Goal: Task Accomplishment & Management: Use online tool/utility

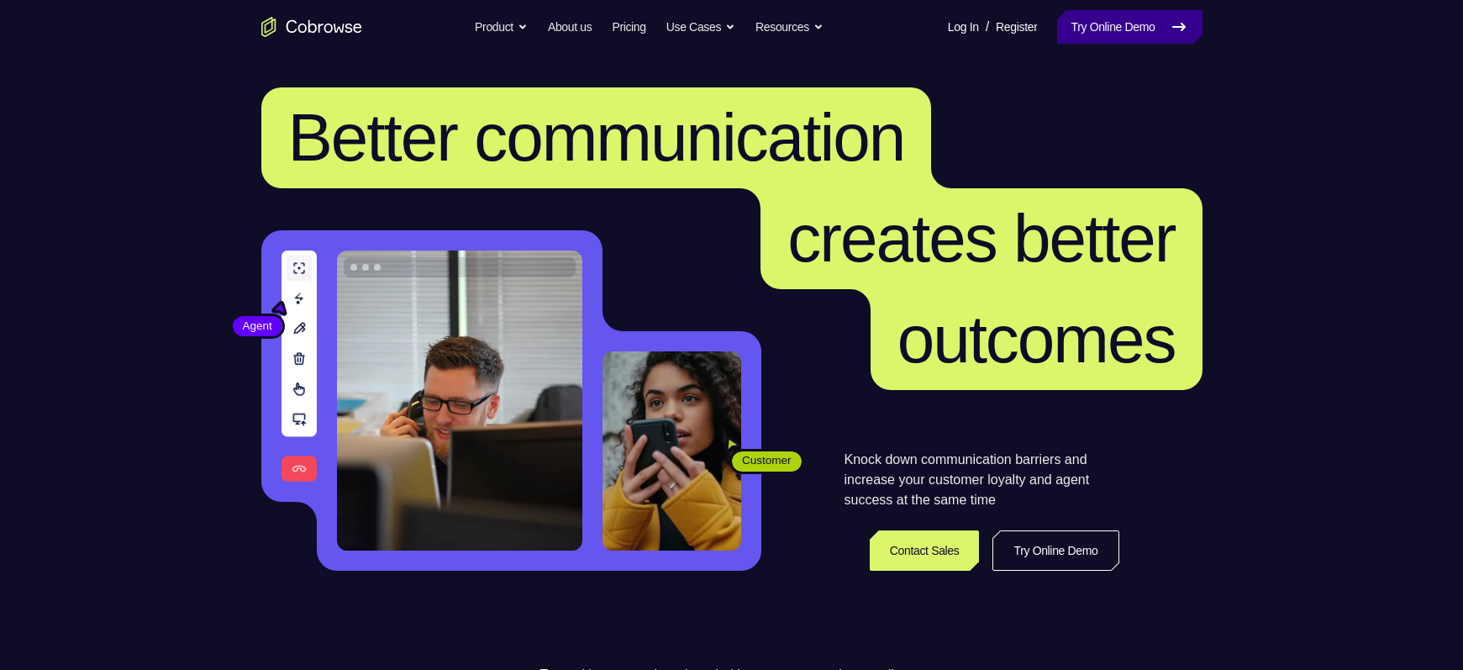
click at [1112, 32] on link "Try Online Demo" at bounding box center [1129, 27] width 144 height 34
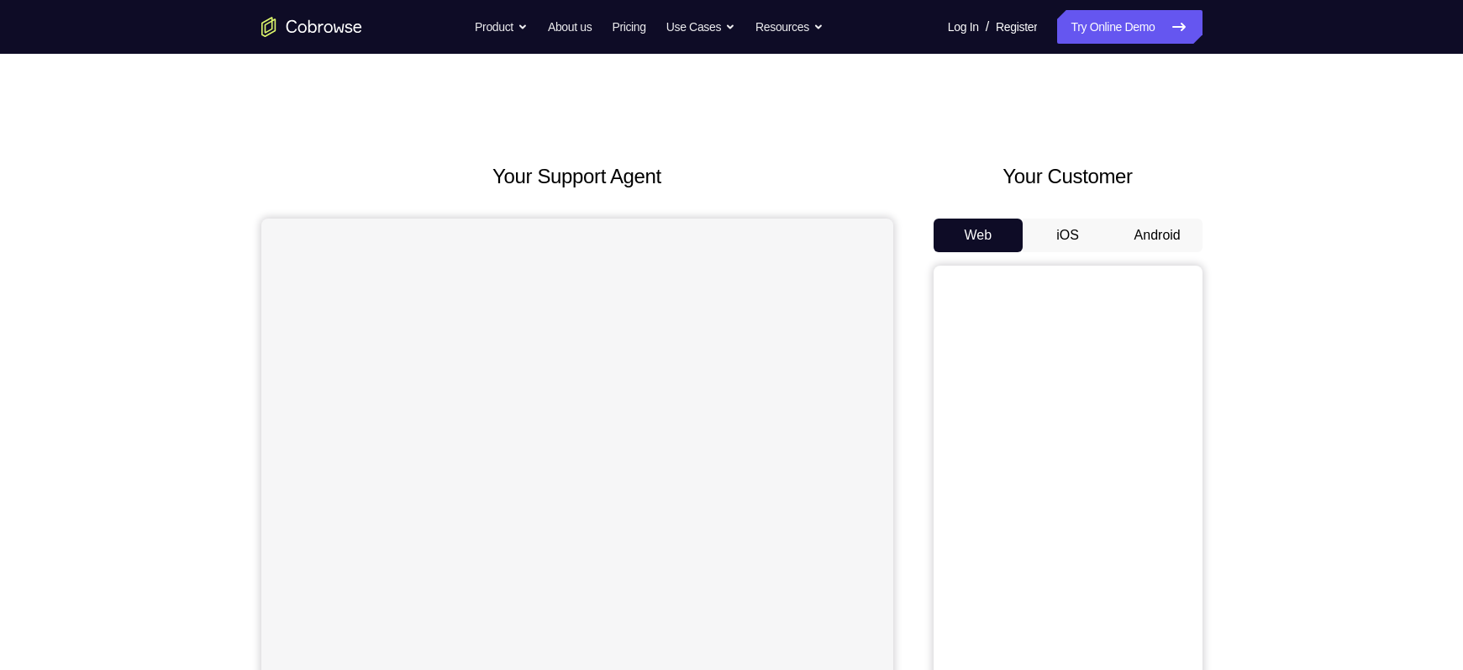
click at [1130, 233] on button "Android" at bounding box center [1157, 235] width 90 height 34
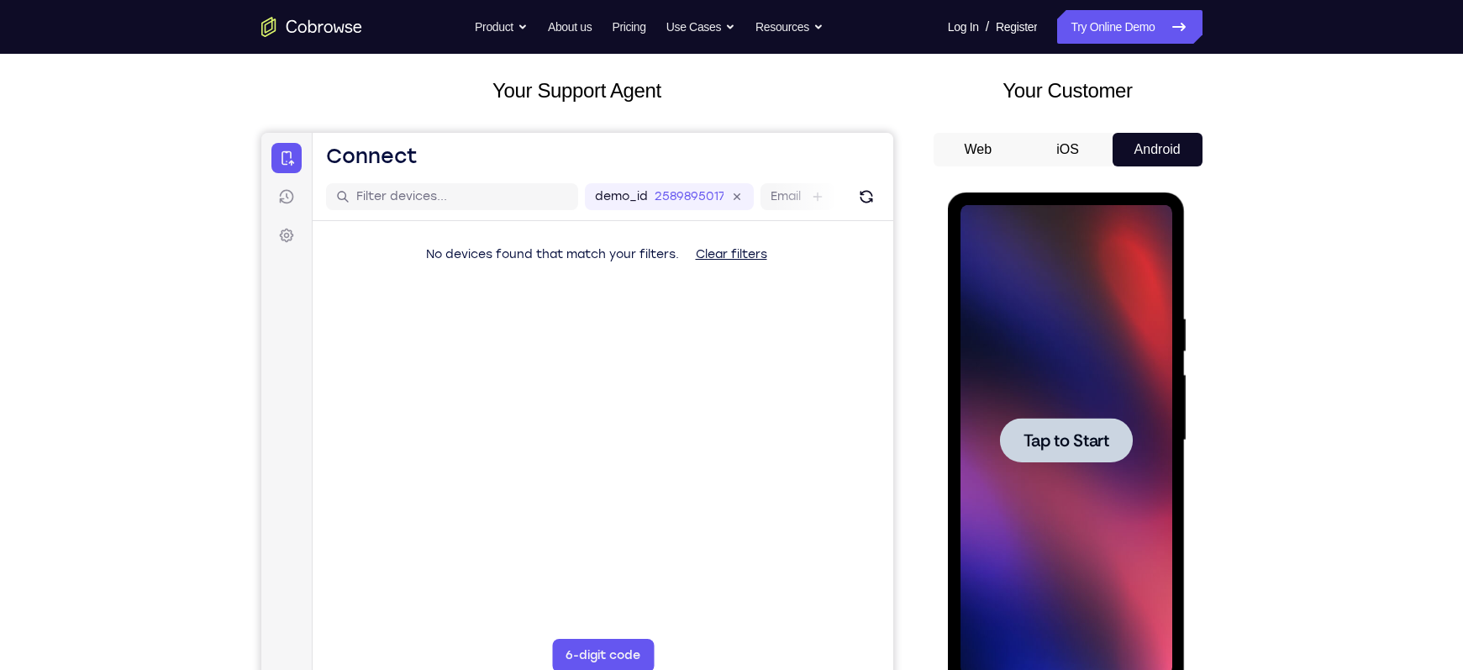
click at [1053, 440] on span "Tap to Start" at bounding box center [1066, 440] width 86 height 17
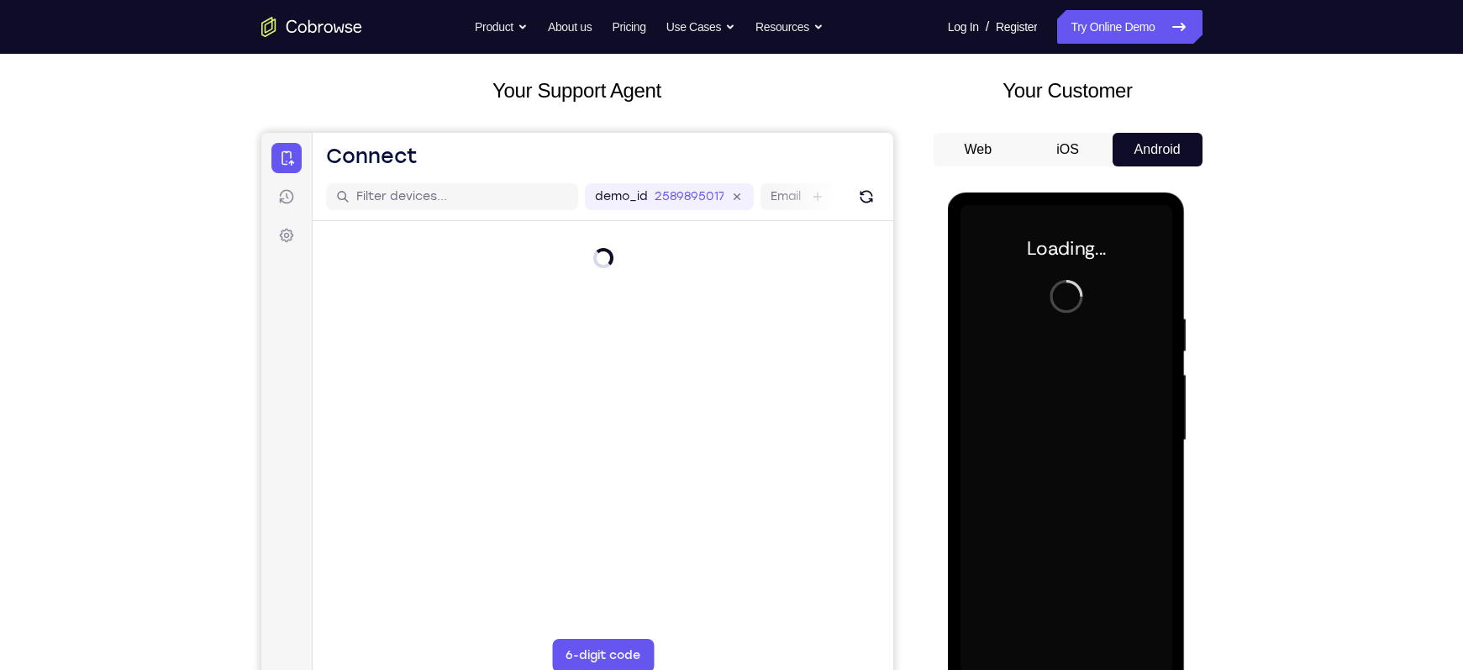
scroll to position [132, 0]
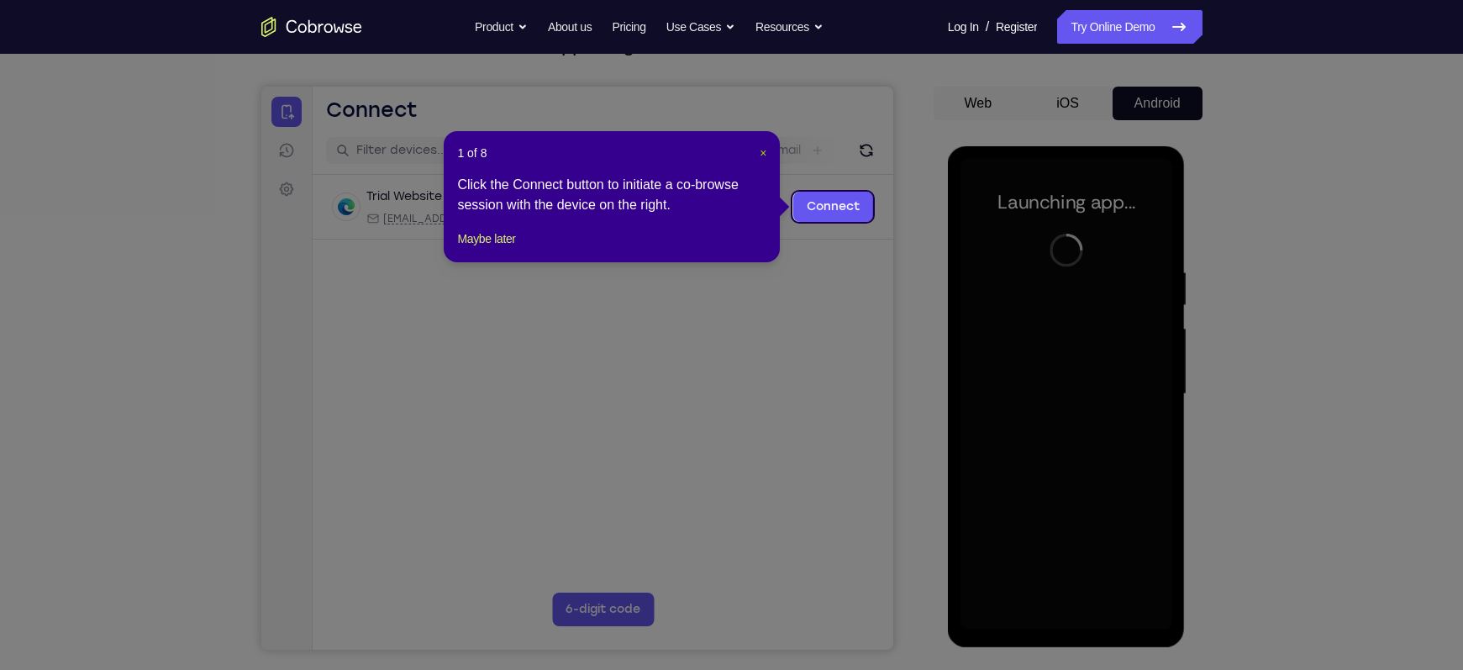
click at [763, 153] on span "×" at bounding box center [762, 152] width 7 height 13
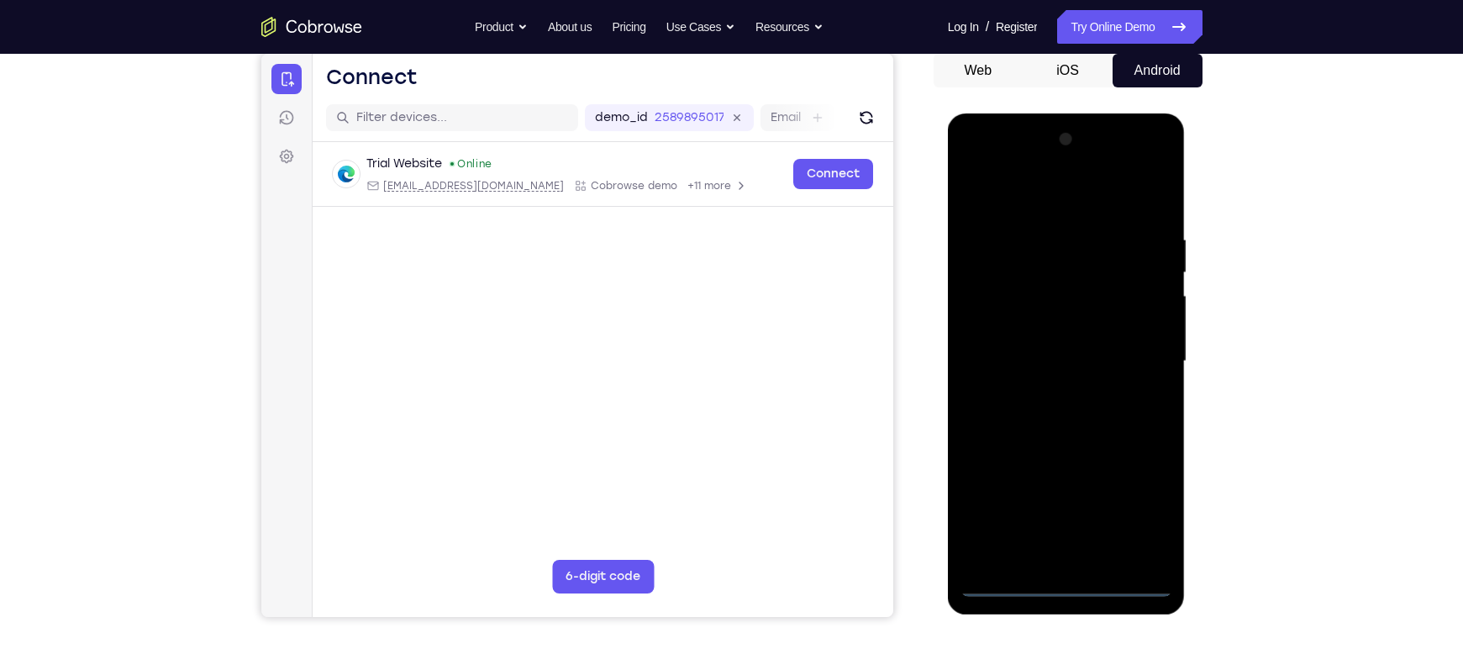
scroll to position [188, 0]
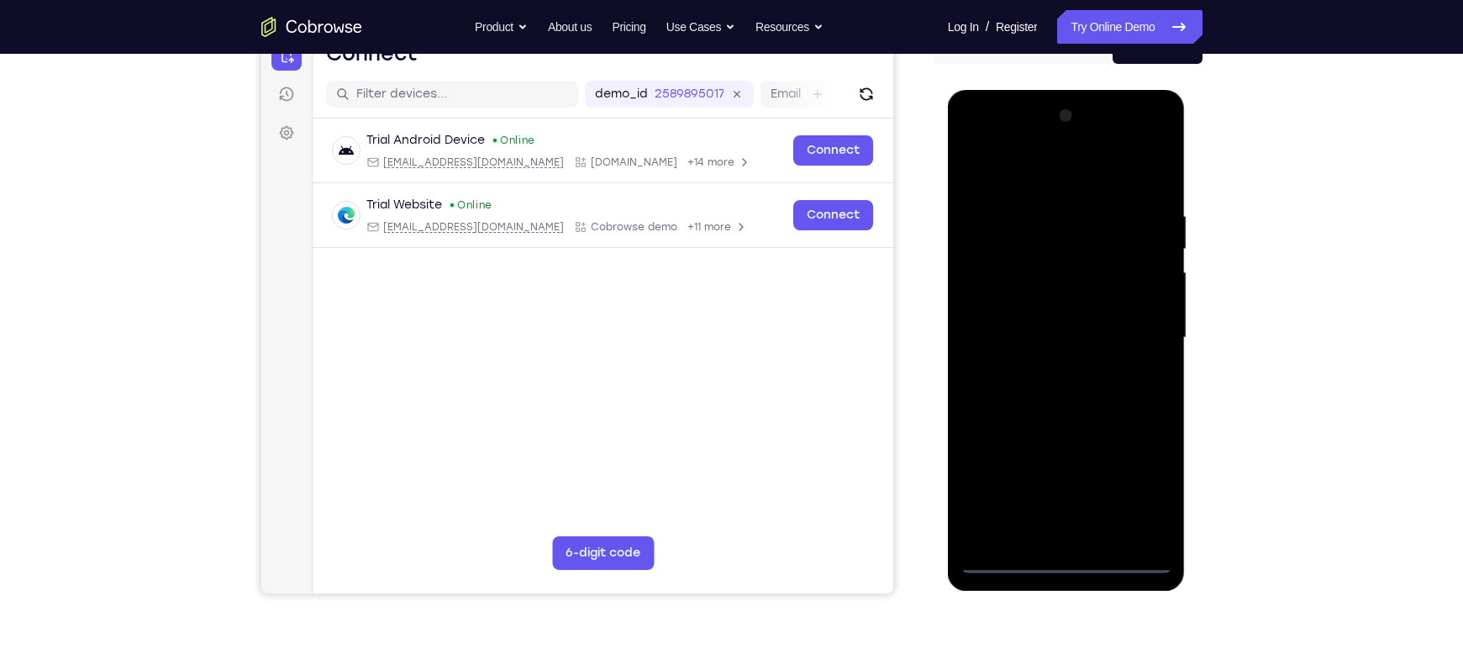
click at [1057, 571] on div at bounding box center [1066, 337] width 212 height 470
click at [1147, 492] on div at bounding box center [1066, 337] width 212 height 470
click at [974, 177] on div at bounding box center [1066, 337] width 212 height 470
click at [1138, 333] on div at bounding box center [1066, 337] width 212 height 470
click at [1048, 374] on div at bounding box center [1066, 337] width 212 height 470
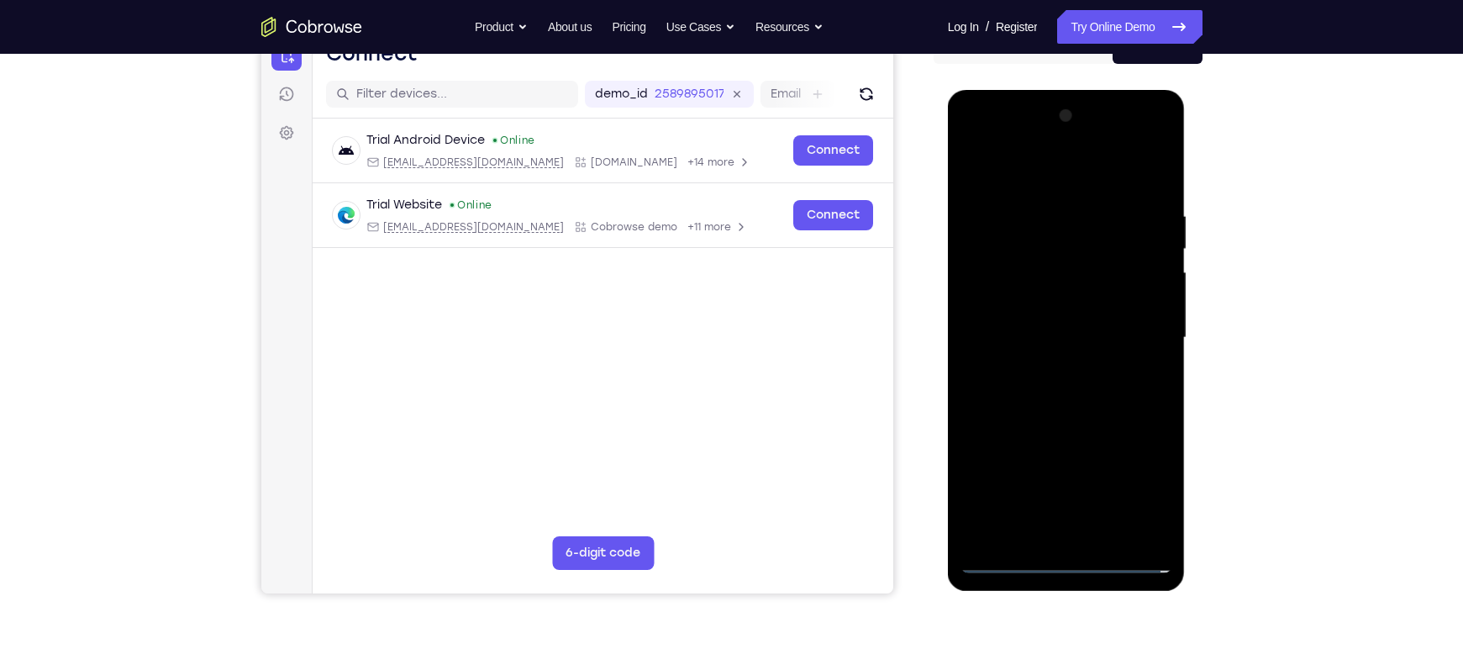
click at [1037, 327] on div at bounding box center [1066, 337] width 212 height 470
click at [1029, 302] on div at bounding box center [1066, 337] width 212 height 470
click at [995, 338] on div at bounding box center [1066, 337] width 212 height 470
click at [1048, 402] on div at bounding box center [1066, 337] width 212 height 470
click at [1071, 389] on div at bounding box center [1066, 337] width 212 height 470
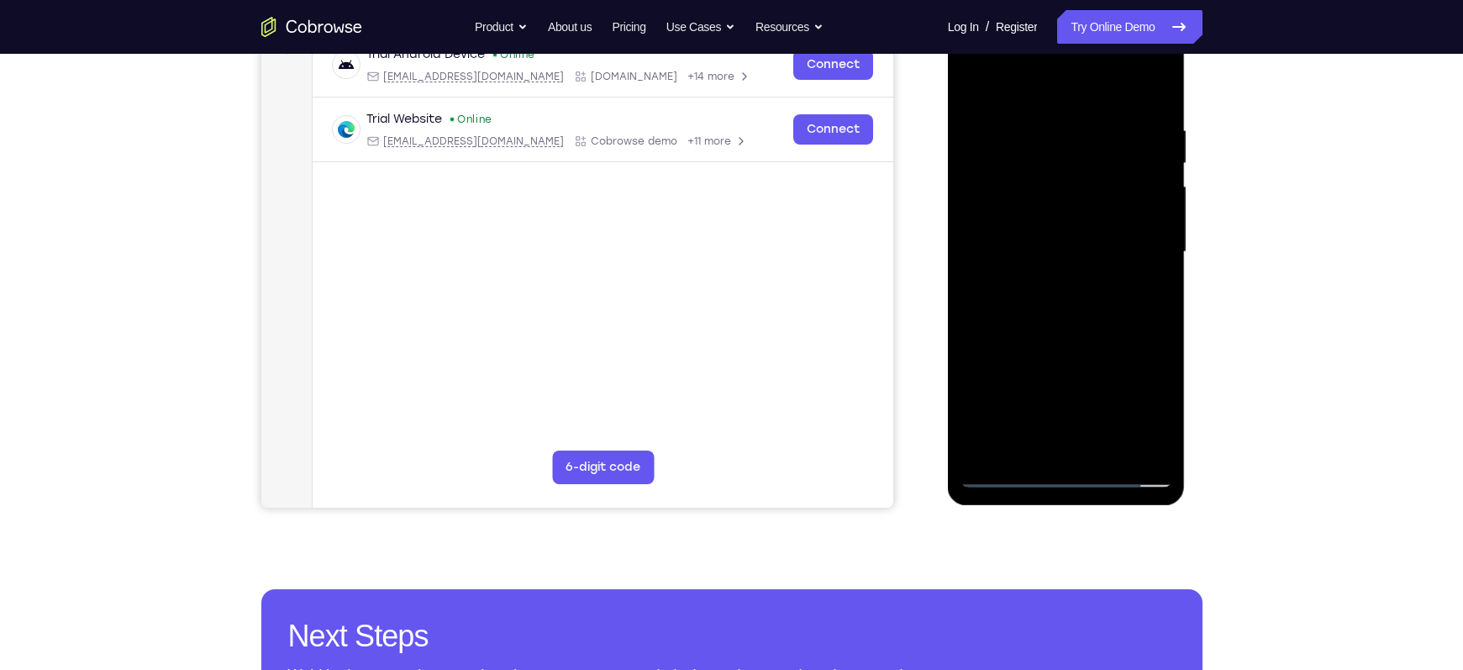
scroll to position [246, 0]
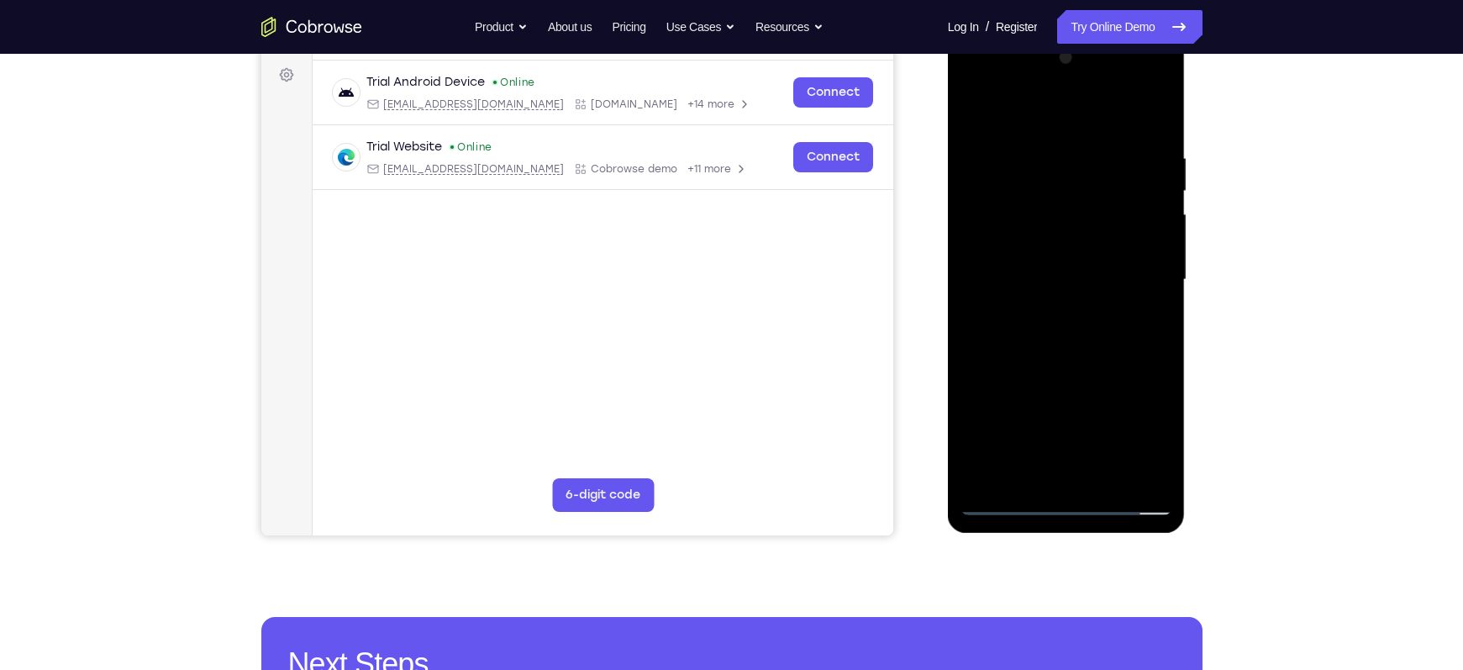
click at [1098, 339] on div at bounding box center [1066, 280] width 212 height 470
click at [1091, 354] on div at bounding box center [1066, 280] width 212 height 470
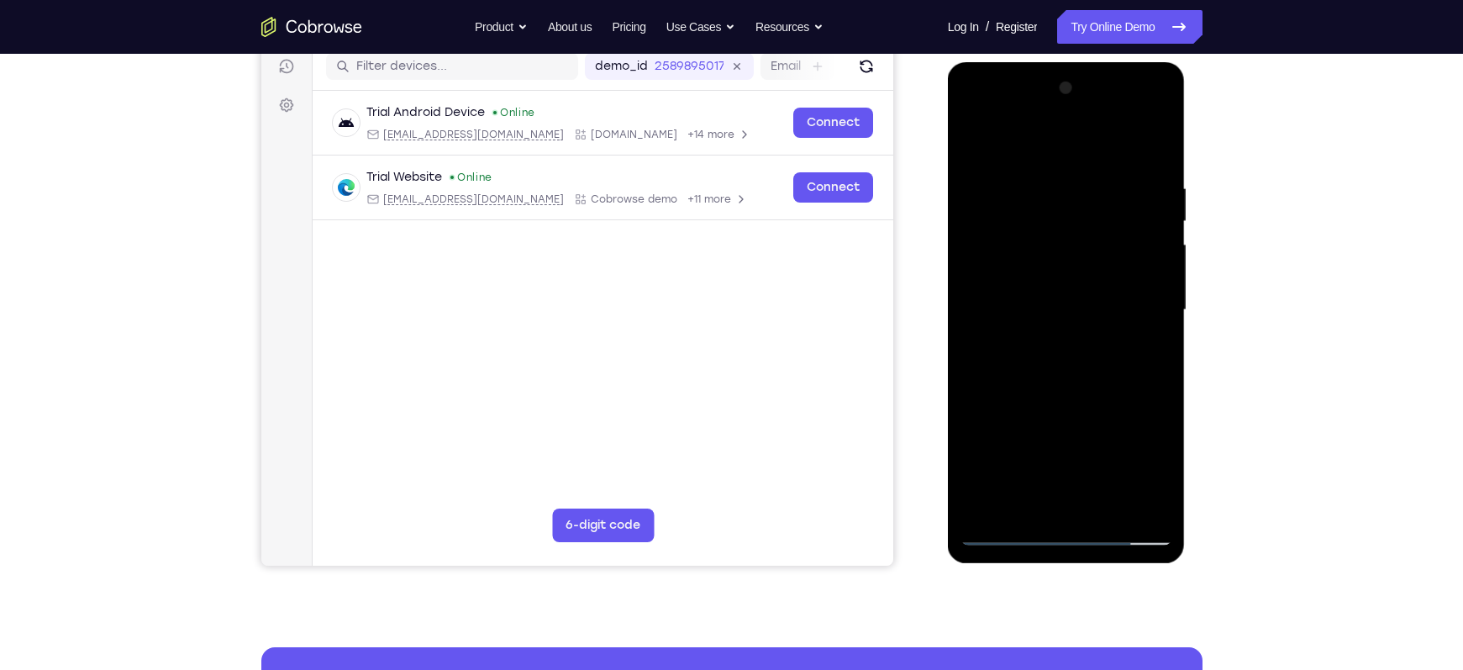
scroll to position [213, 0]
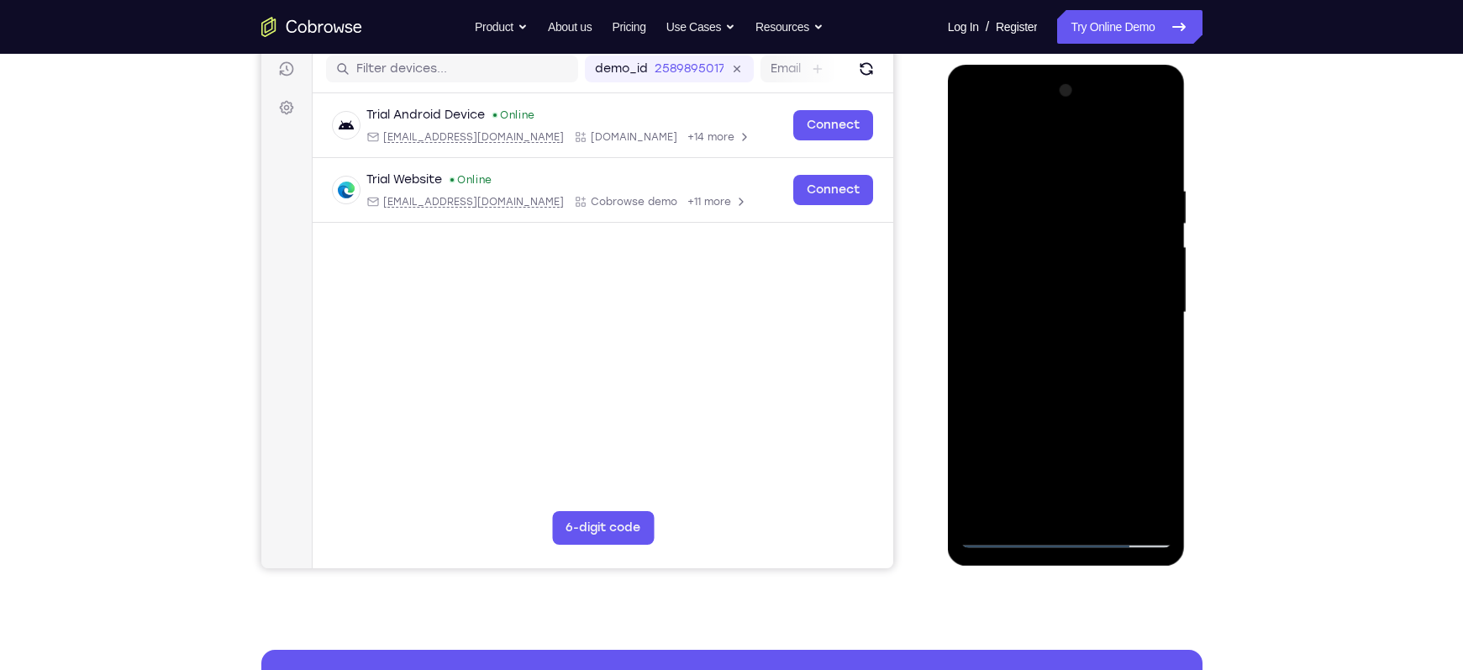
click at [1040, 195] on div at bounding box center [1066, 312] width 212 height 470
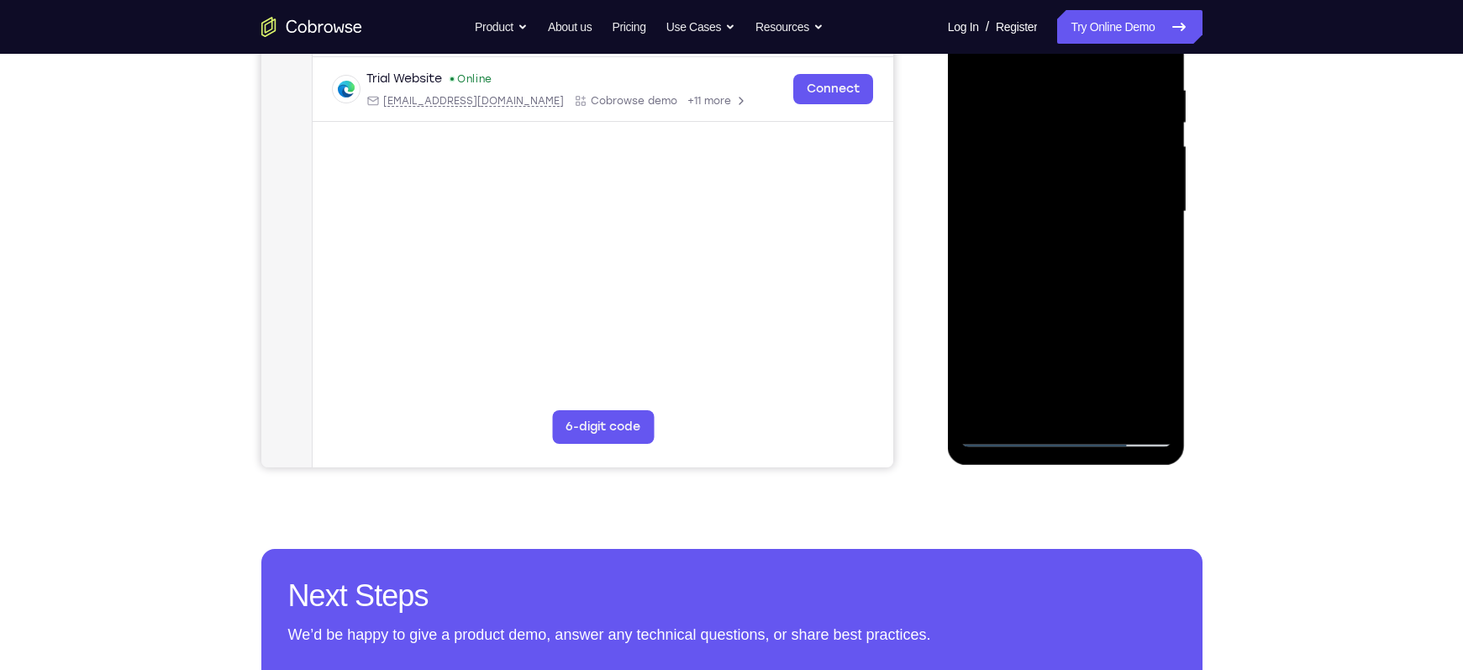
scroll to position [316, 0]
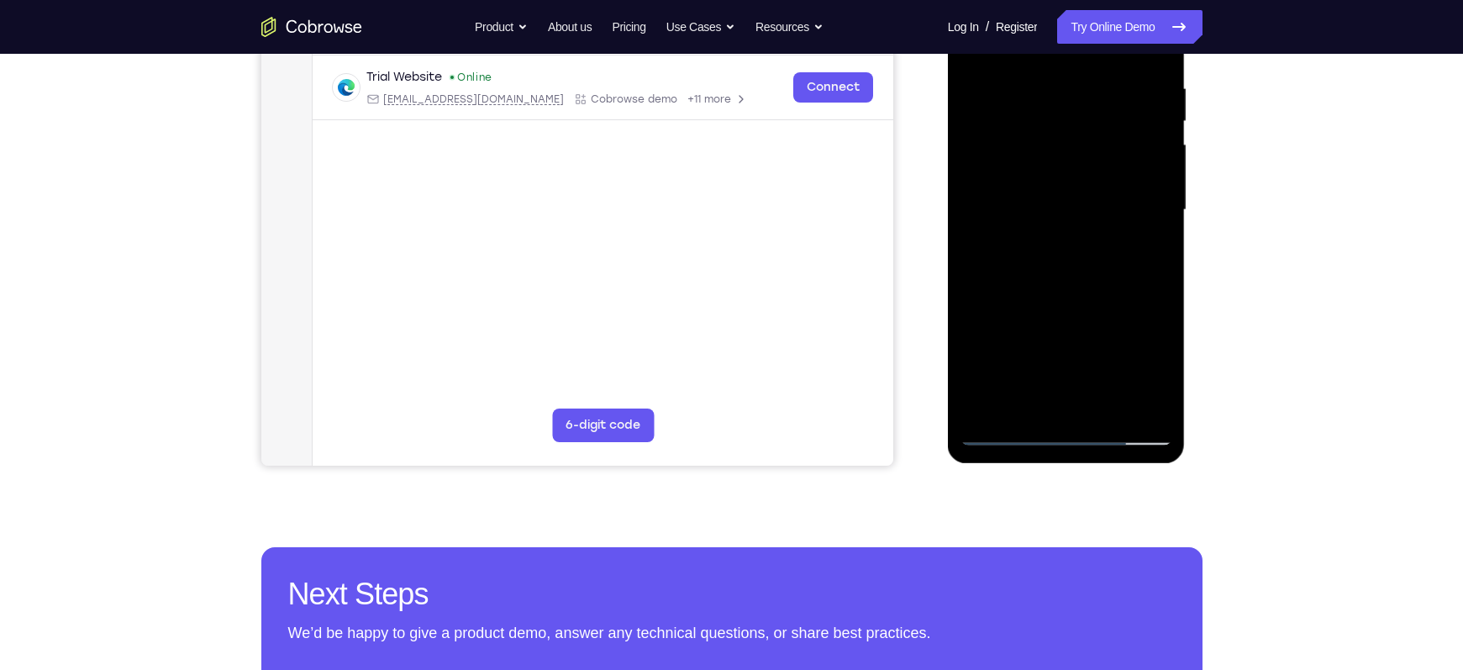
click at [1126, 397] on div at bounding box center [1066, 210] width 212 height 470
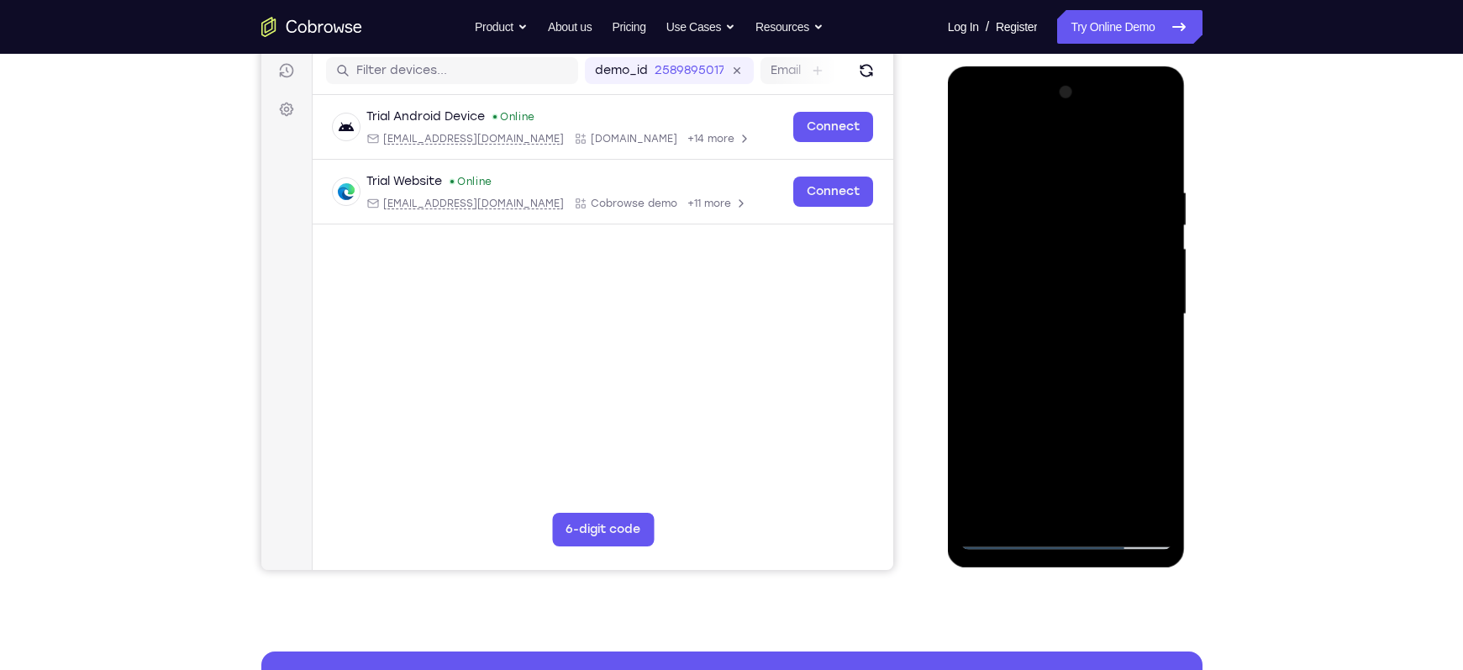
click at [1081, 155] on div at bounding box center [1066, 314] width 212 height 470
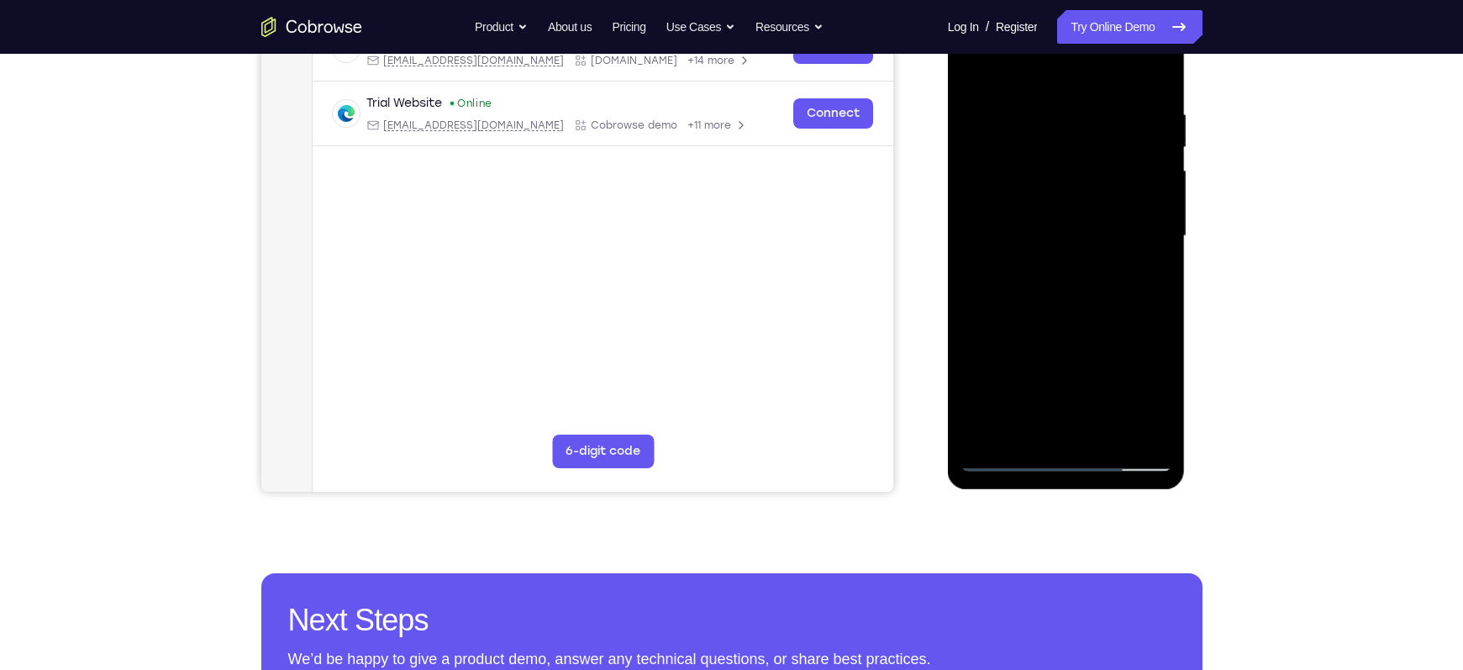
scroll to position [291, 0]
click at [1042, 423] on div at bounding box center [1066, 235] width 212 height 470
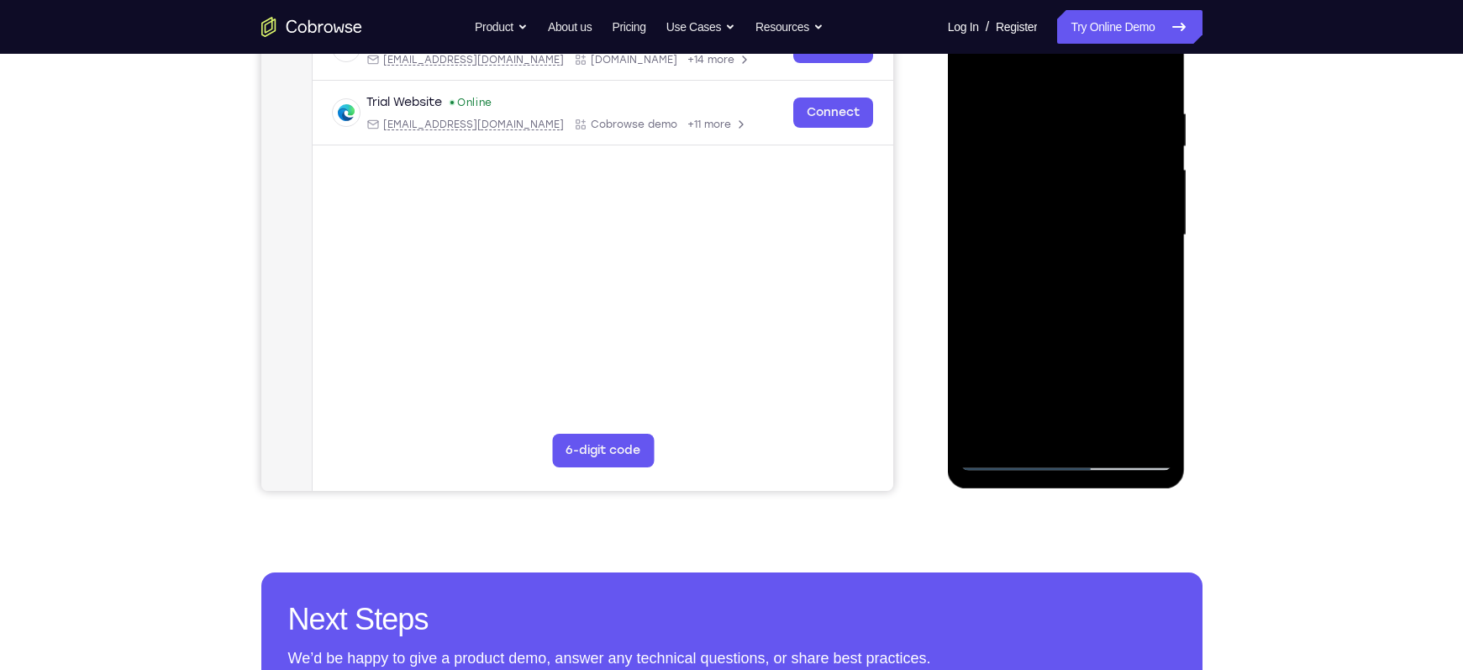
click at [1081, 267] on div at bounding box center [1066, 235] width 212 height 470
click at [1149, 425] on div at bounding box center [1066, 235] width 212 height 470
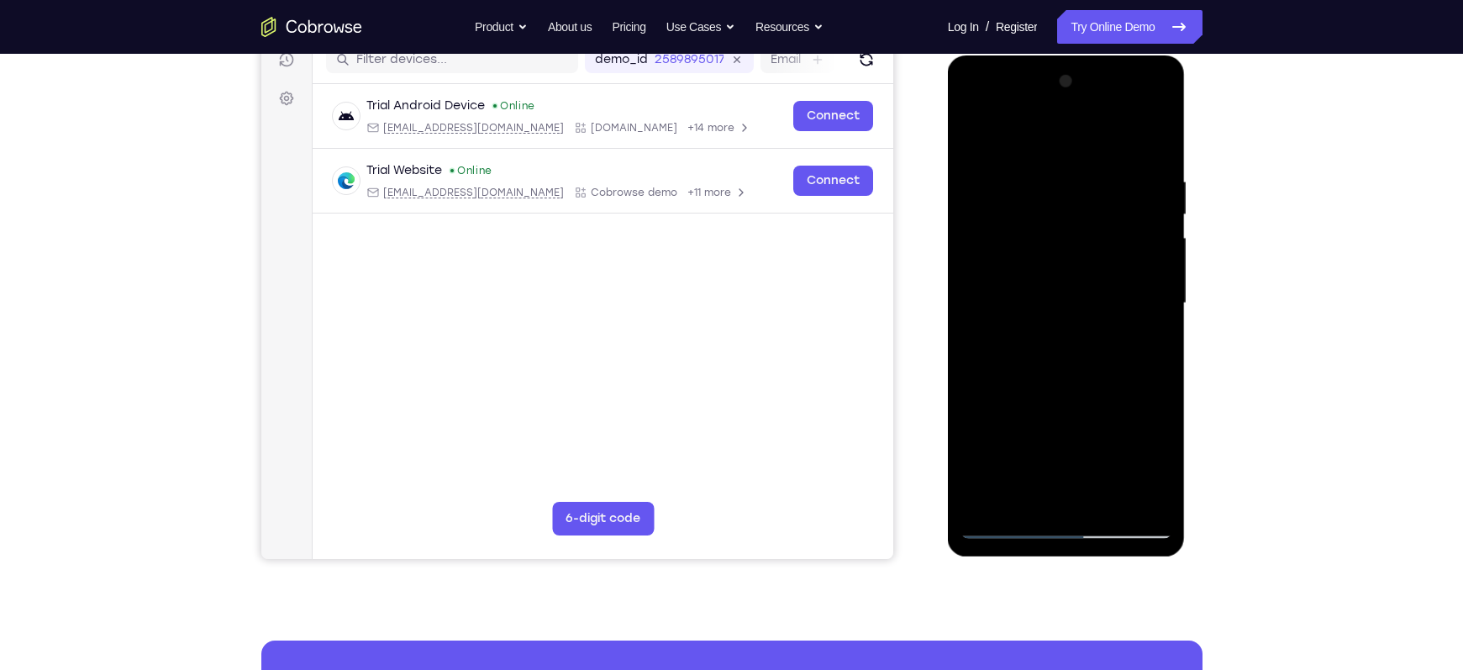
scroll to position [222, 0]
click at [1146, 140] on div at bounding box center [1066, 304] width 212 height 470
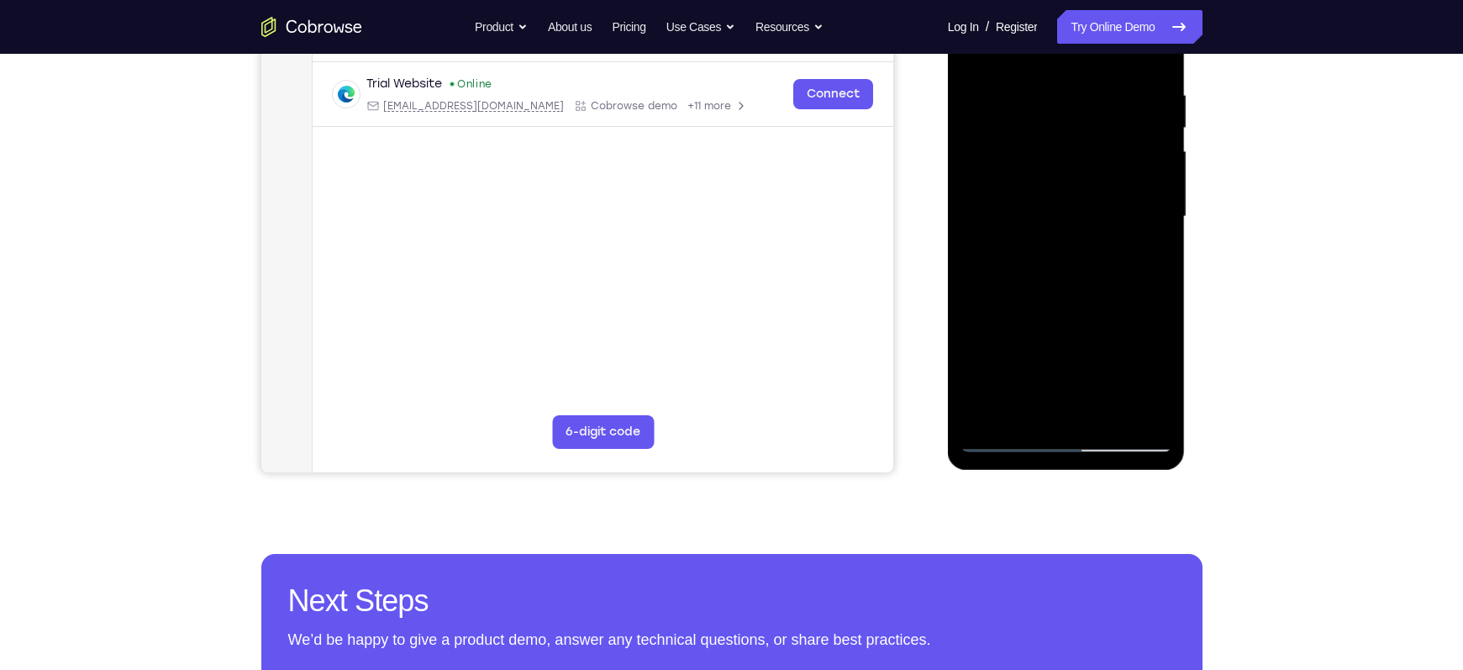
scroll to position [310, 0]
click at [1103, 404] on div at bounding box center [1066, 216] width 212 height 470
click at [1002, 232] on div at bounding box center [1066, 216] width 212 height 470
drag, startPoint x: 1004, startPoint y: 247, endPoint x: 1092, endPoint y: 238, distance: 88.7
click at [1092, 238] on div at bounding box center [1066, 216] width 212 height 470
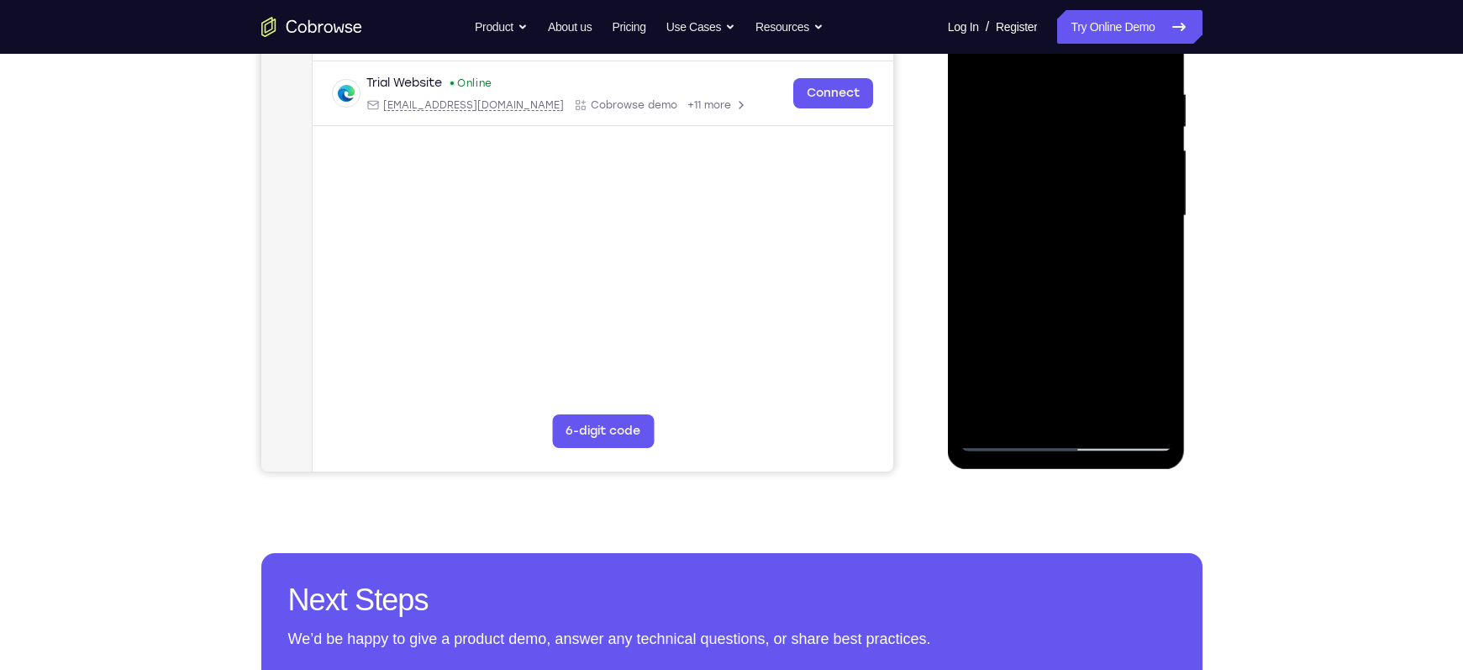
click at [1078, 408] on div at bounding box center [1066, 216] width 212 height 470
click at [1060, 241] on div at bounding box center [1066, 216] width 212 height 470
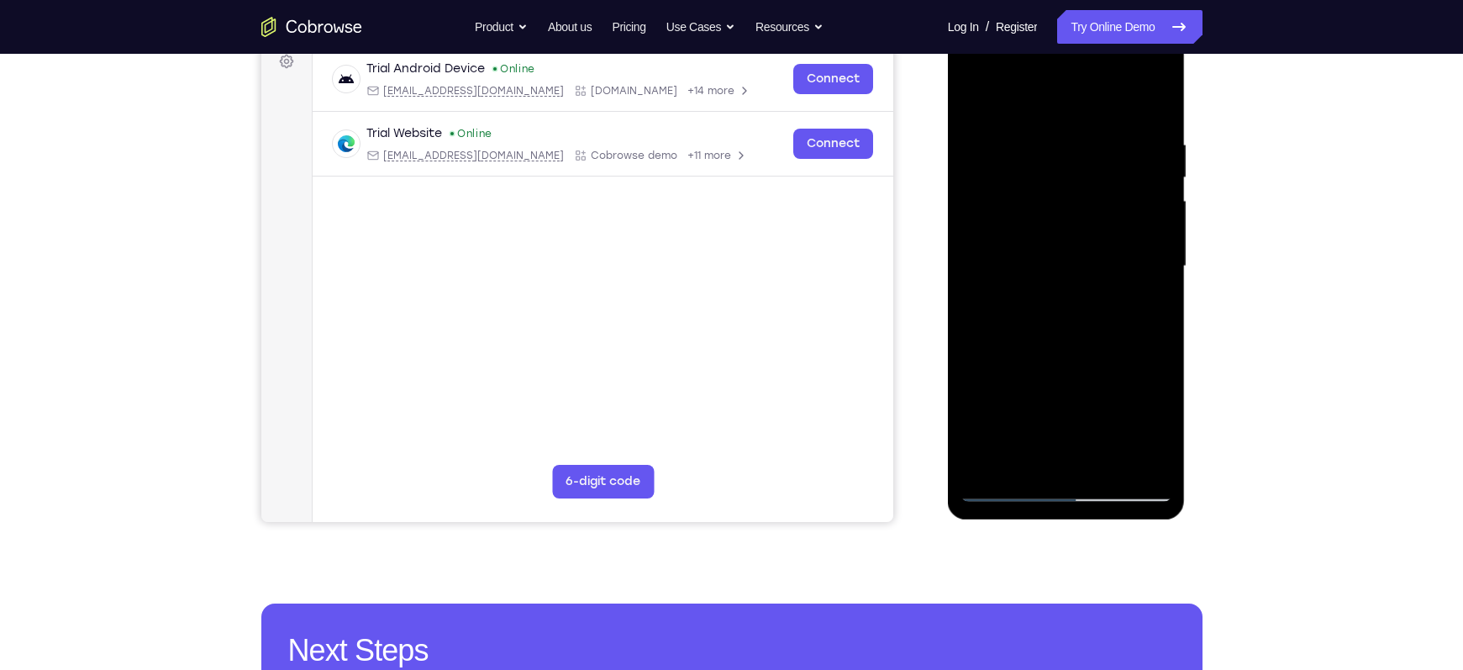
scroll to position [186, 0]
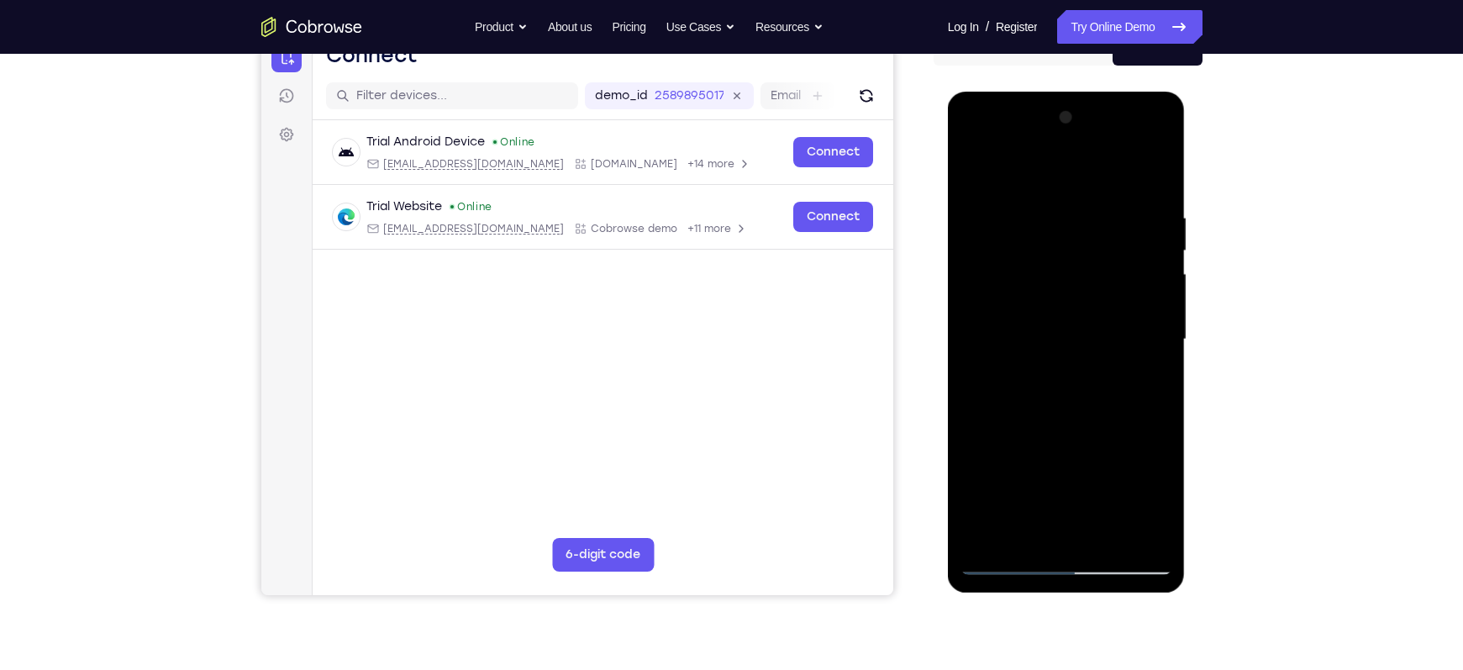
click at [1154, 171] on div at bounding box center [1066, 339] width 212 height 470
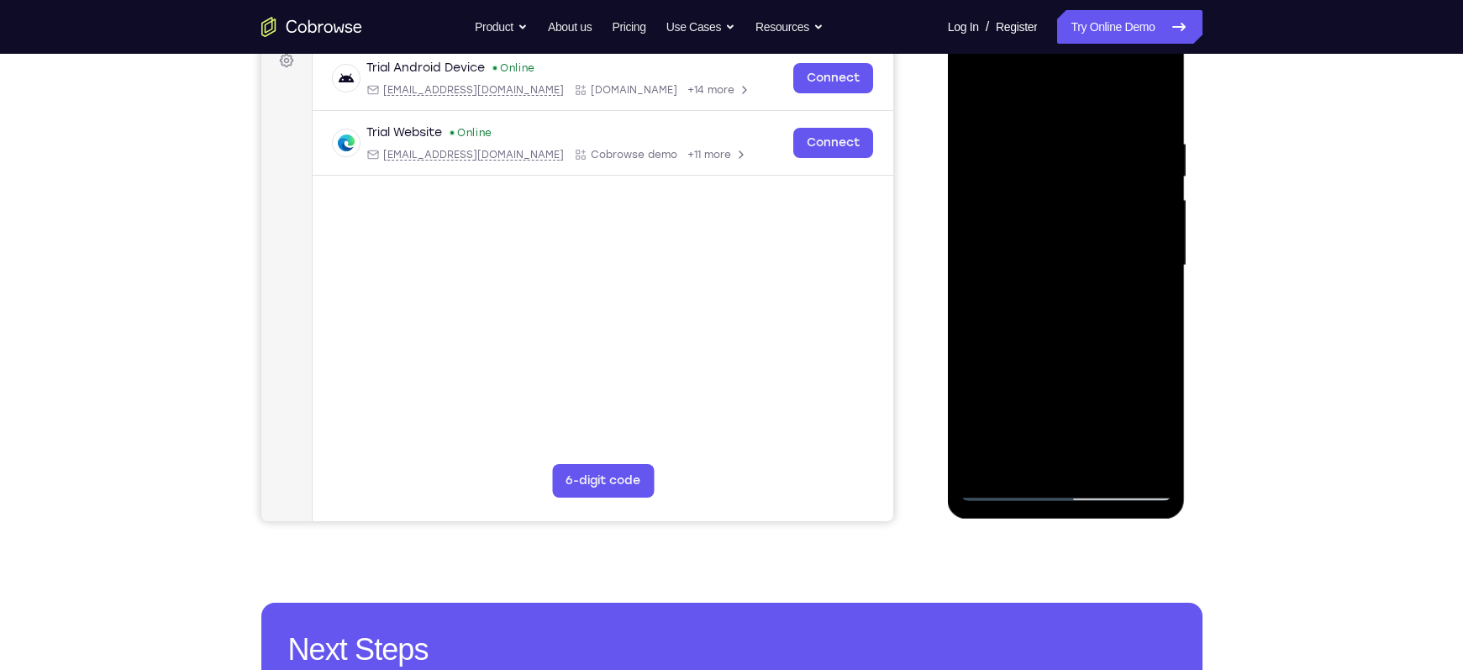
click at [1107, 465] on div at bounding box center [1066, 265] width 212 height 470
click at [1071, 355] on div at bounding box center [1066, 265] width 212 height 470
click at [1046, 230] on div at bounding box center [1066, 265] width 212 height 470
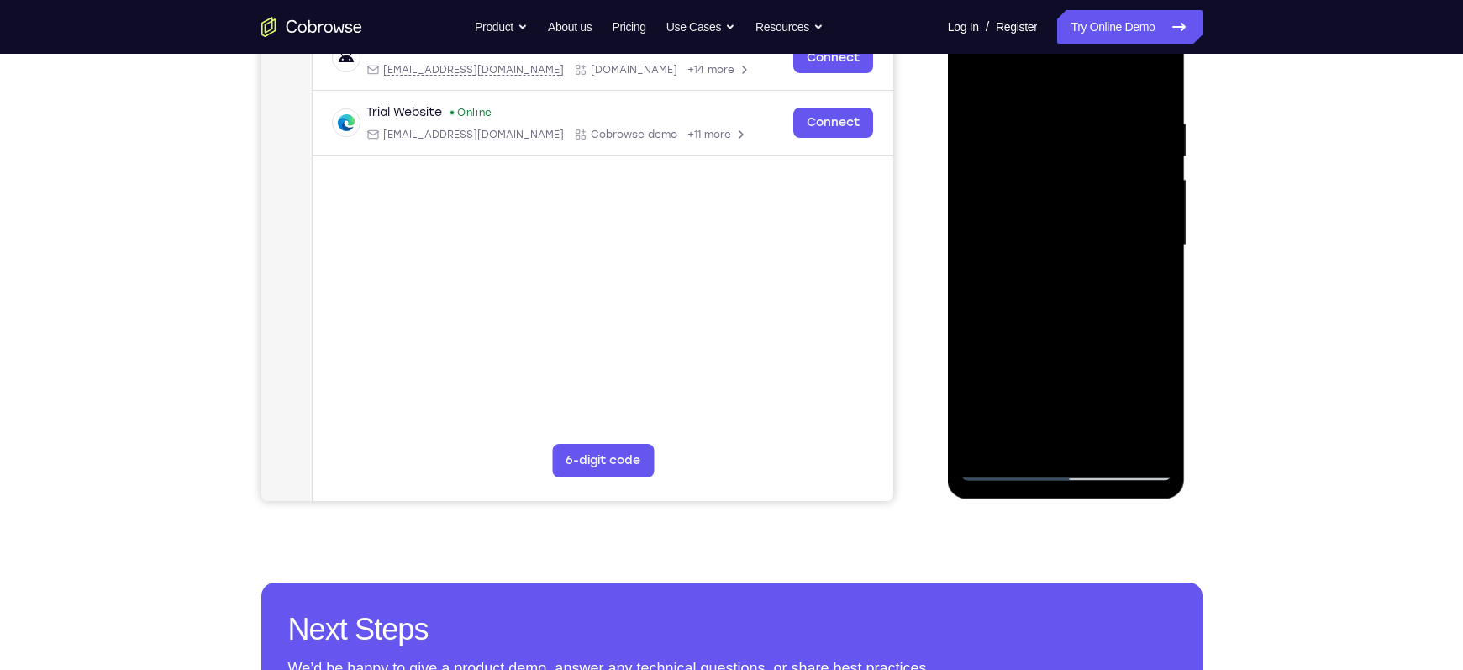
click at [1039, 334] on div at bounding box center [1066, 245] width 212 height 470
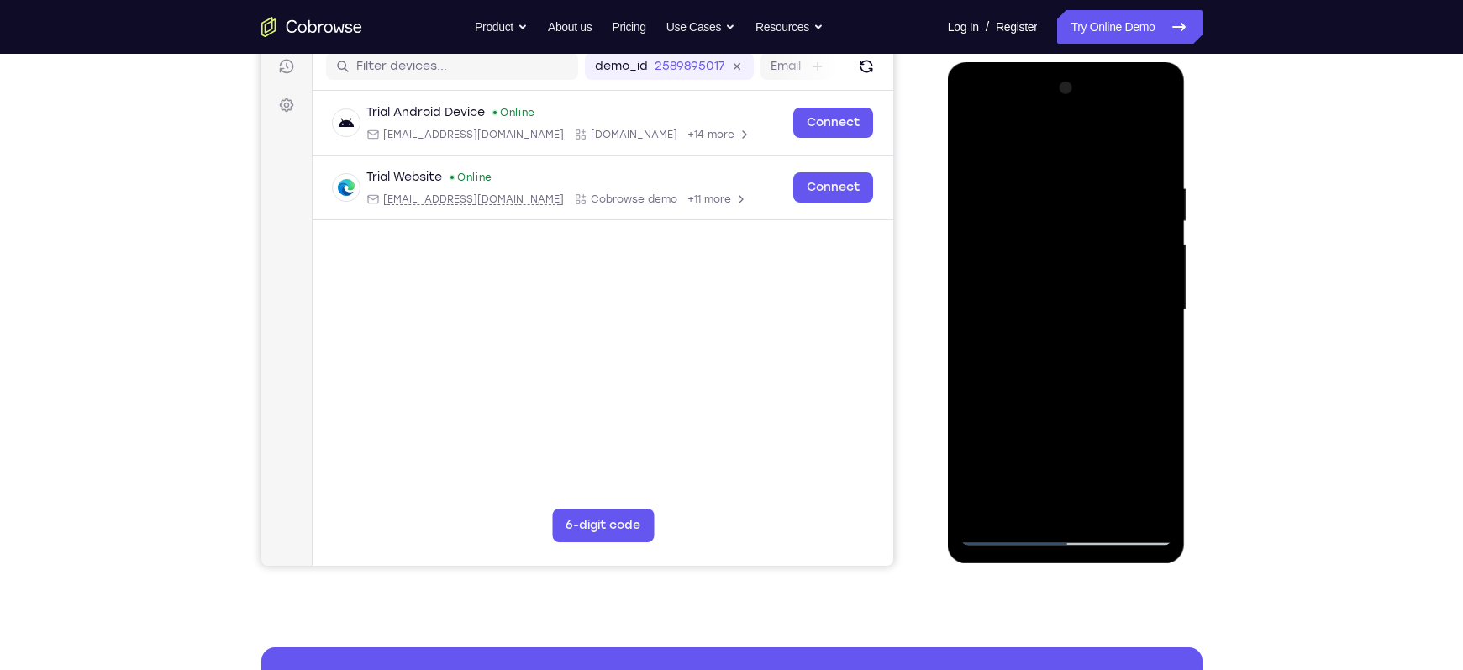
scroll to position [215, 0]
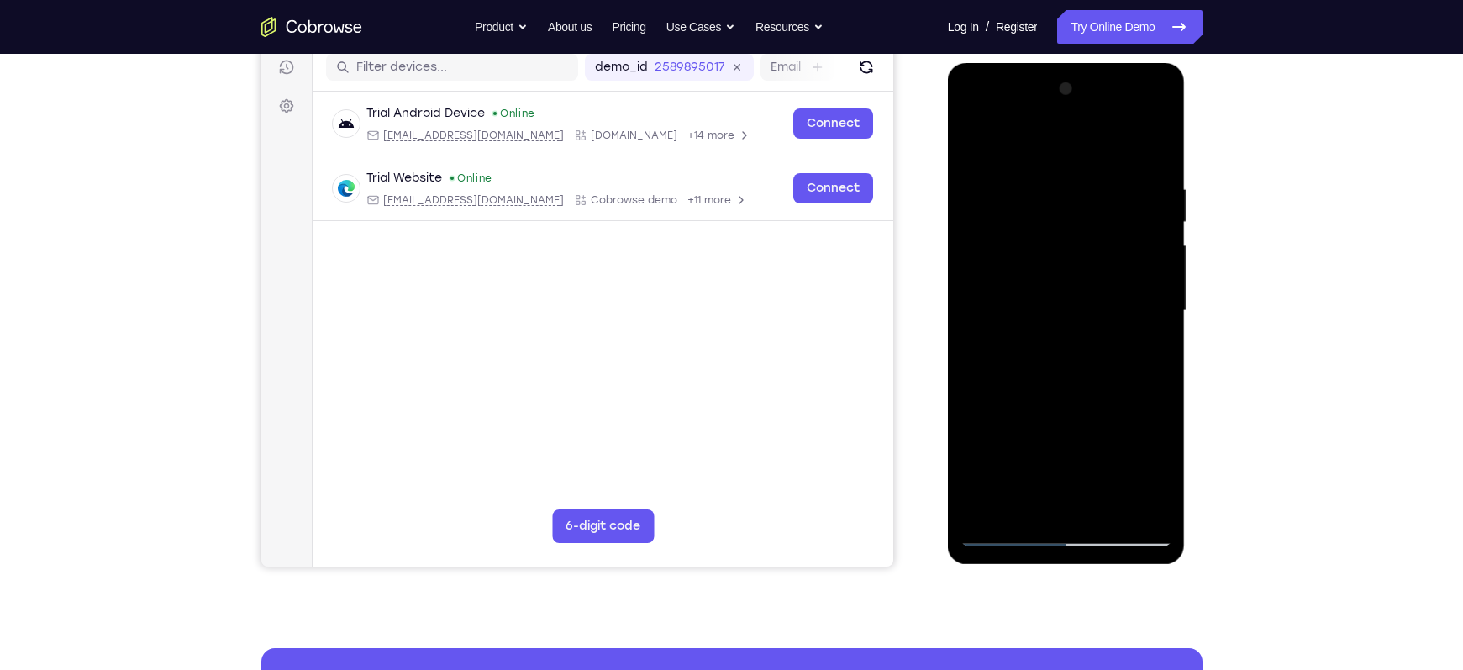
click at [1048, 160] on div at bounding box center [1066, 311] width 212 height 470
click at [1071, 387] on div at bounding box center [1066, 311] width 212 height 470
click at [1075, 386] on div at bounding box center [1066, 311] width 212 height 470
click at [1073, 386] on div at bounding box center [1066, 311] width 212 height 470
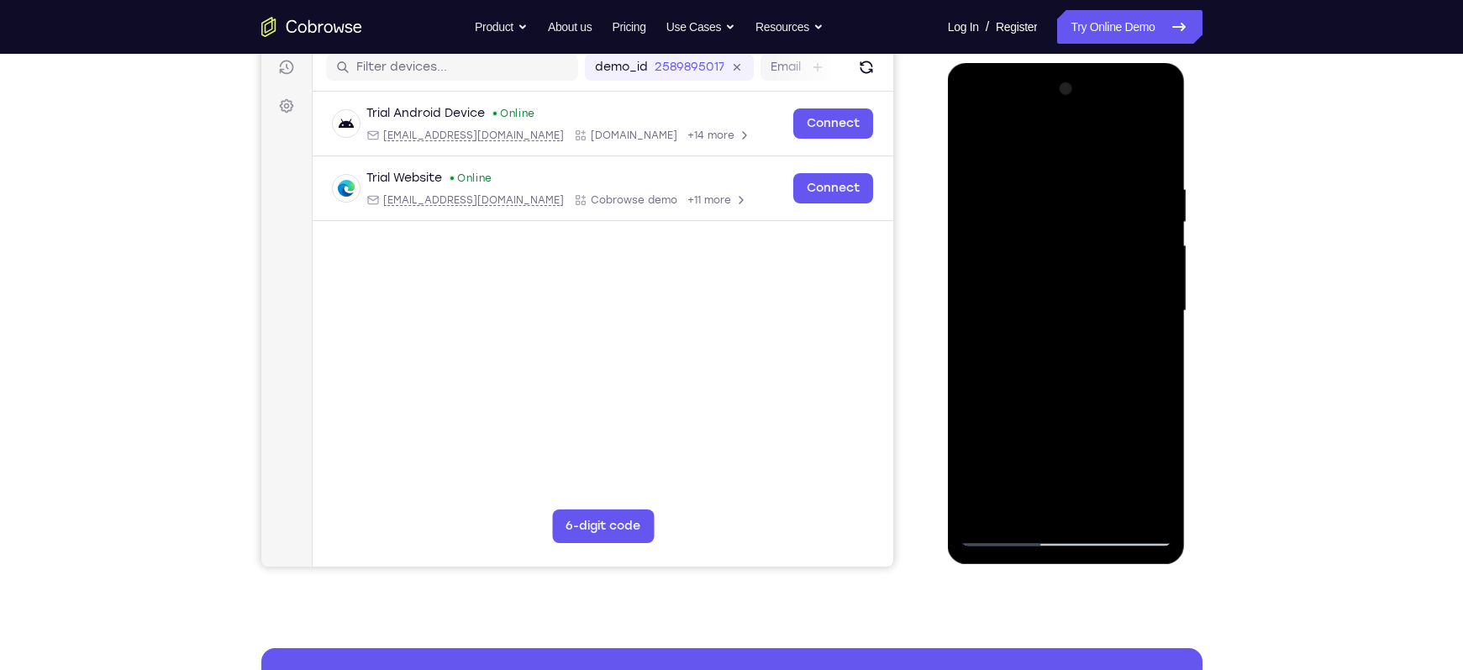
click at [1040, 336] on div at bounding box center [1066, 311] width 212 height 470
click at [1102, 135] on div at bounding box center [1066, 311] width 212 height 470
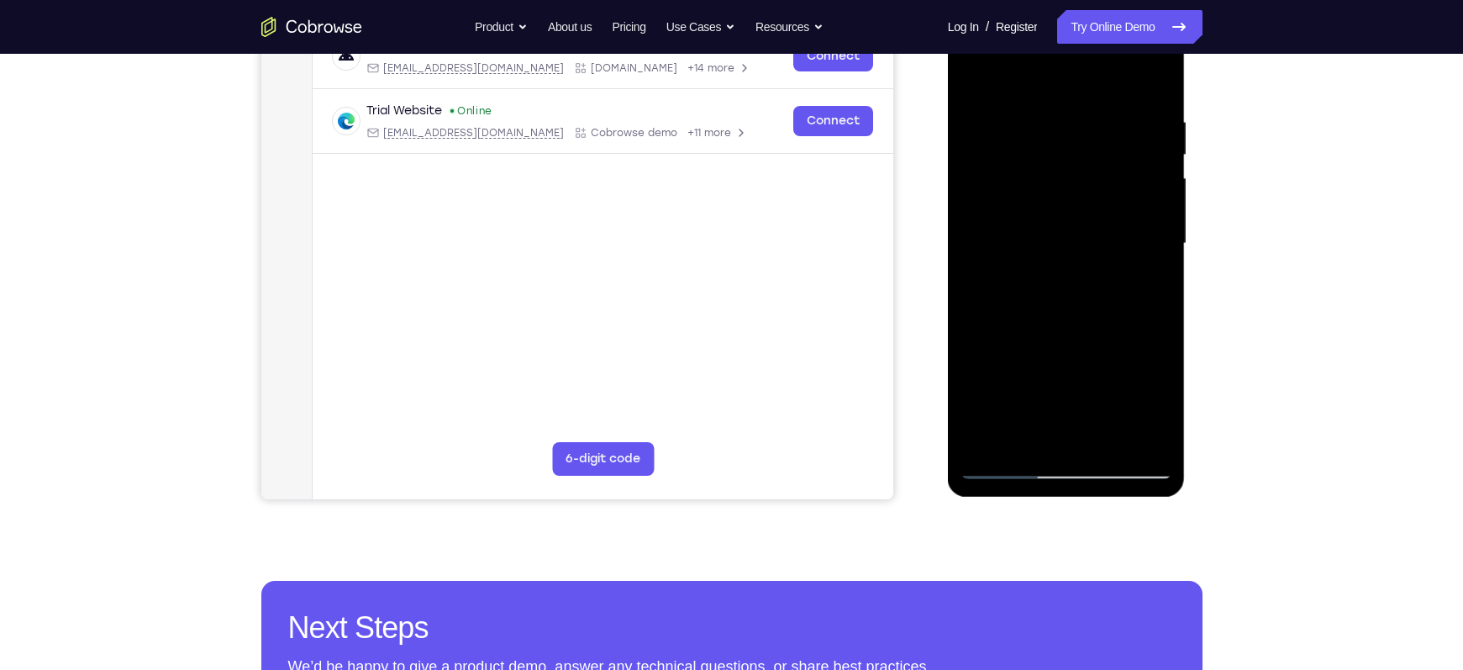
scroll to position [291, 0]
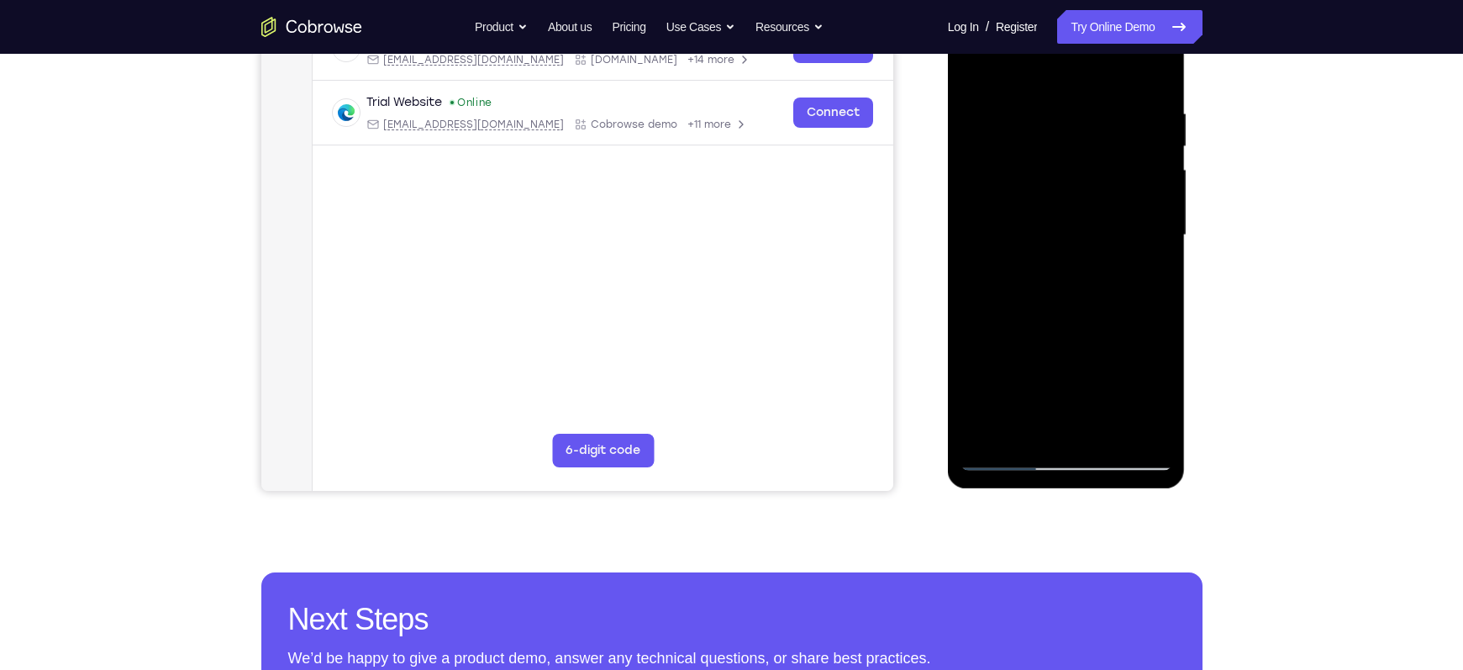
click at [1011, 454] on div at bounding box center [1066, 235] width 212 height 470
click at [1032, 433] on div at bounding box center [1066, 235] width 212 height 470
click at [1013, 305] on div at bounding box center [1066, 235] width 212 height 470
click at [1063, 310] on div at bounding box center [1066, 235] width 212 height 470
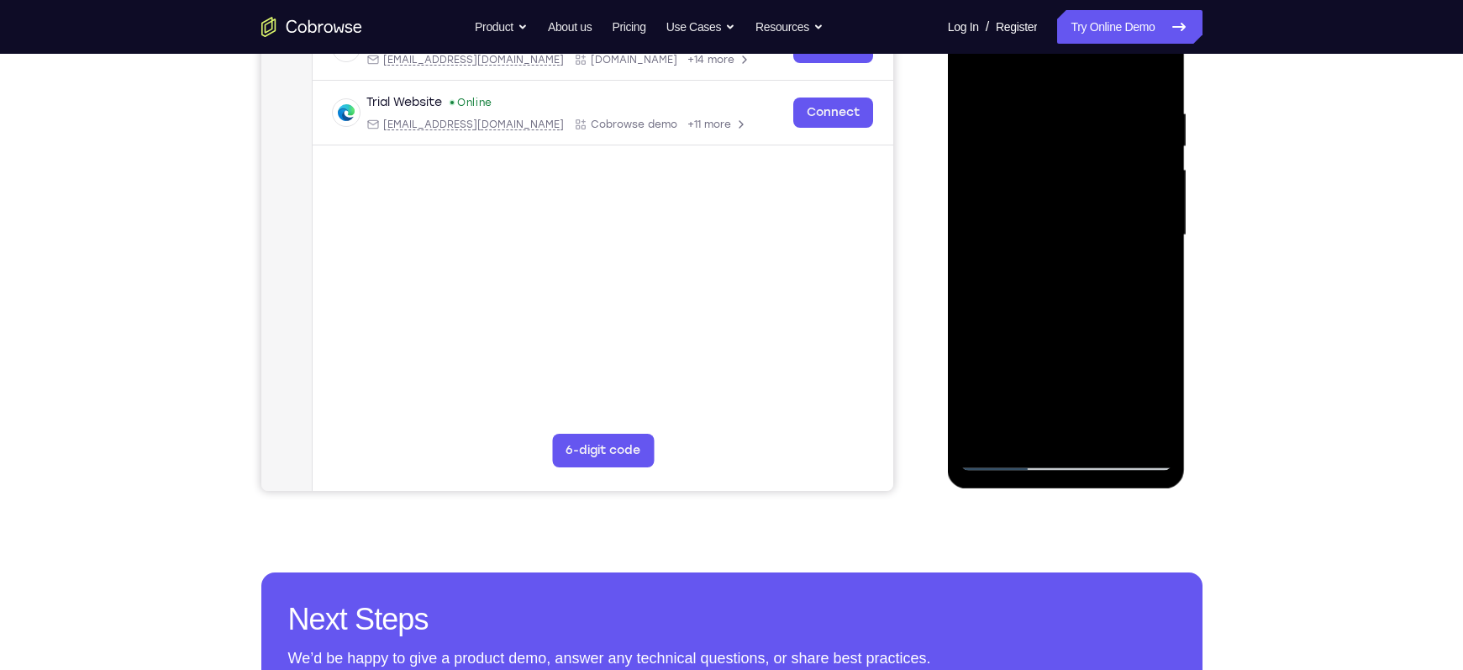
click at [1064, 310] on div at bounding box center [1066, 235] width 212 height 470
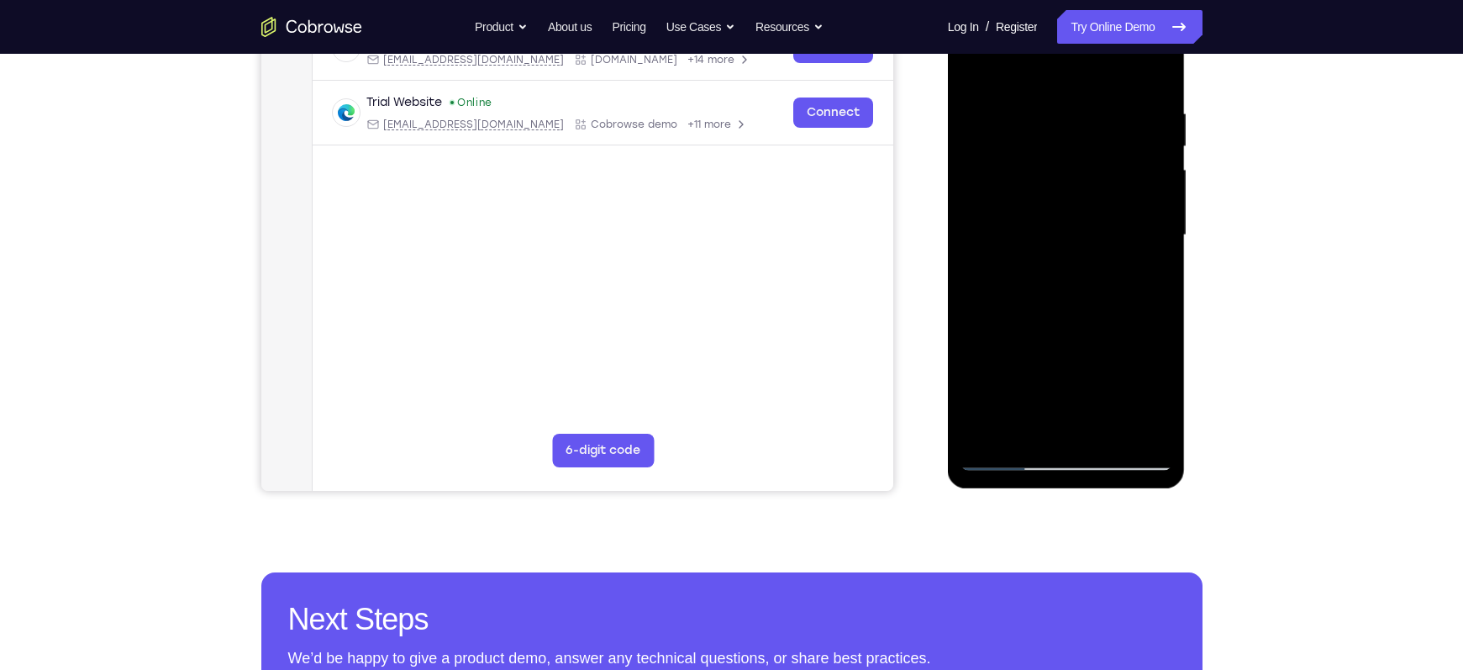
click at [1147, 276] on div at bounding box center [1066, 235] width 212 height 470
click at [1051, 282] on div at bounding box center [1066, 235] width 212 height 470
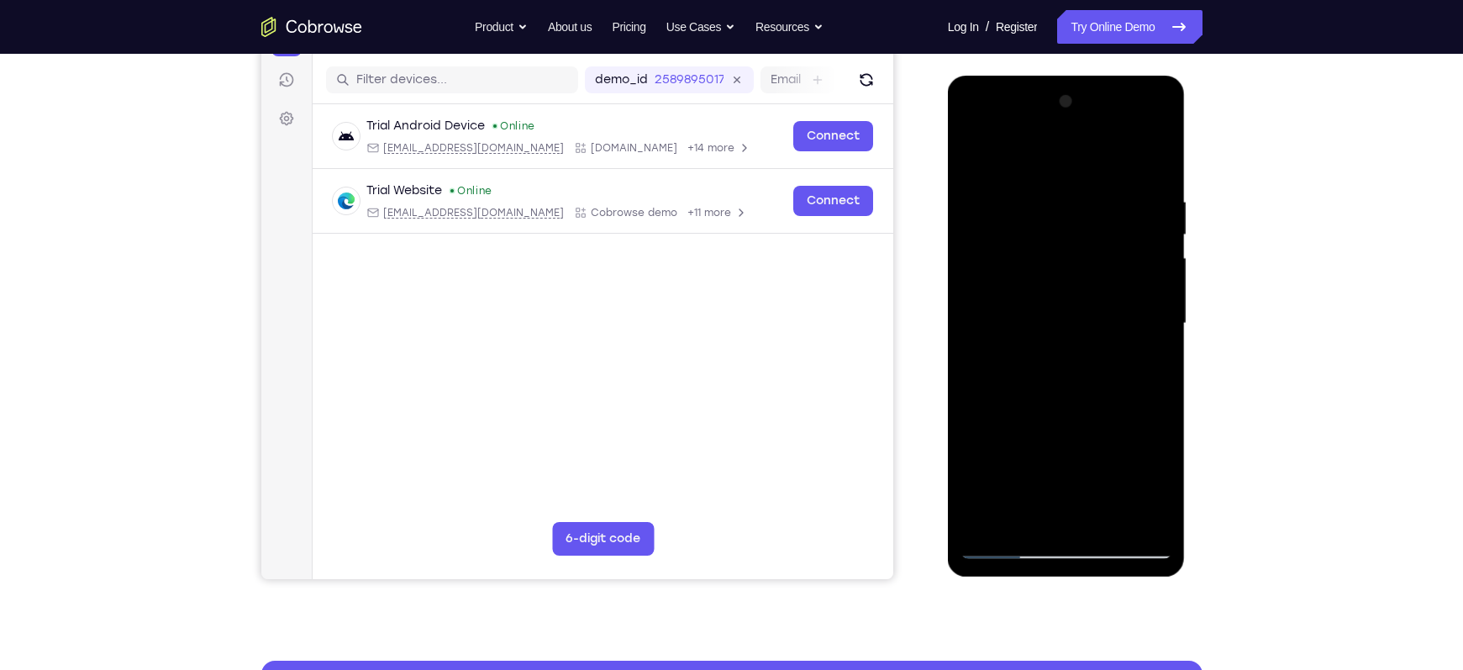
click at [974, 156] on div at bounding box center [1066, 323] width 212 height 470
click at [1027, 291] on div at bounding box center [1066, 323] width 212 height 470
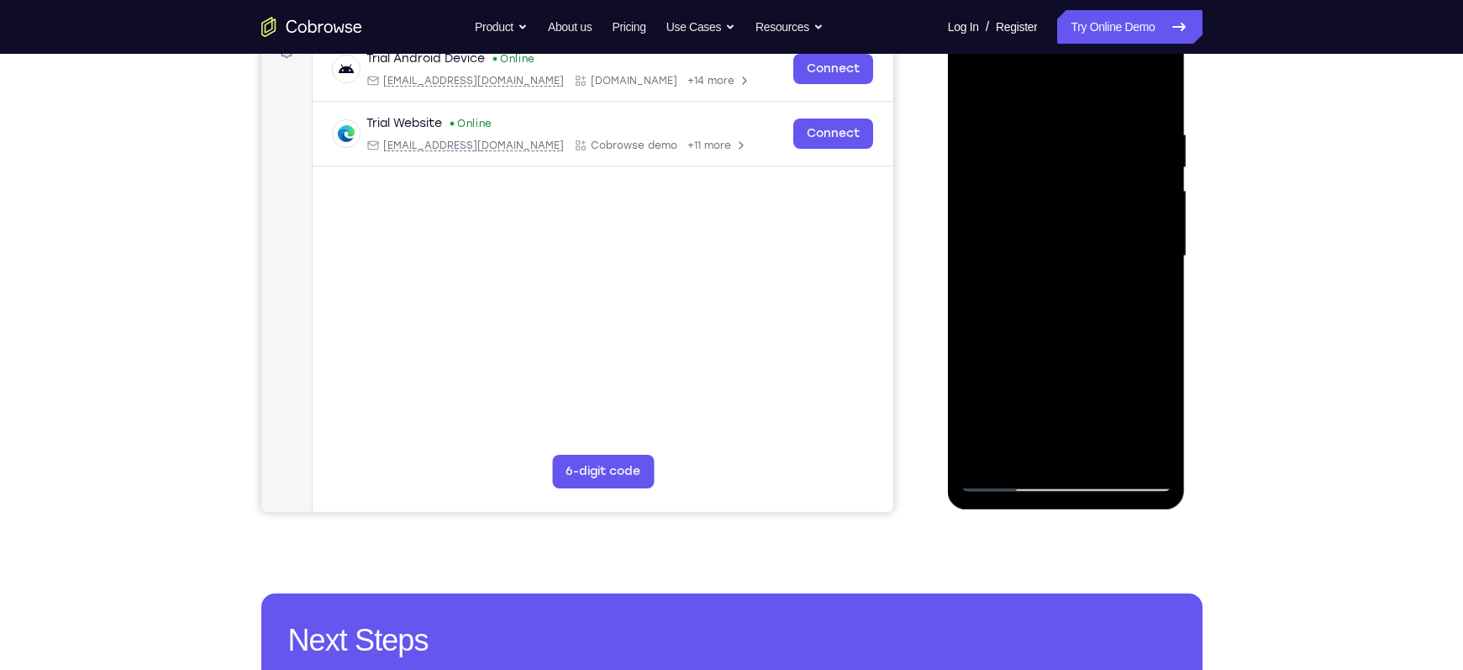
click at [1017, 444] on div at bounding box center [1066, 256] width 212 height 470
click at [1151, 300] on div at bounding box center [1066, 256] width 212 height 470
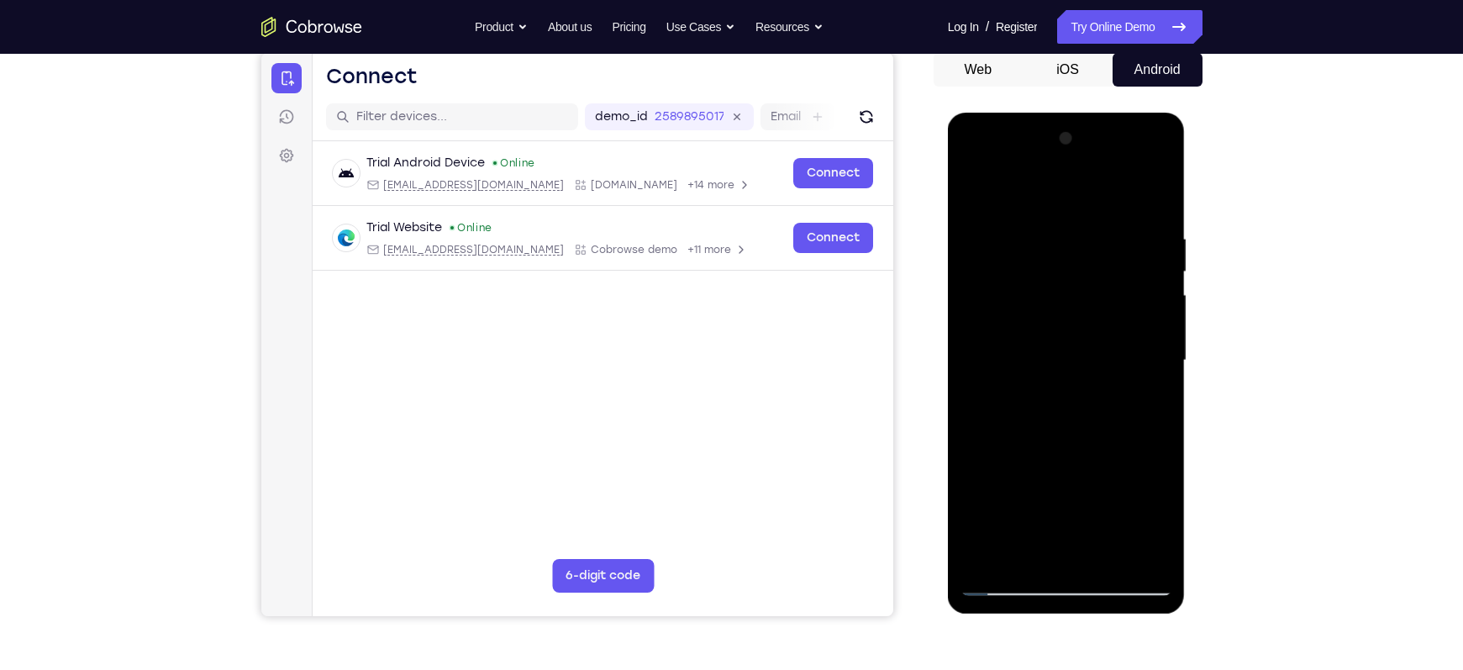
scroll to position [162, 0]
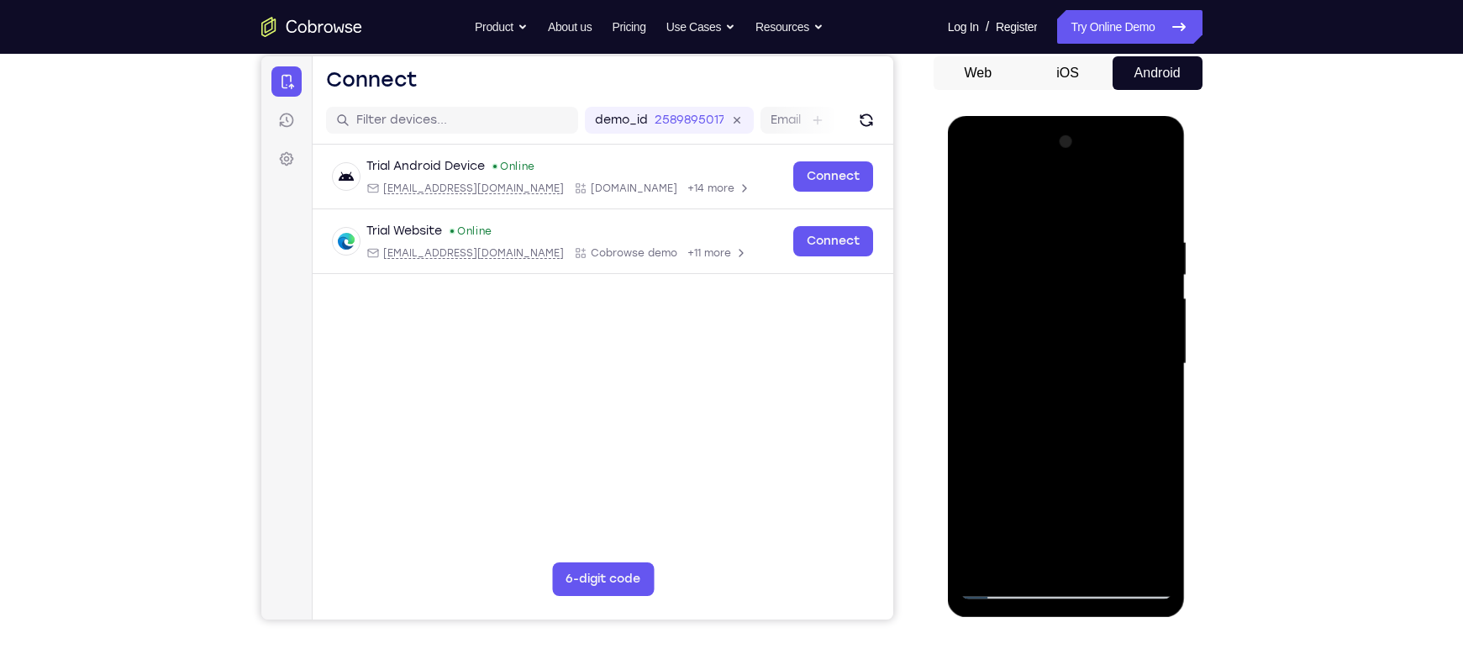
click at [974, 191] on div at bounding box center [1066, 364] width 212 height 470
click at [974, 197] on div at bounding box center [1066, 364] width 212 height 470
click at [1089, 231] on div at bounding box center [1066, 364] width 212 height 470
drag, startPoint x: 1132, startPoint y: 315, endPoint x: 974, endPoint y: 306, distance: 157.4
click at [974, 306] on div at bounding box center [1066, 364] width 212 height 470
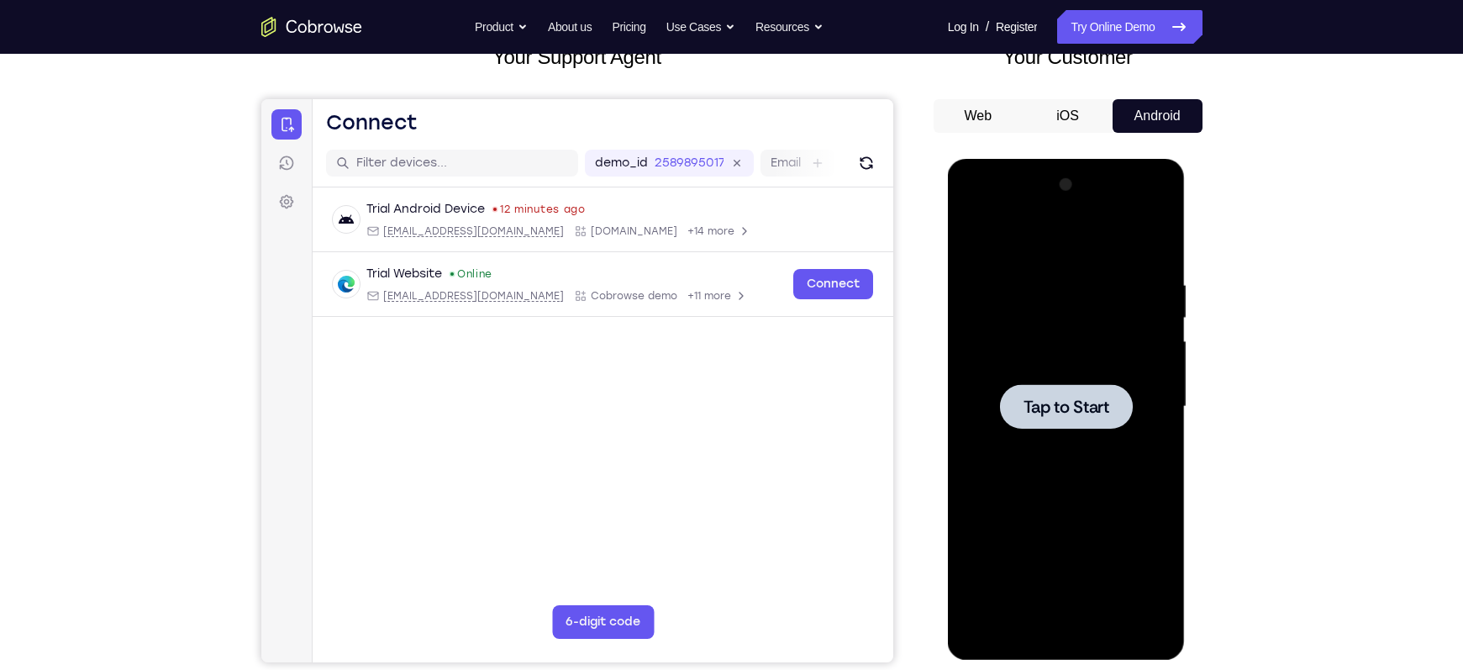
scroll to position [121, 0]
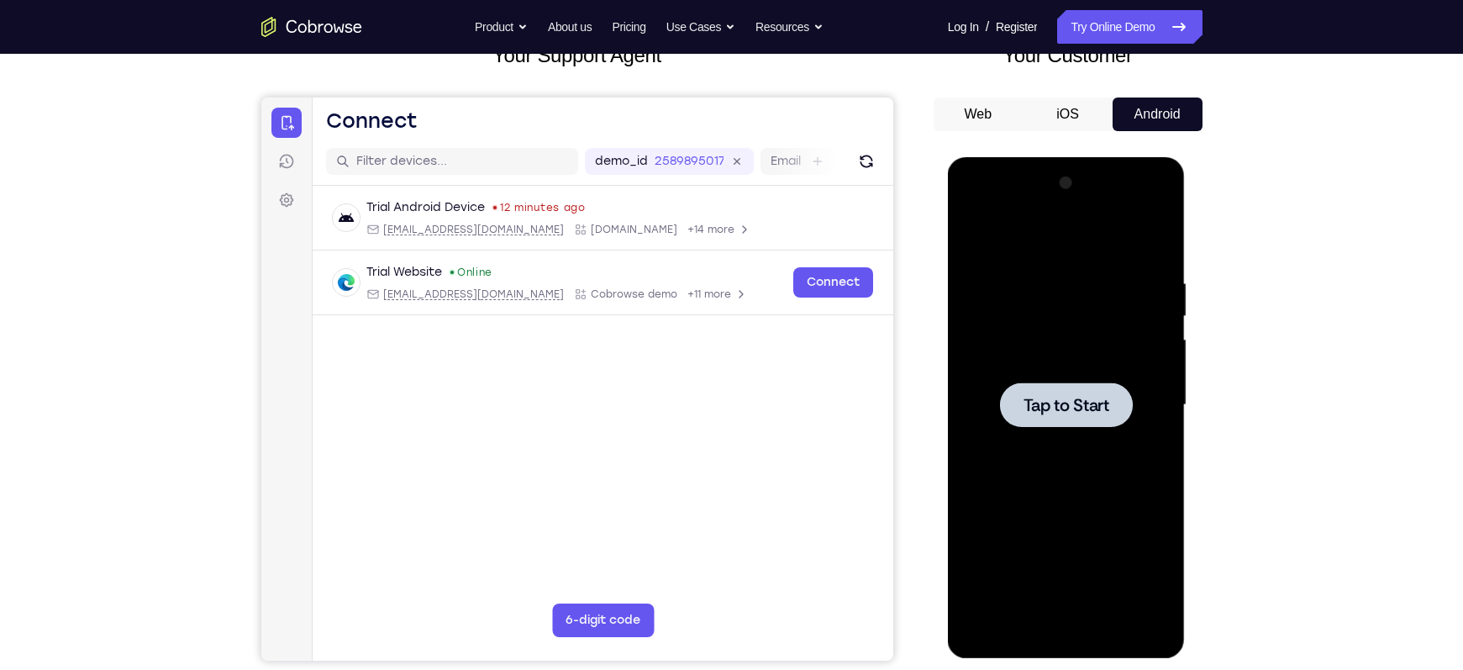
click at [1069, 411] on span "Tap to Start" at bounding box center [1066, 405] width 86 height 17
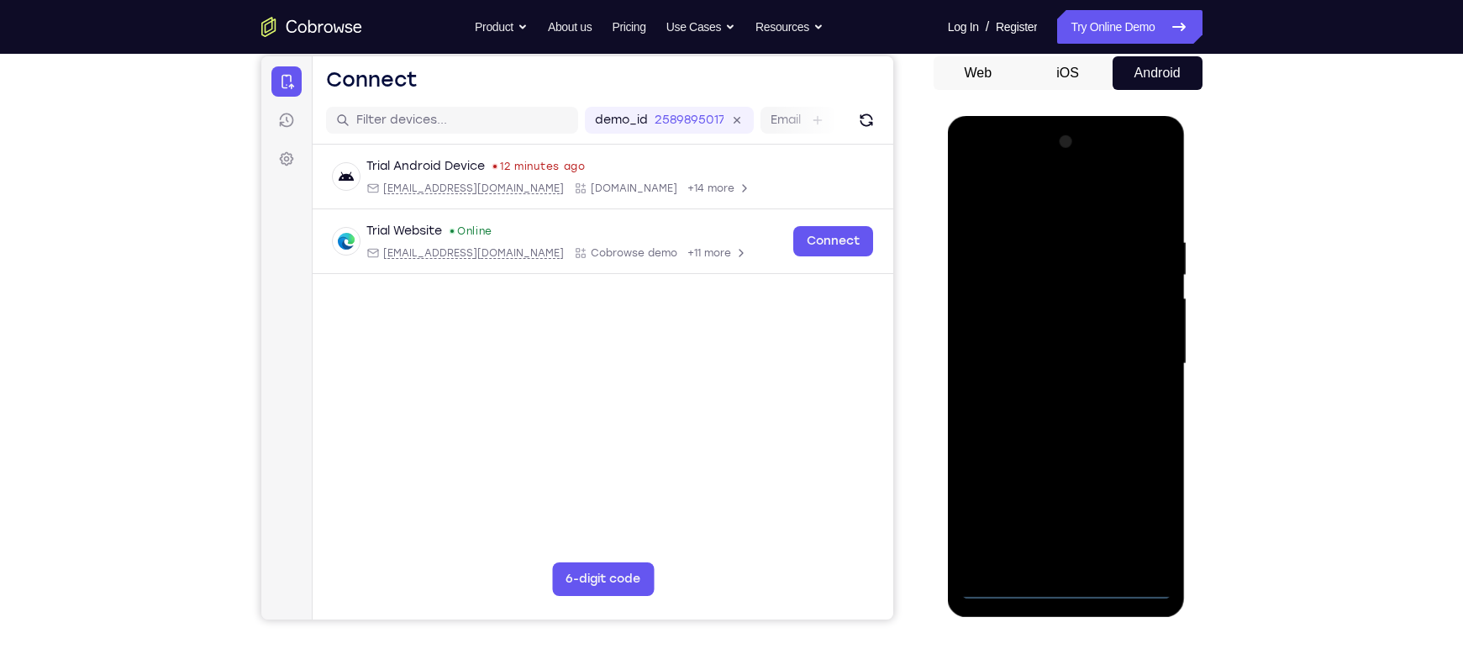
scroll to position [163, 0]
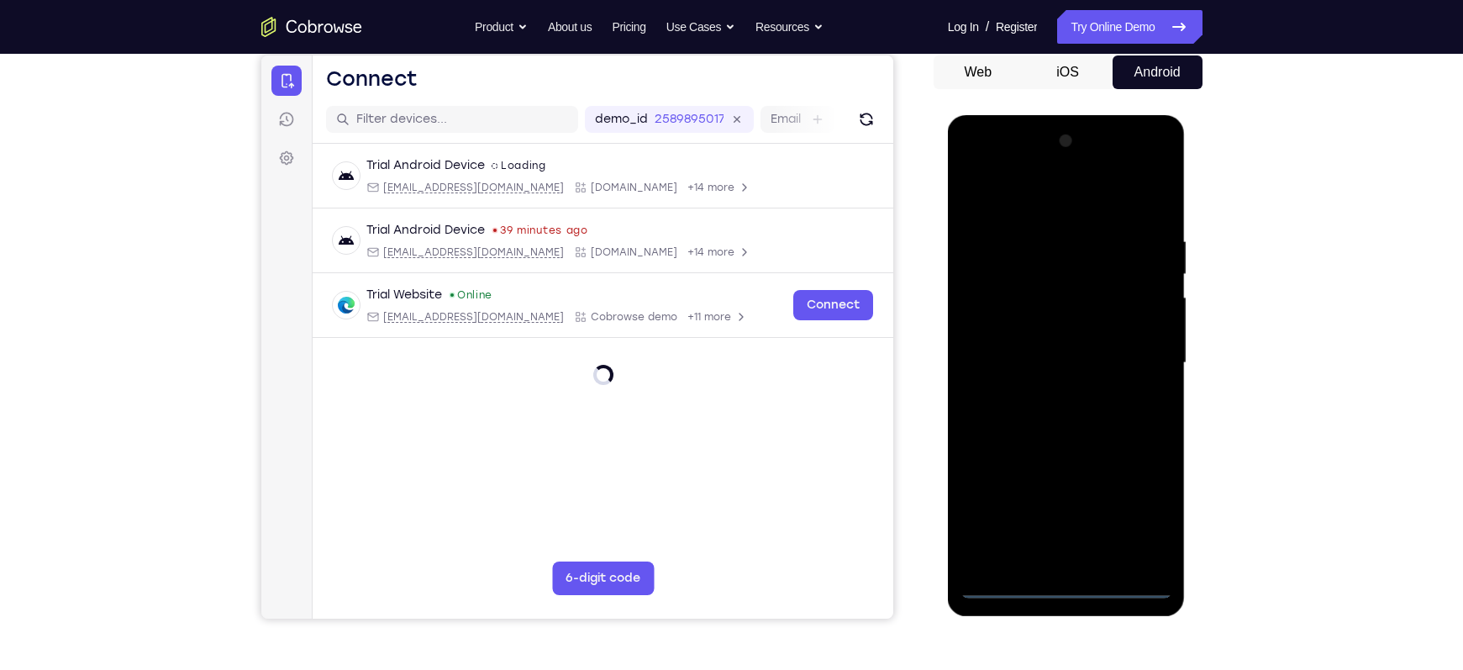
click at [1071, 579] on div at bounding box center [1066, 363] width 212 height 470
click at [1066, 586] on div at bounding box center [1066, 363] width 212 height 470
click at [1133, 512] on div at bounding box center [1066, 363] width 212 height 470
click at [980, 202] on div at bounding box center [1066, 363] width 212 height 470
click at [1053, 274] on div at bounding box center [1066, 363] width 212 height 470
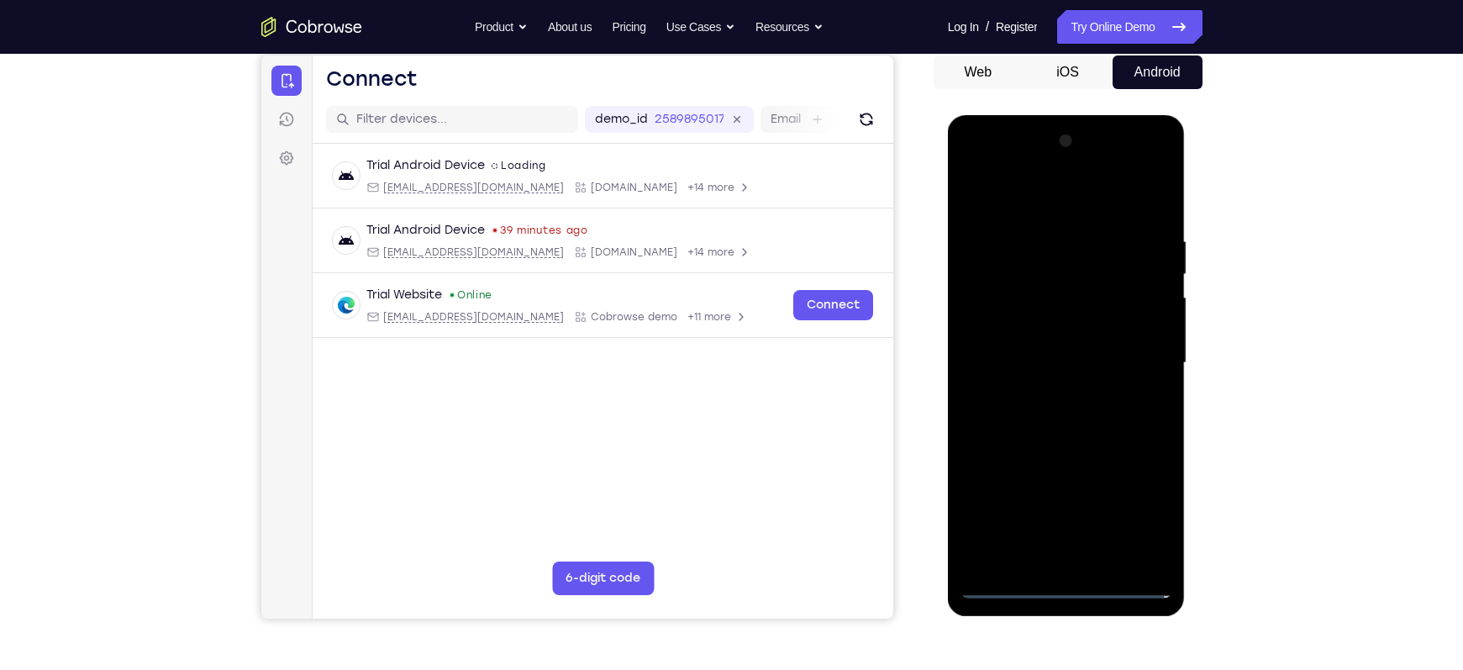
click at [993, 205] on div at bounding box center [1066, 363] width 212 height 470
click at [988, 303] on div at bounding box center [1066, 363] width 212 height 470
click at [1047, 545] on div at bounding box center [1066, 363] width 212 height 470
click at [977, 205] on div at bounding box center [1066, 363] width 212 height 470
drag, startPoint x: 969, startPoint y: 372, endPoint x: 977, endPoint y: 281, distance: 91.1
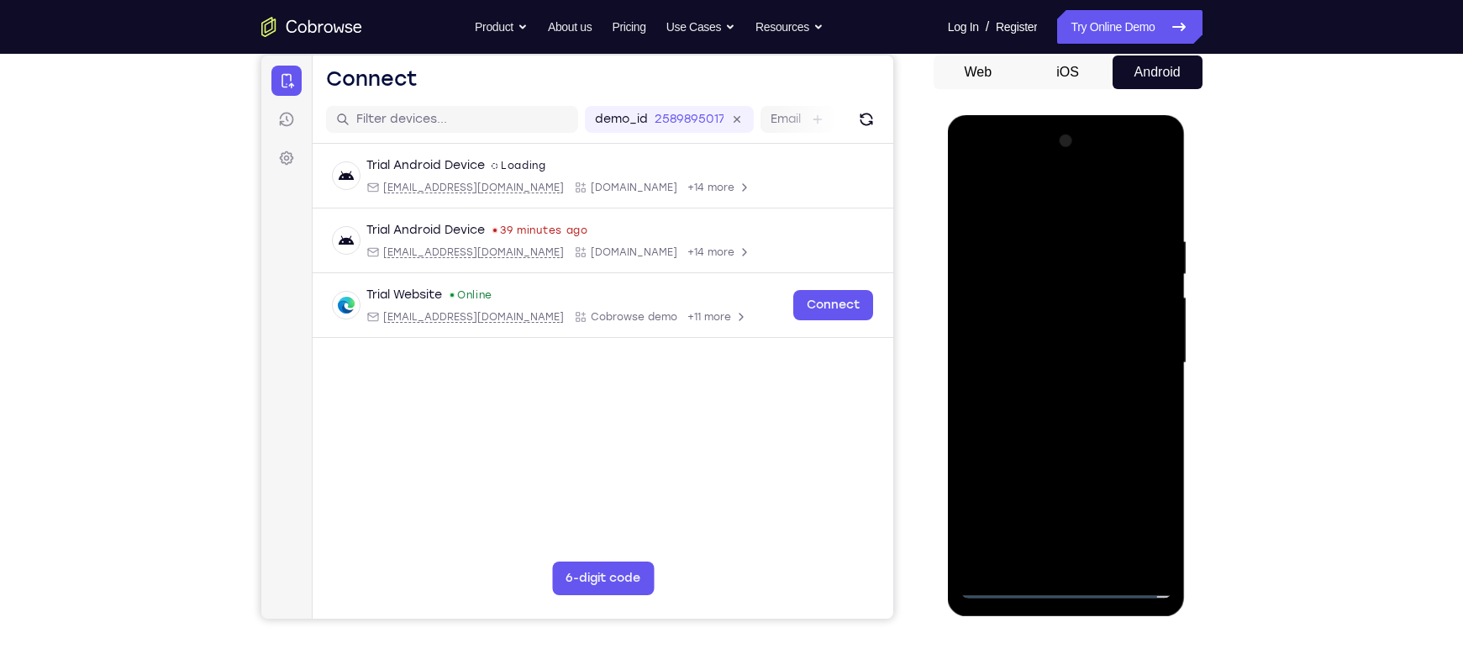
click at [977, 281] on div at bounding box center [1066, 363] width 212 height 470
click at [1043, 533] on div at bounding box center [1066, 363] width 212 height 470
click at [1070, 346] on div at bounding box center [1066, 363] width 212 height 470
click at [1049, 313] on div at bounding box center [1066, 363] width 212 height 470
click at [1027, 349] on div at bounding box center [1066, 363] width 212 height 470
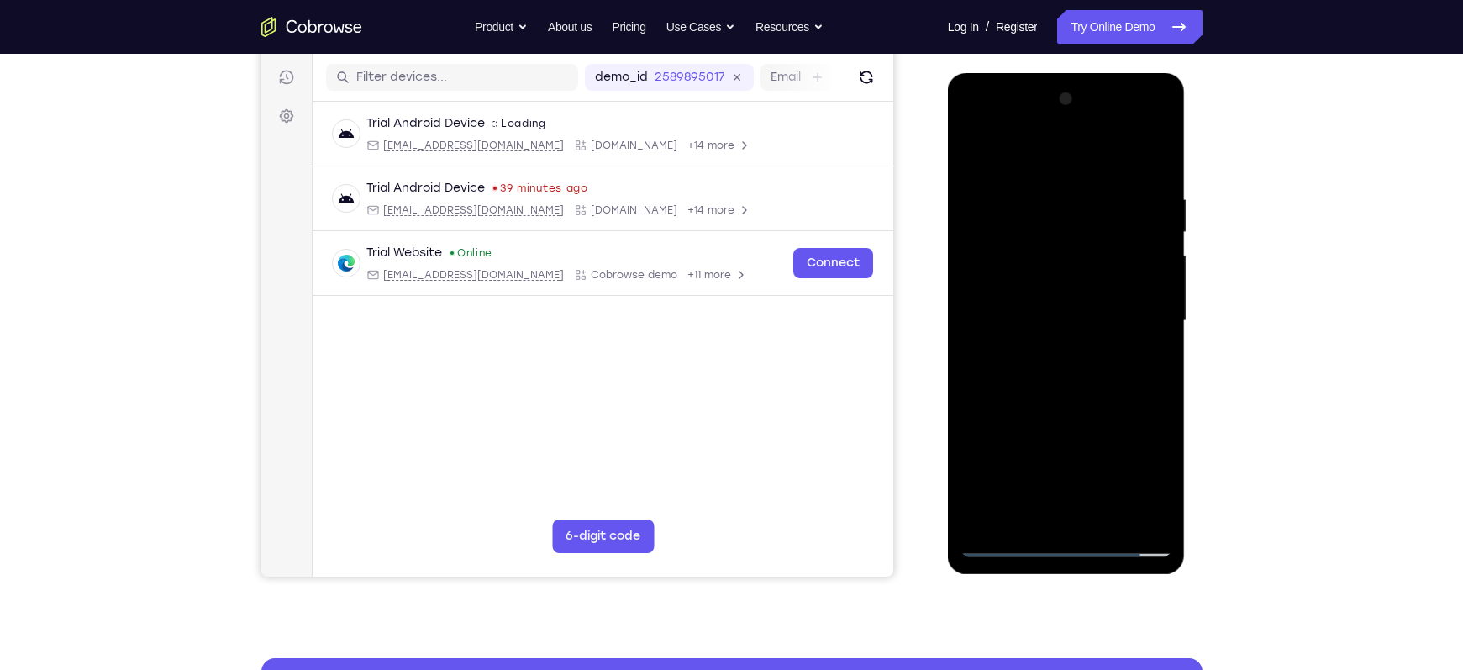
scroll to position [206, 0]
click at [1071, 411] on div at bounding box center [1066, 320] width 212 height 470
drag, startPoint x: 1038, startPoint y: 157, endPoint x: 1029, endPoint y: 121, distance: 37.3
click at [1029, 121] on div at bounding box center [1066, 320] width 212 height 470
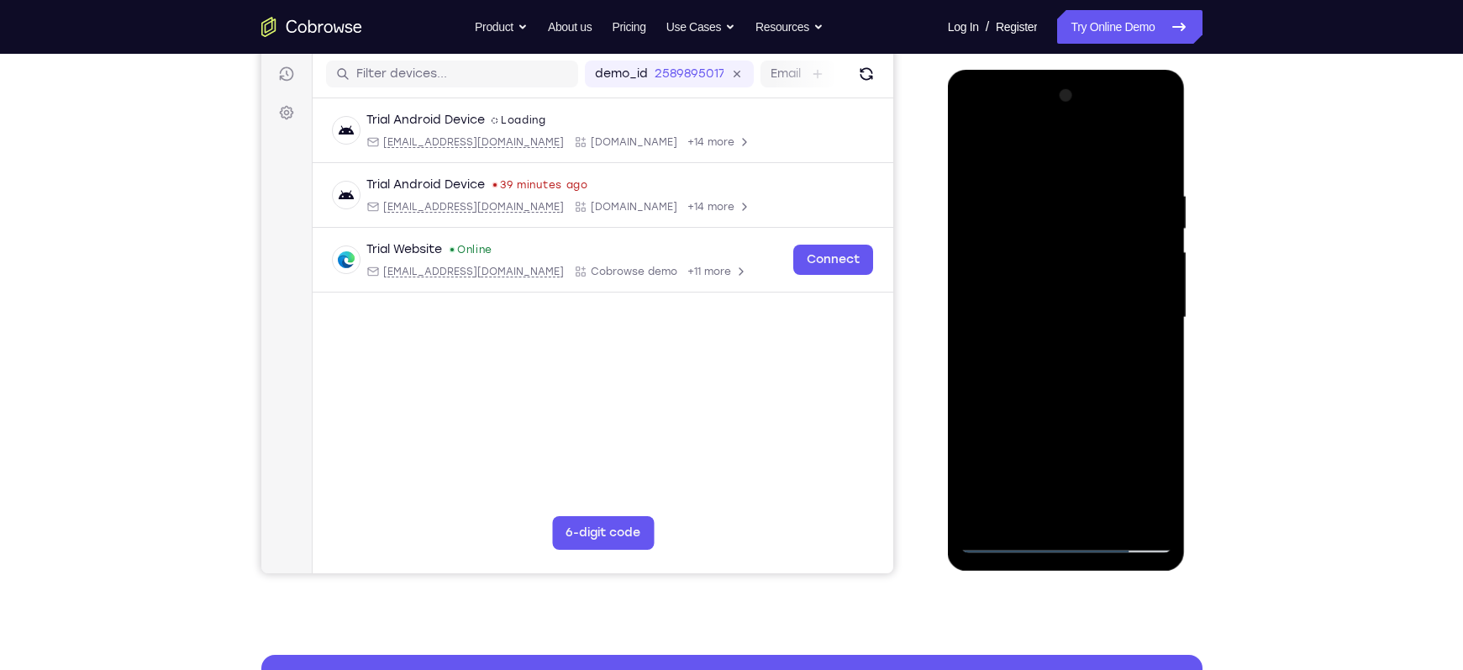
scroll to position [209, 0]
click at [1084, 304] on div at bounding box center [1066, 316] width 212 height 470
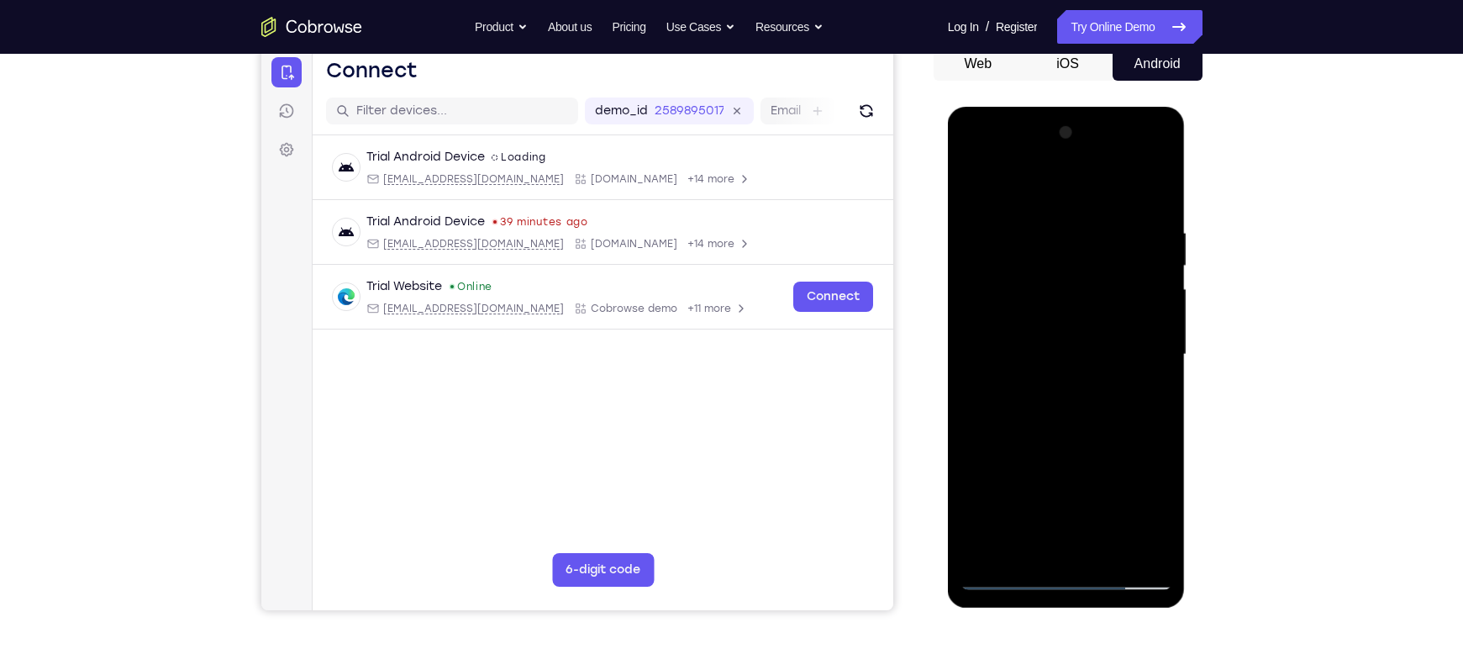
scroll to position [170, 0]
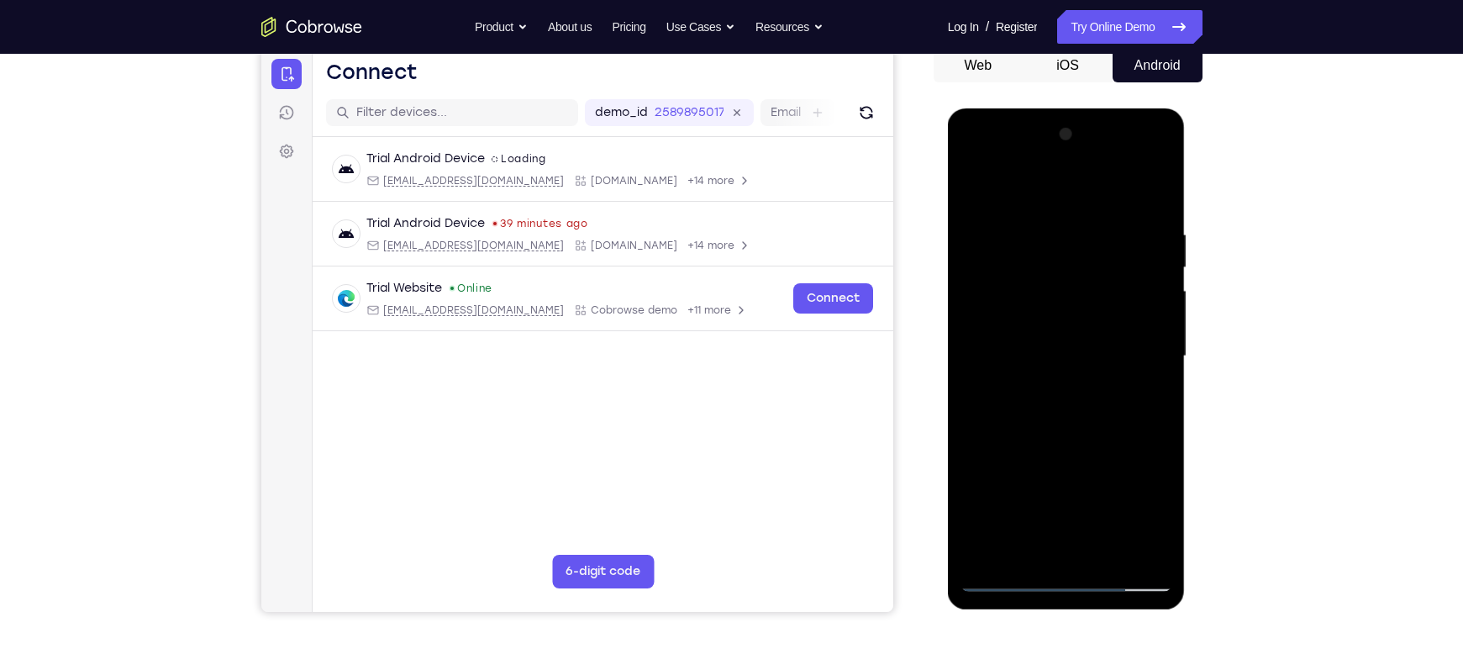
click at [1138, 162] on div at bounding box center [1066, 356] width 212 height 470
click at [975, 168] on div at bounding box center [1066, 356] width 212 height 470
click at [1139, 347] on div at bounding box center [1066, 356] width 212 height 470
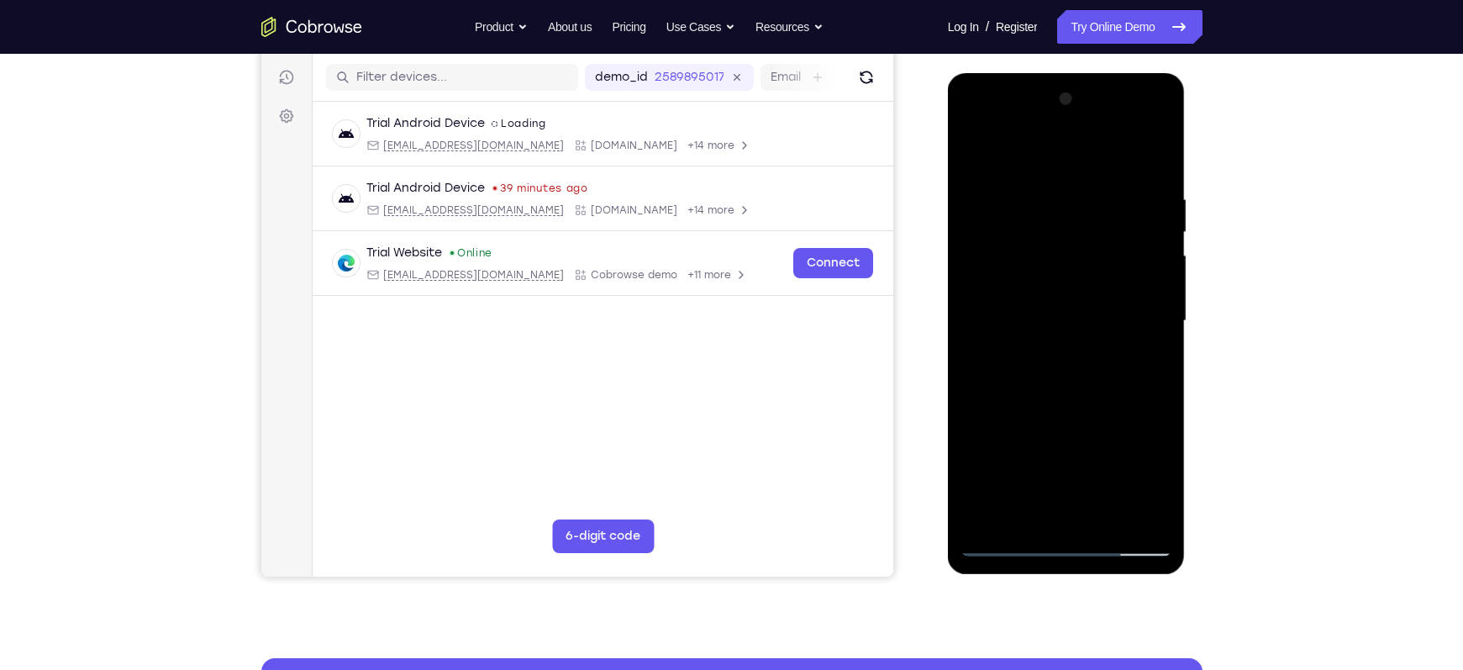
scroll to position [317, 0]
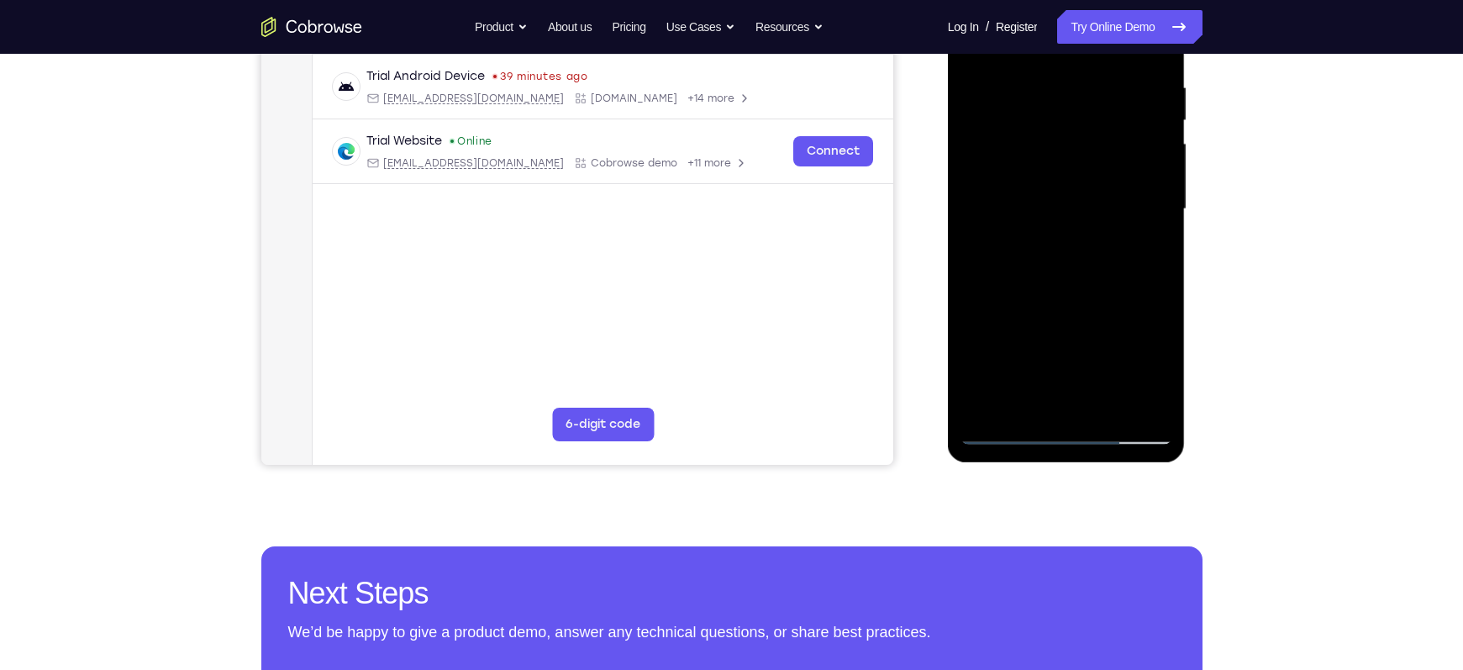
click at [1089, 410] on div at bounding box center [1066, 209] width 212 height 470
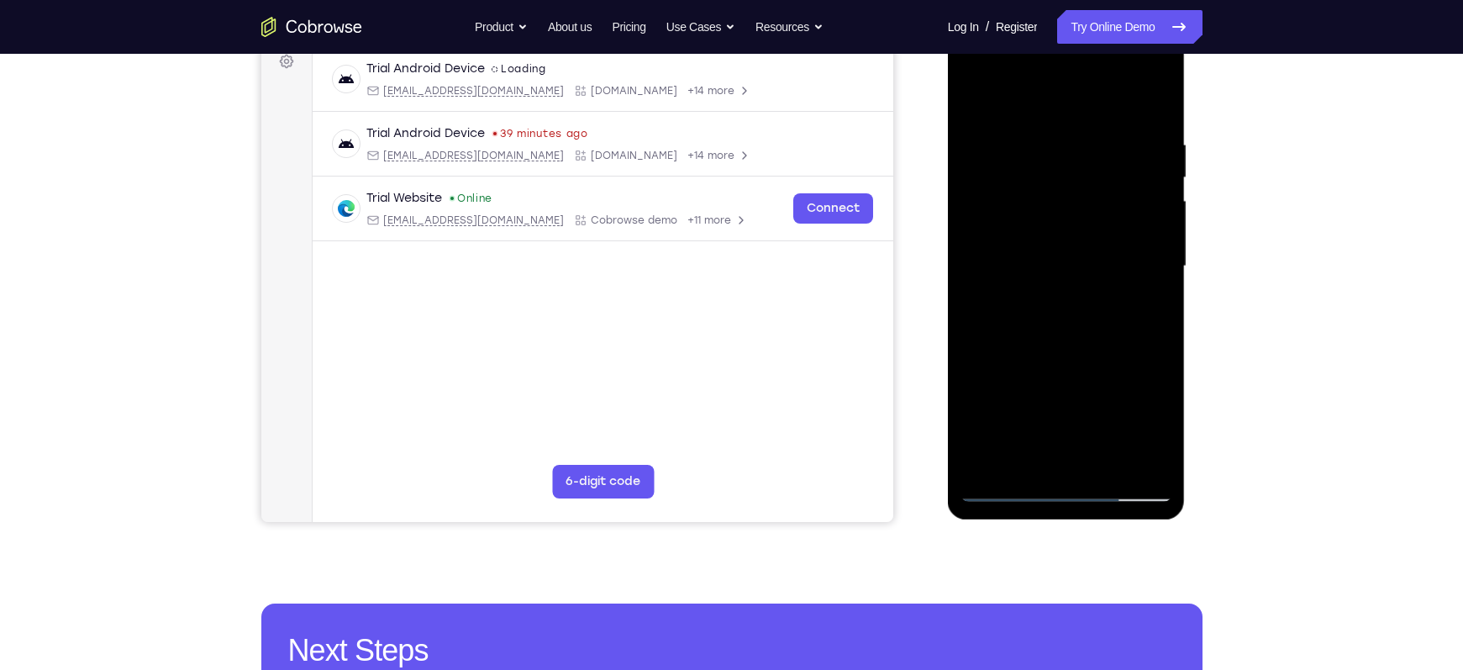
scroll to position [259, 0]
click at [1119, 339] on div at bounding box center [1066, 267] width 212 height 470
click at [1074, 258] on div at bounding box center [1066, 267] width 212 height 470
click at [1058, 248] on div at bounding box center [1066, 267] width 212 height 470
click at [1032, 266] on div at bounding box center [1066, 267] width 212 height 470
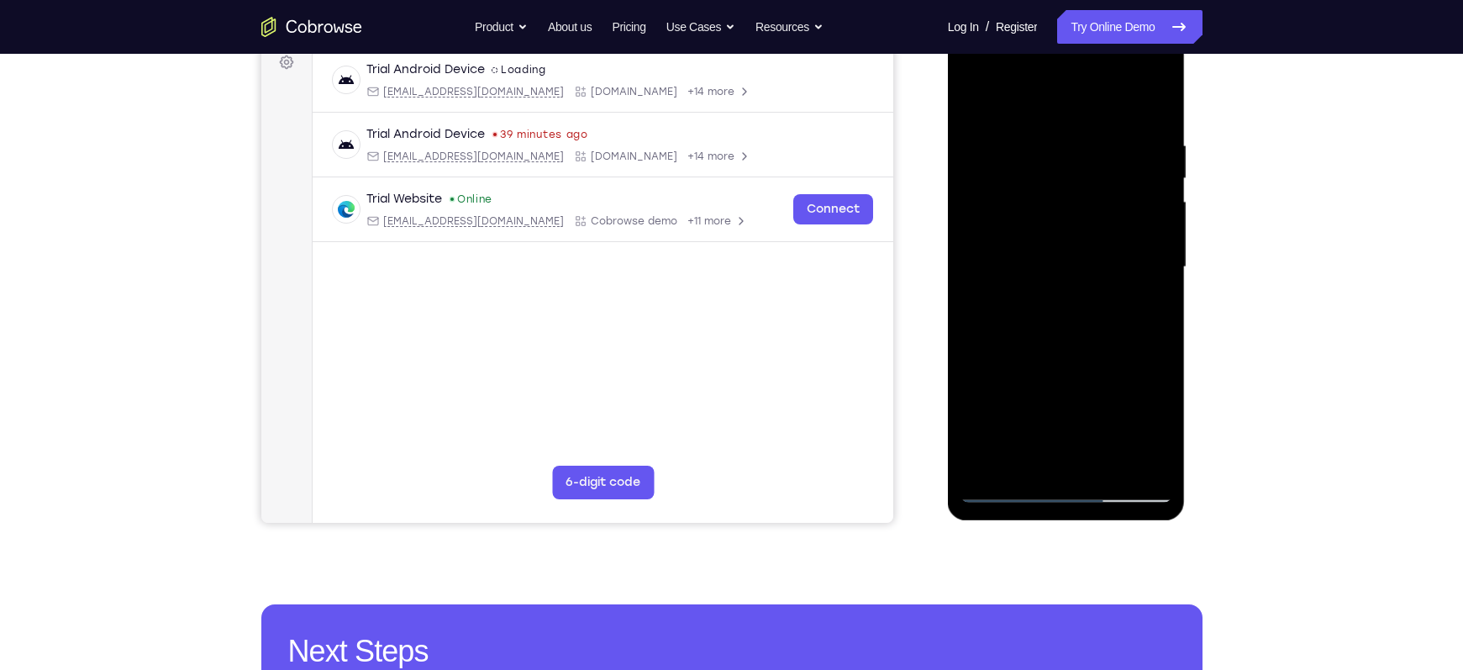
click at [1037, 321] on div at bounding box center [1066, 267] width 212 height 470
click at [1051, 318] on div at bounding box center [1066, 267] width 212 height 470
click at [1040, 321] on div at bounding box center [1066, 267] width 212 height 470
click at [1098, 339] on div at bounding box center [1066, 267] width 212 height 470
click at [1108, 463] on div at bounding box center [1066, 267] width 212 height 470
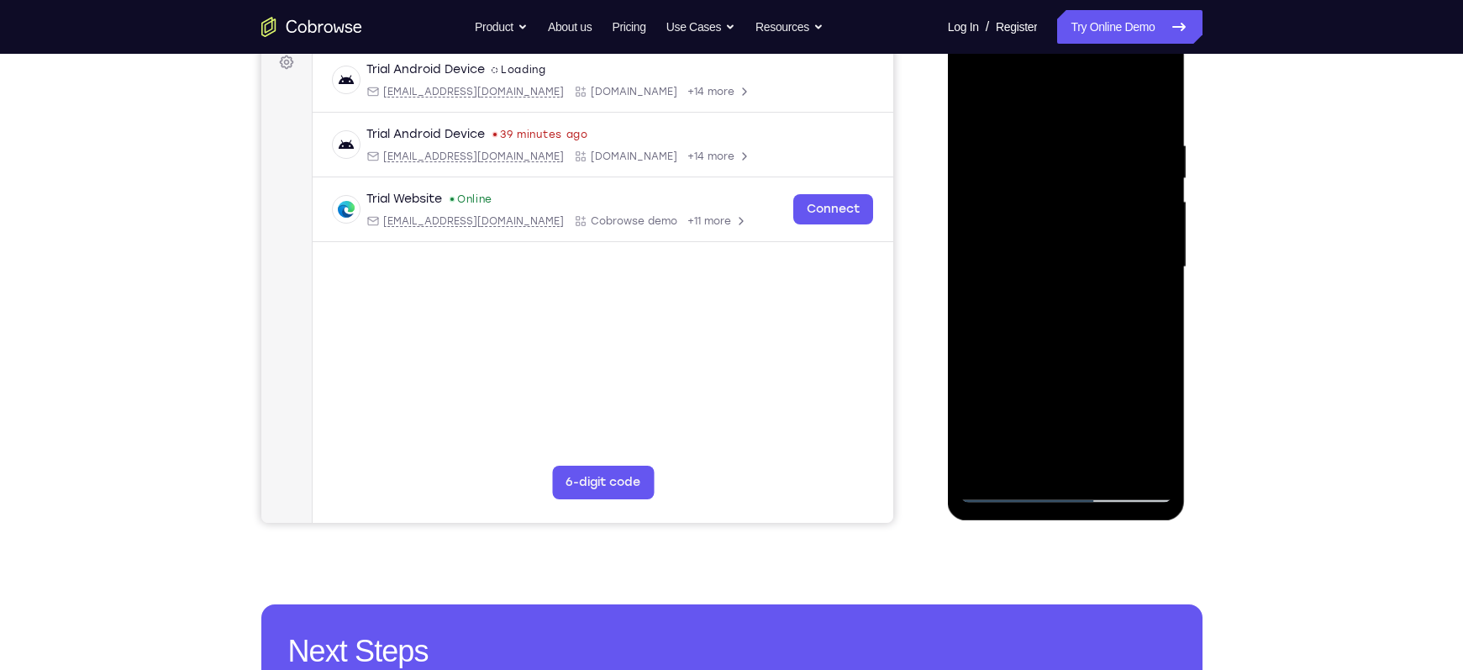
click at [1067, 359] on div at bounding box center [1066, 267] width 212 height 470
click at [1010, 485] on div at bounding box center [1066, 267] width 212 height 470
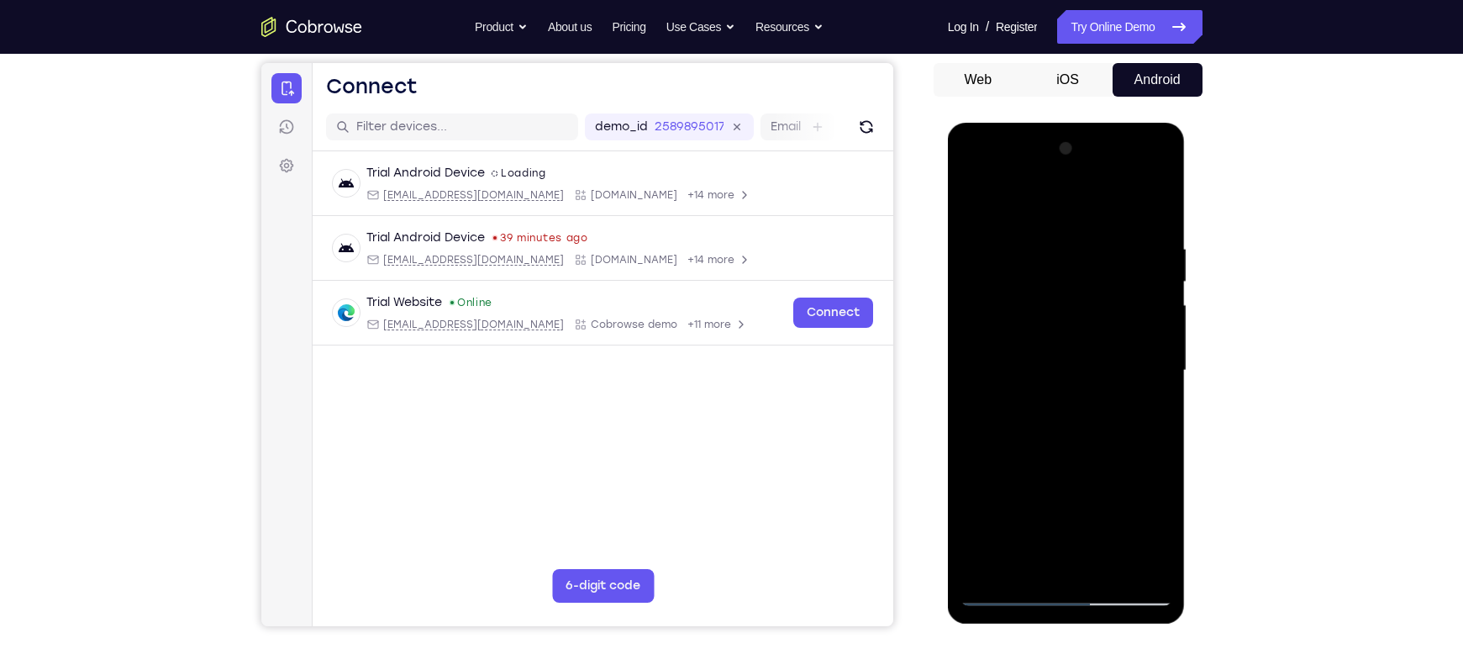
click at [1055, 246] on div at bounding box center [1066, 370] width 212 height 470
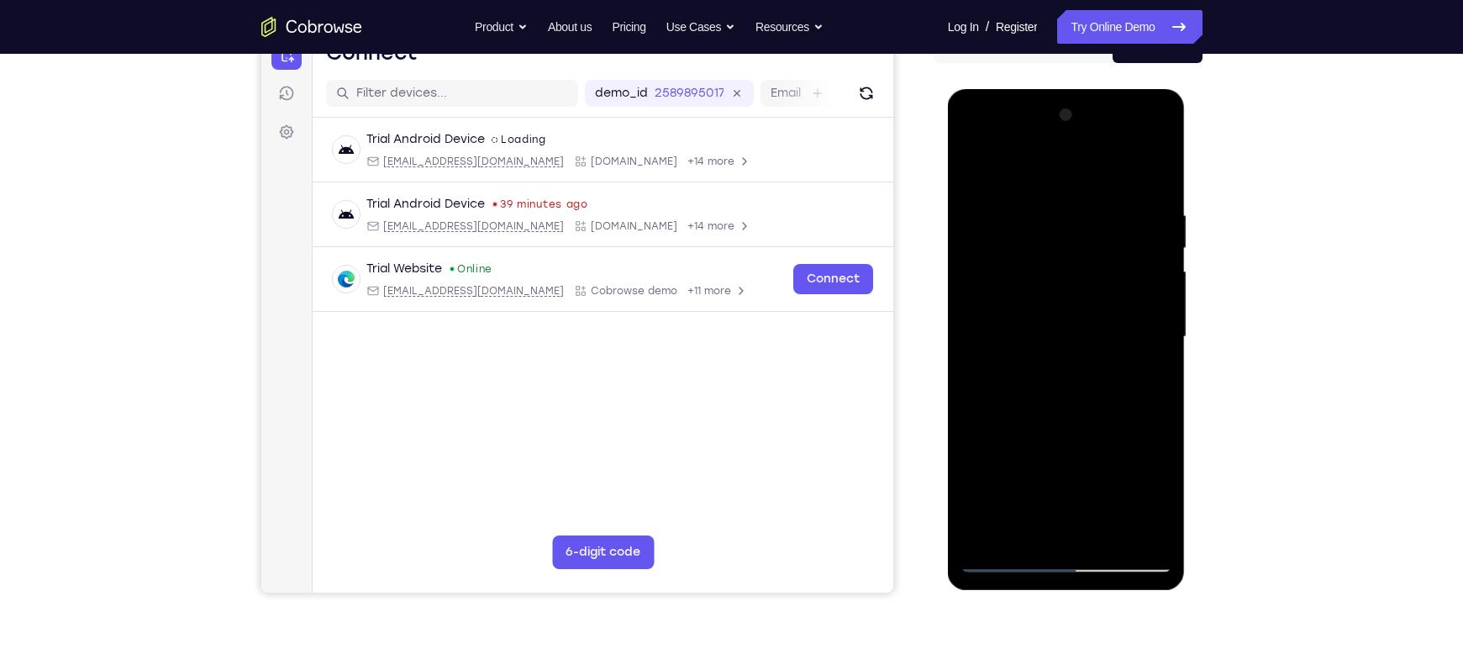
drag, startPoint x: 1142, startPoint y: 311, endPoint x: 1041, endPoint y: 302, distance: 101.2
click at [1041, 302] on div at bounding box center [1066, 337] width 212 height 470
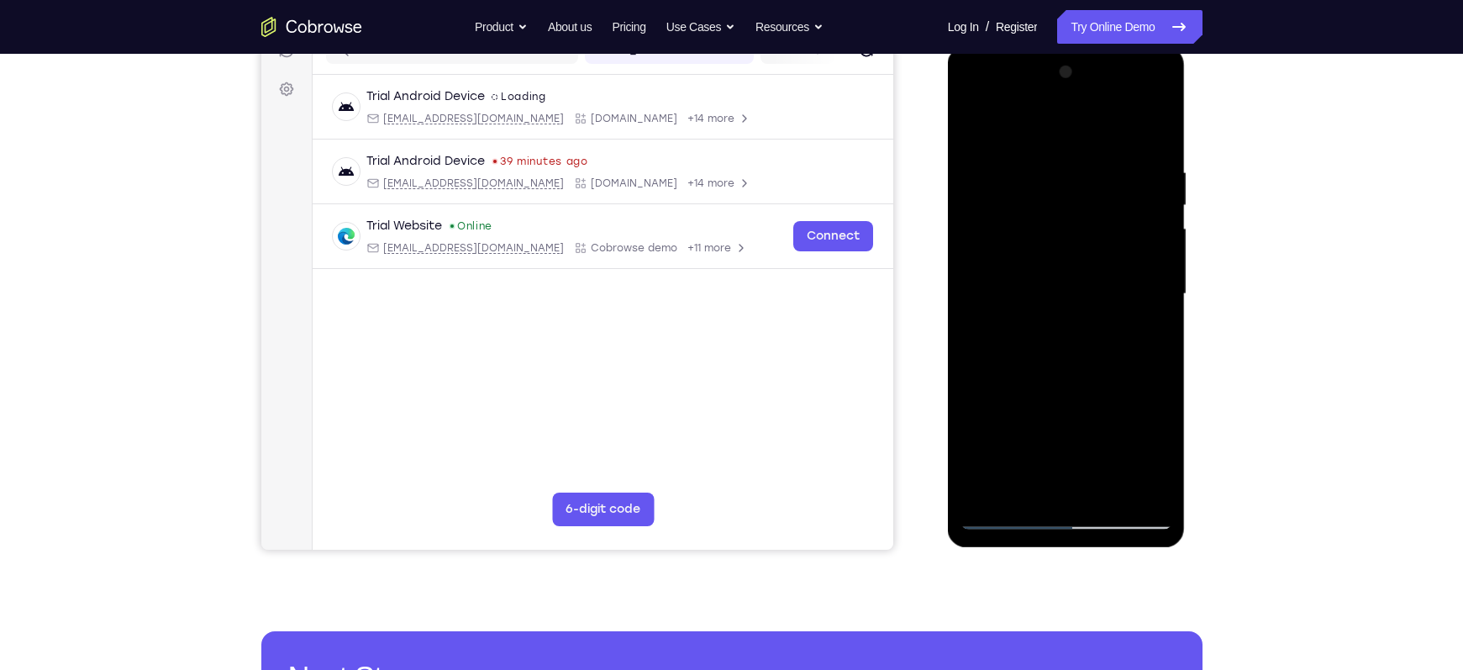
scroll to position [233, 0]
click at [1132, 279] on div at bounding box center [1066, 293] width 212 height 470
click at [1153, 132] on div at bounding box center [1066, 293] width 212 height 470
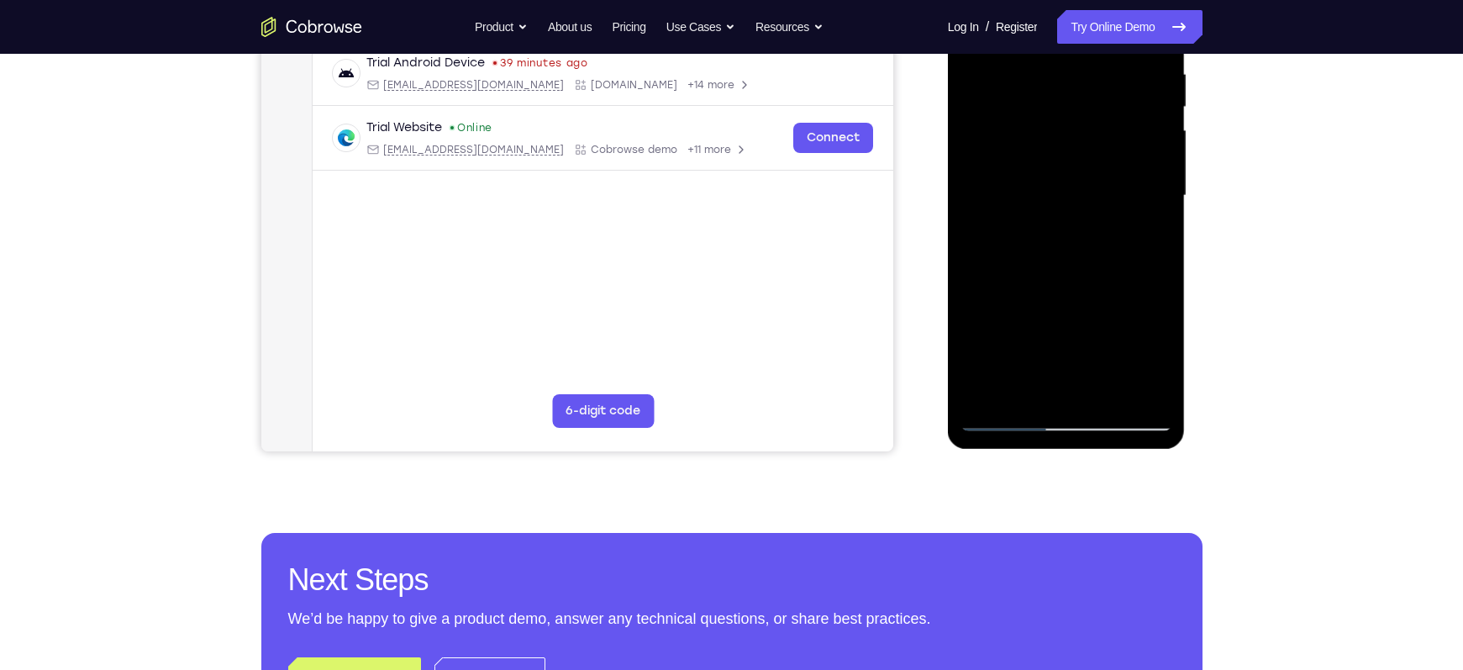
click at [1031, 393] on div at bounding box center [1066, 196] width 212 height 470
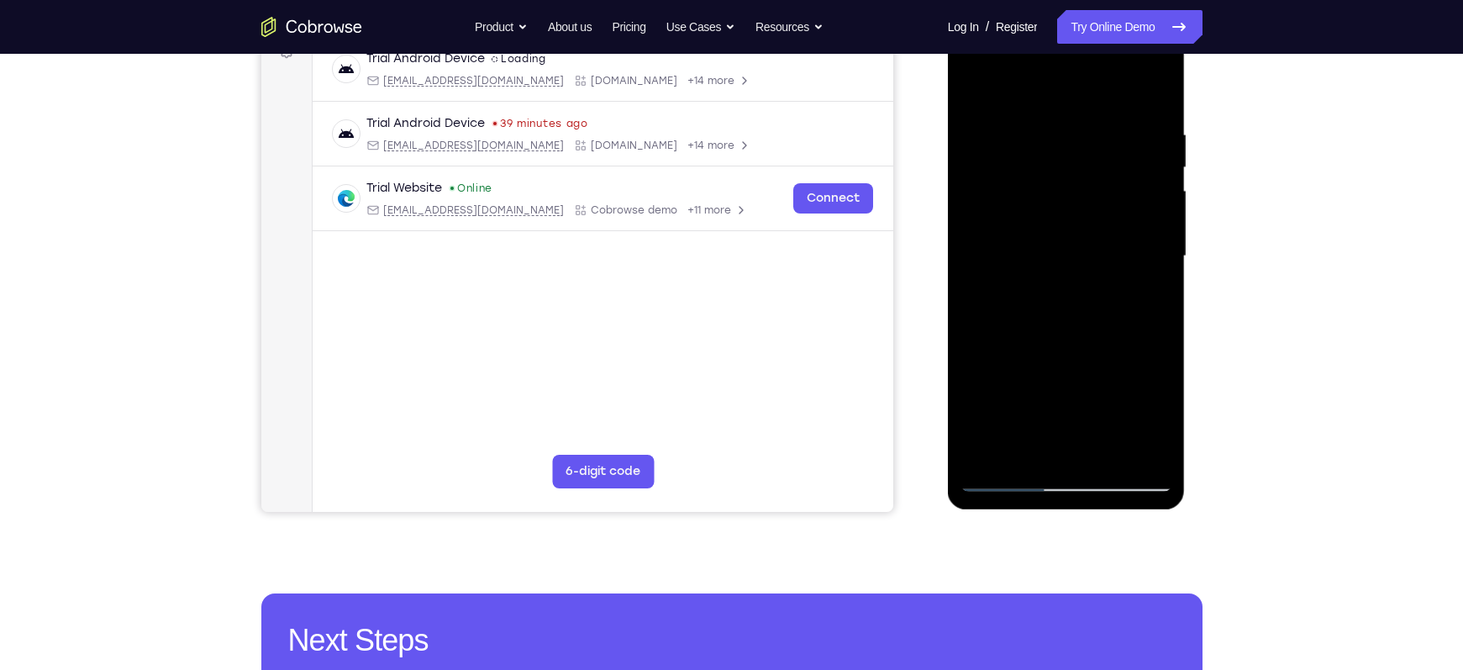
scroll to position [269, 0]
click at [1029, 87] on div at bounding box center [1066, 257] width 212 height 470
click at [1018, 208] on div at bounding box center [1066, 257] width 212 height 470
click at [974, 85] on div at bounding box center [1066, 257] width 212 height 470
click at [1031, 115] on div at bounding box center [1066, 257] width 212 height 470
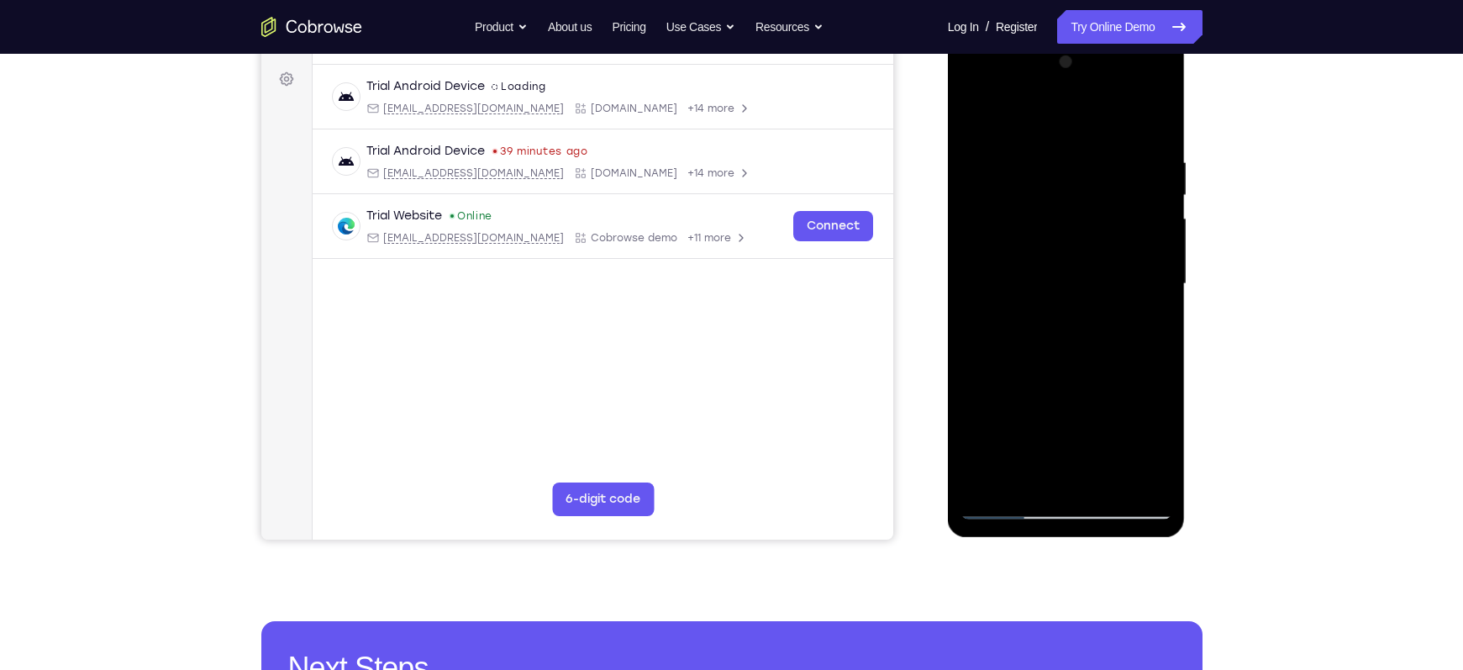
scroll to position [234, 0]
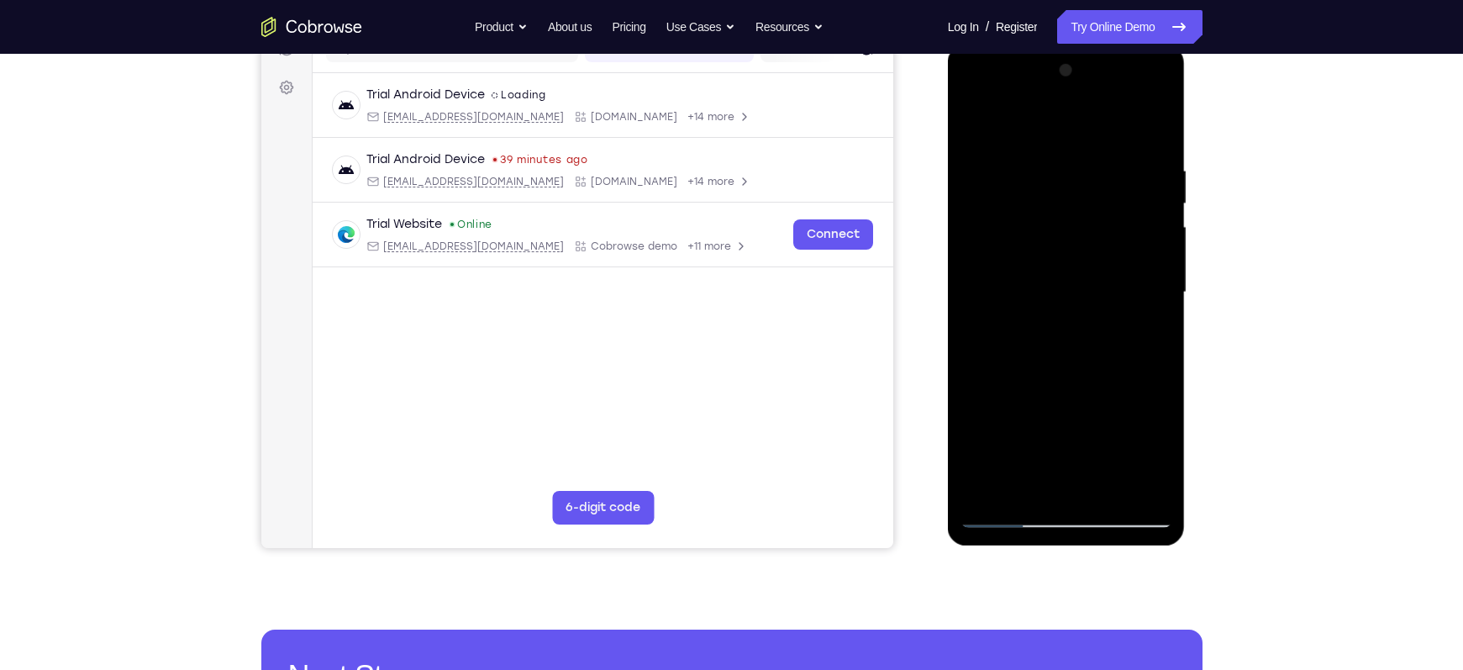
click at [1021, 213] on div at bounding box center [1066, 292] width 212 height 470
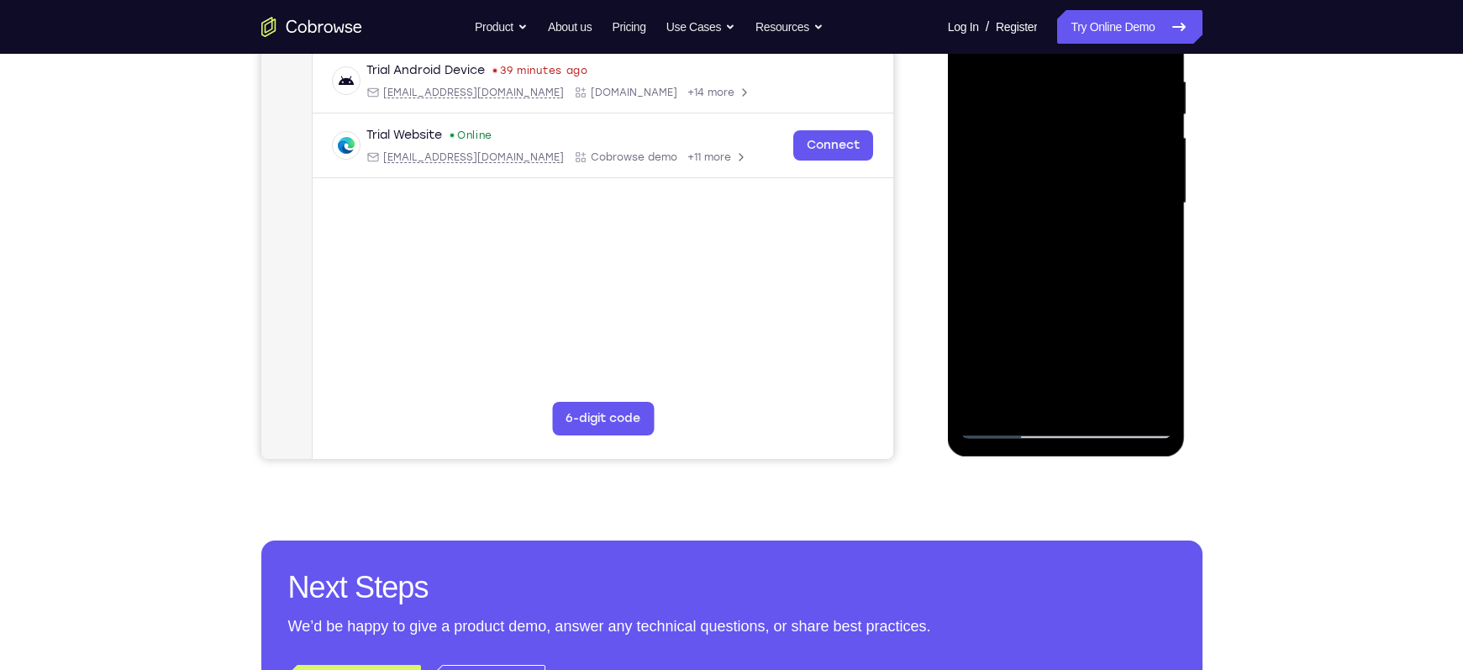
scroll to position [324, 0]
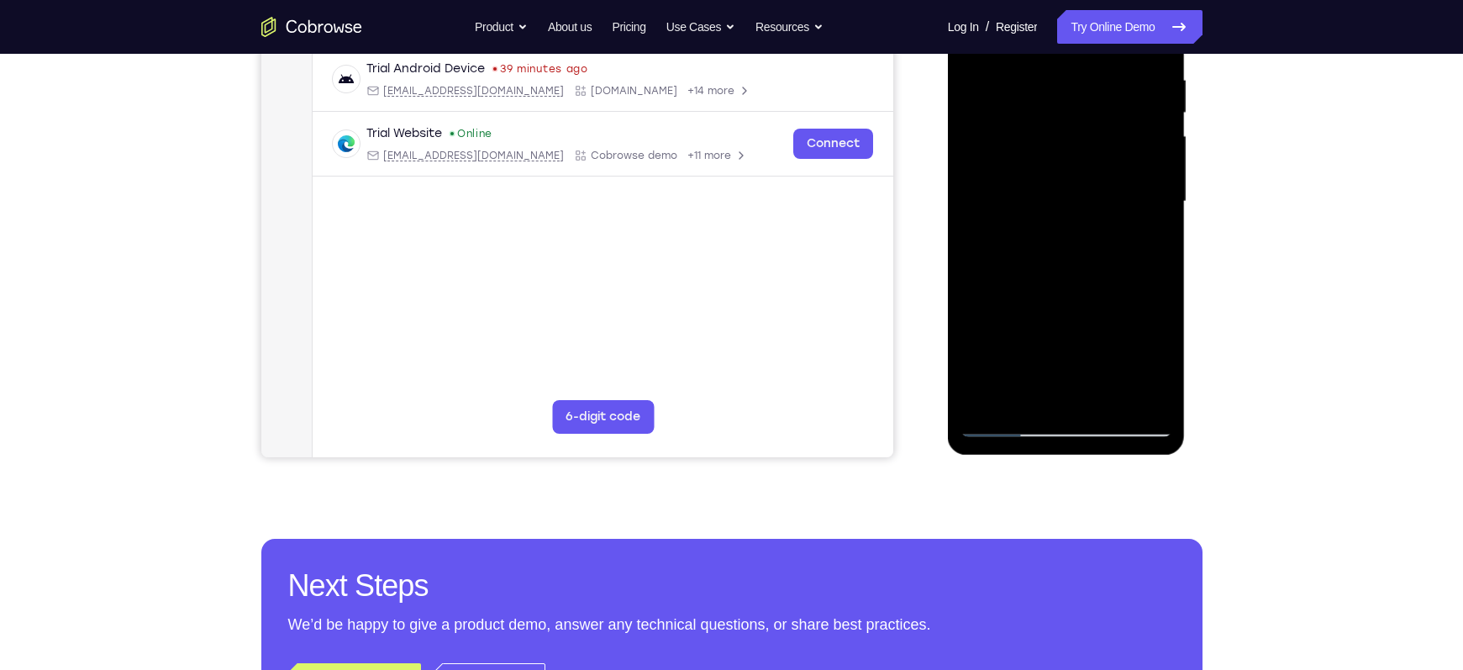
click at [990, 402] on div at bounding box center [1066, 201] width 212 height 470
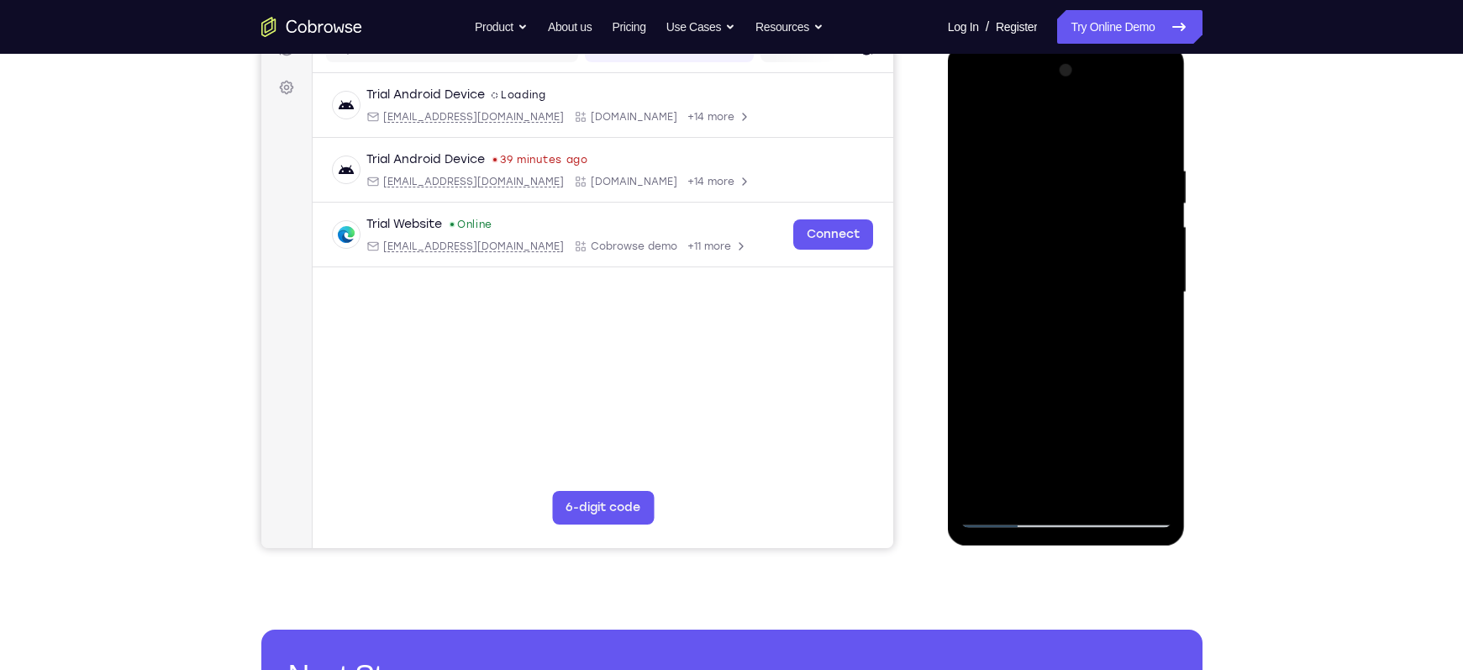
scroll to position [233, 0]
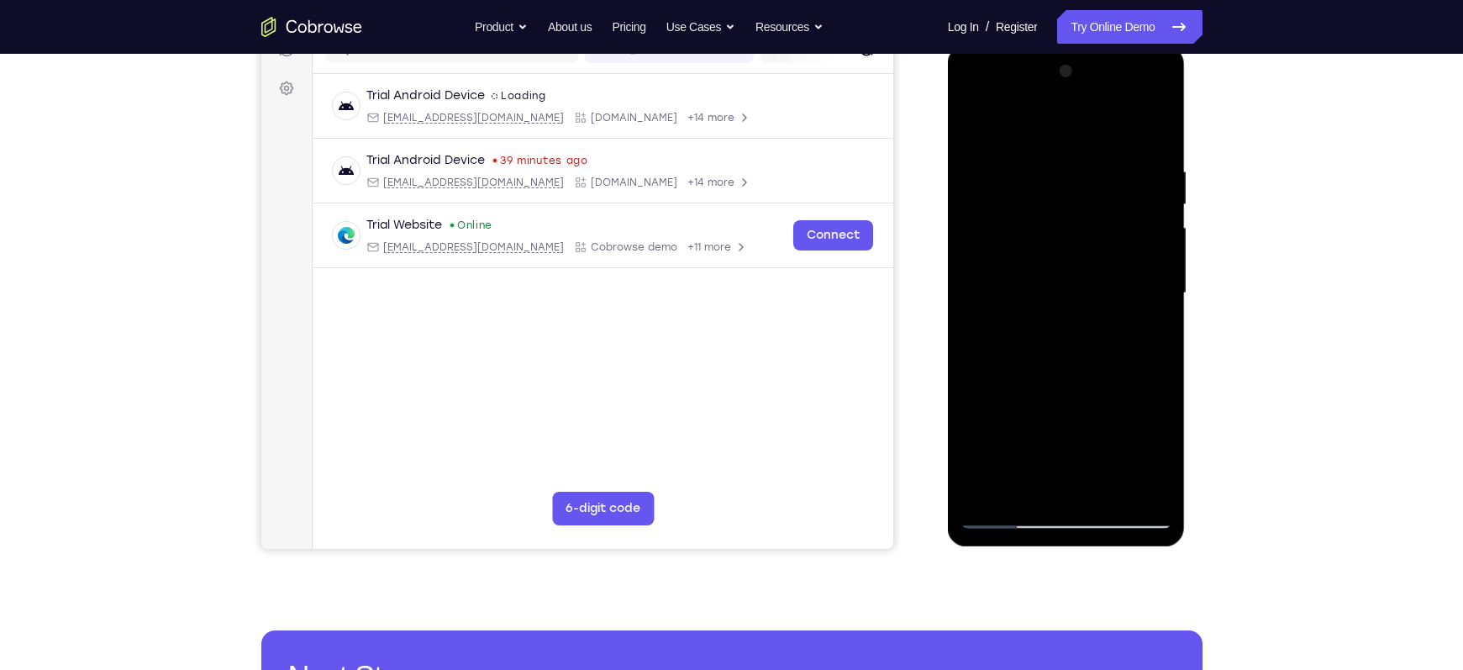
drag, startPoint x: 1061, startPoint y: 254, endPoint x: 1061, endPoint y: 393, distance: 139.4
click at [1061, 393] on div at bounding box center [1066, 293] width 212 height 470
click at [1037, 160] on div at bounding box center [1066, 293] width 212 height 470
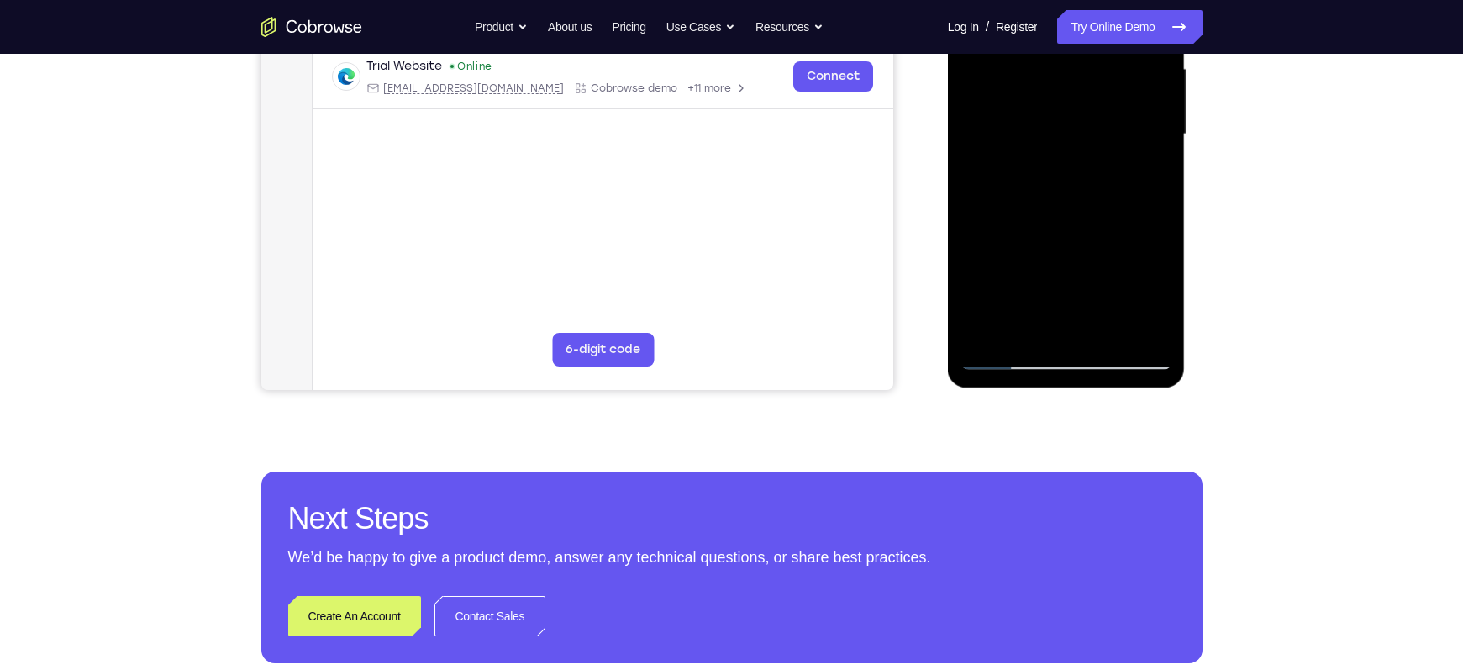
scroll to position [400, 0]
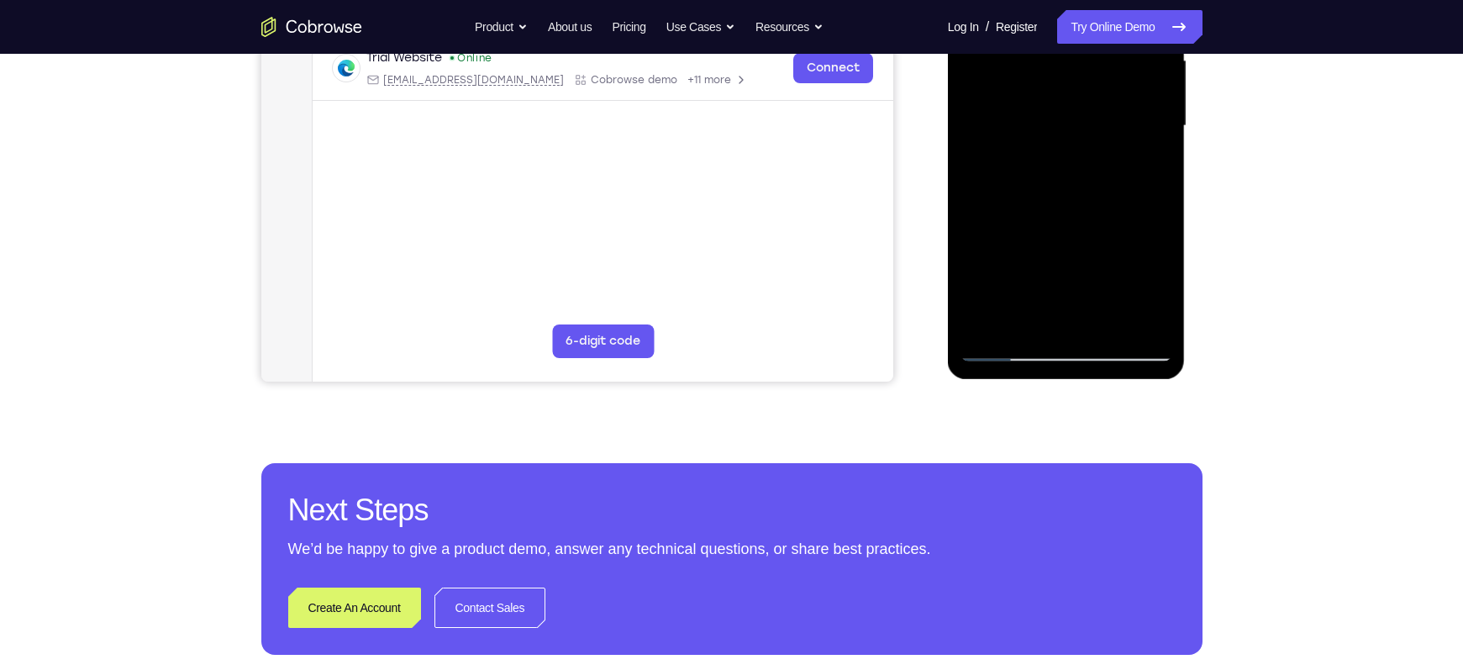
drag, startPoint x: 1081, startPoint y: 244, endPoint x: 1061, endPoint y: 158, distance: 88.0
click at [1061, 158] on div at bounding box center [1066, 126] width 212 height 470
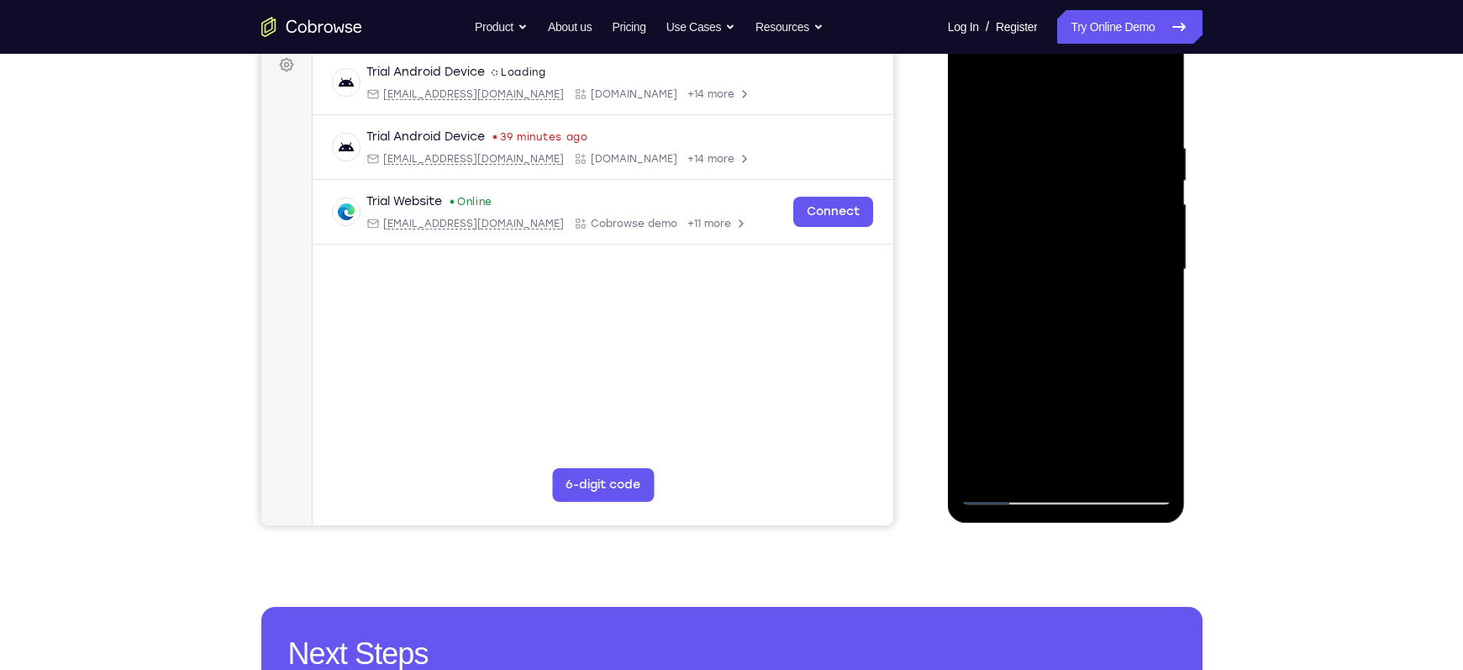
scroll to position [253, 0]
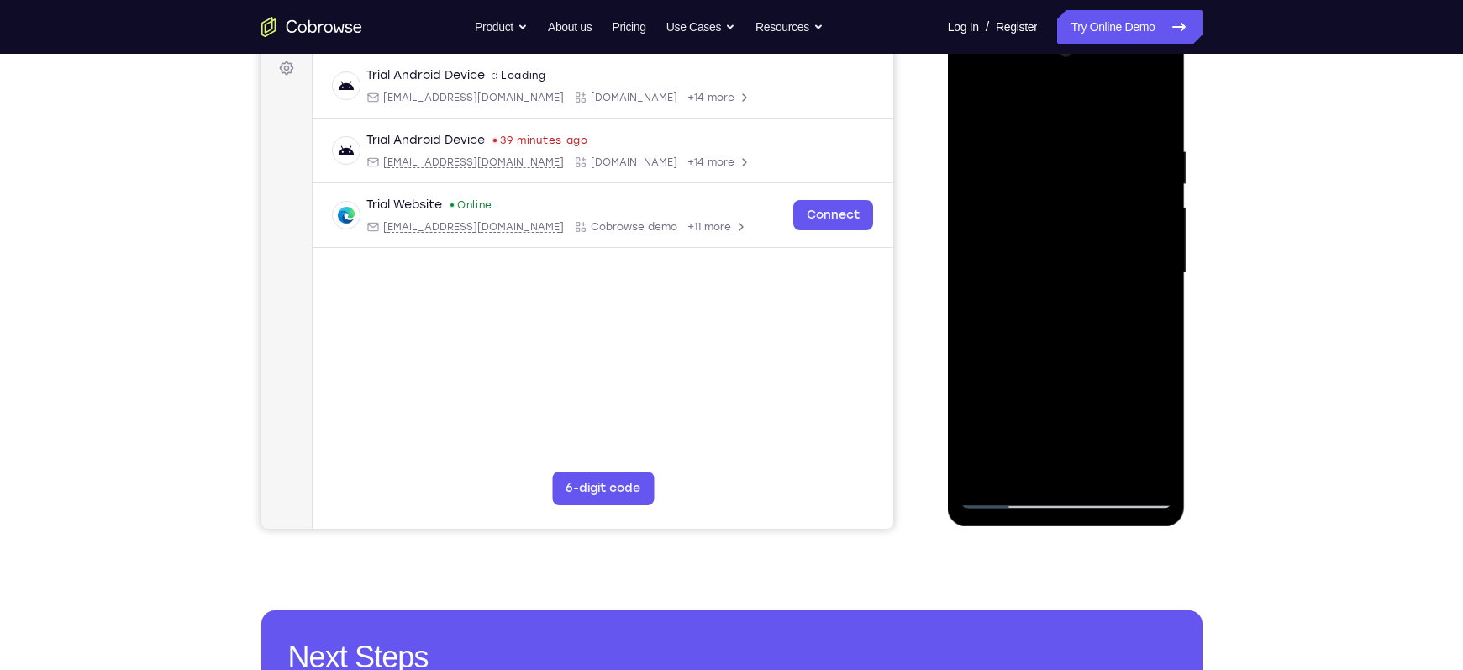
click at [1131, 262] on div at bounding box center [1066, 273] width 212 height 470
click at [1129, 304] on div at bounding box center [1066, 273] width 212 height 470
click at [1121, 316] on div at bounding box center [1066, 273] width 212 height 470
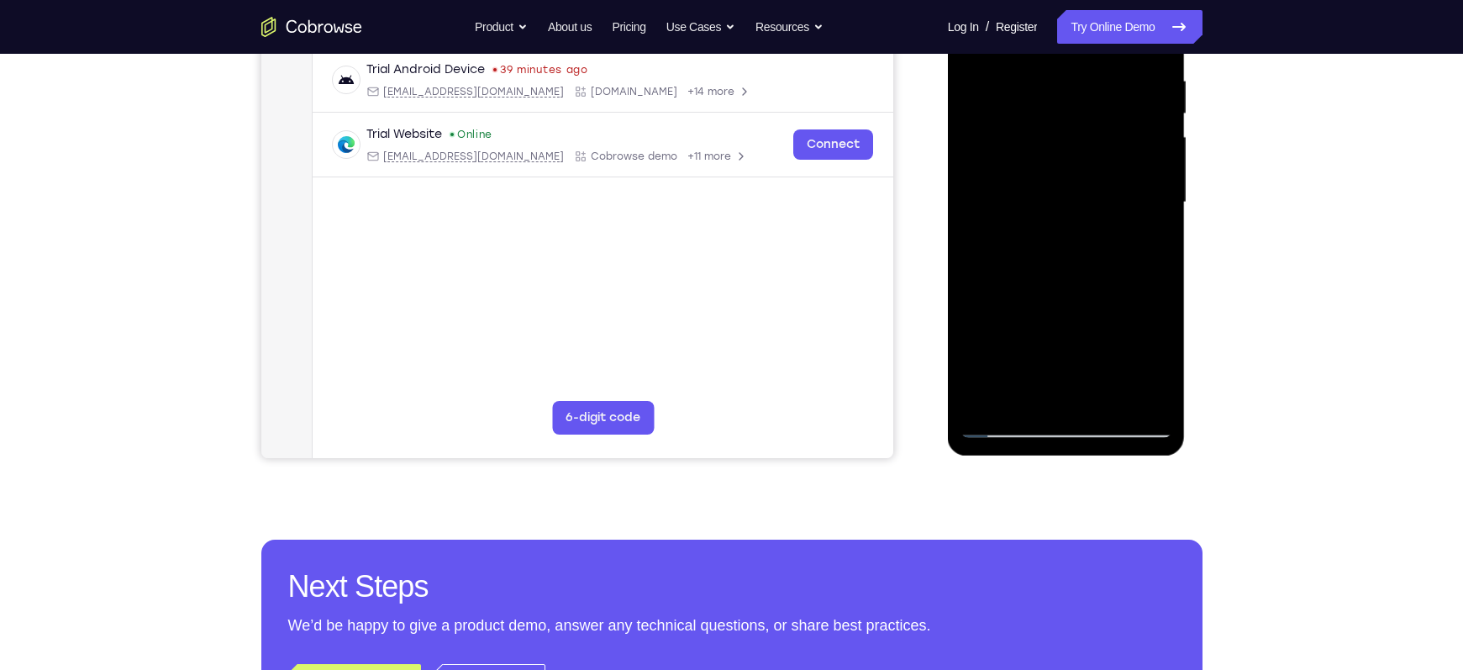
scroll to position [292, 0]
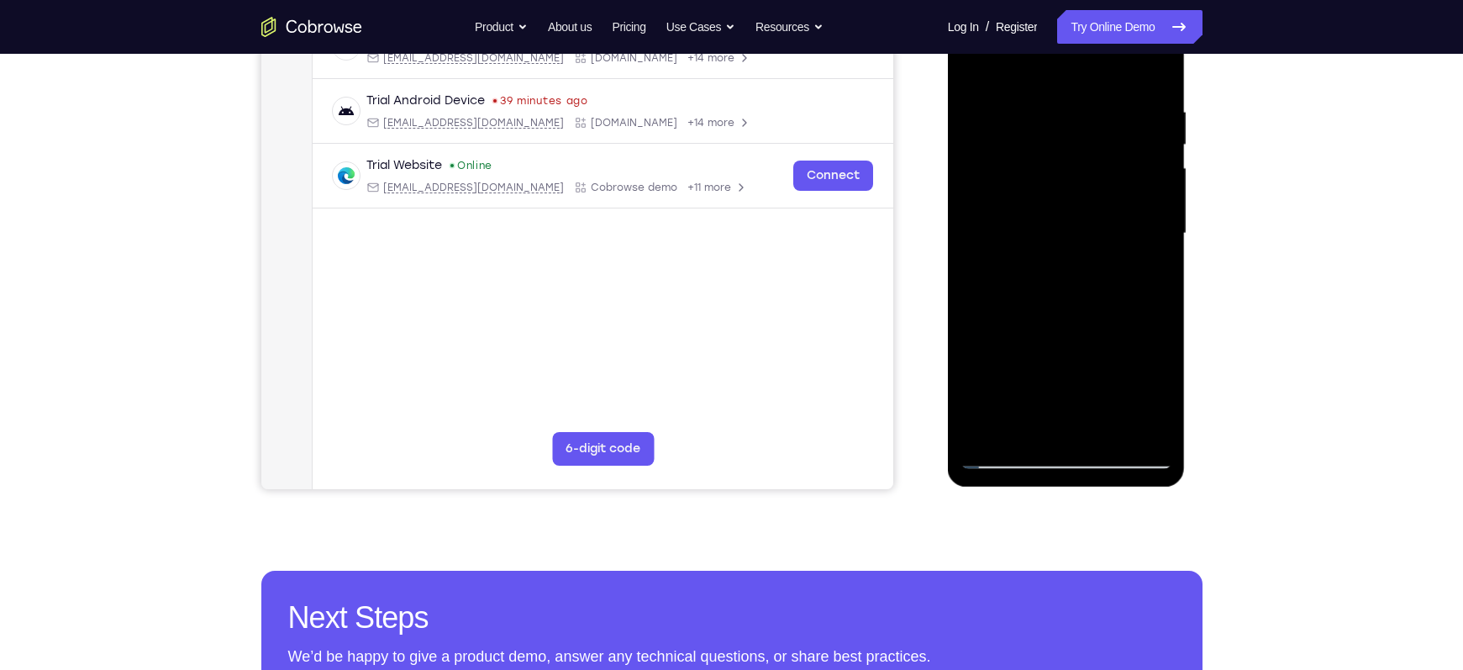
click at [1154, 76] on div at bounding box center [1066, 233] width 212 height 470
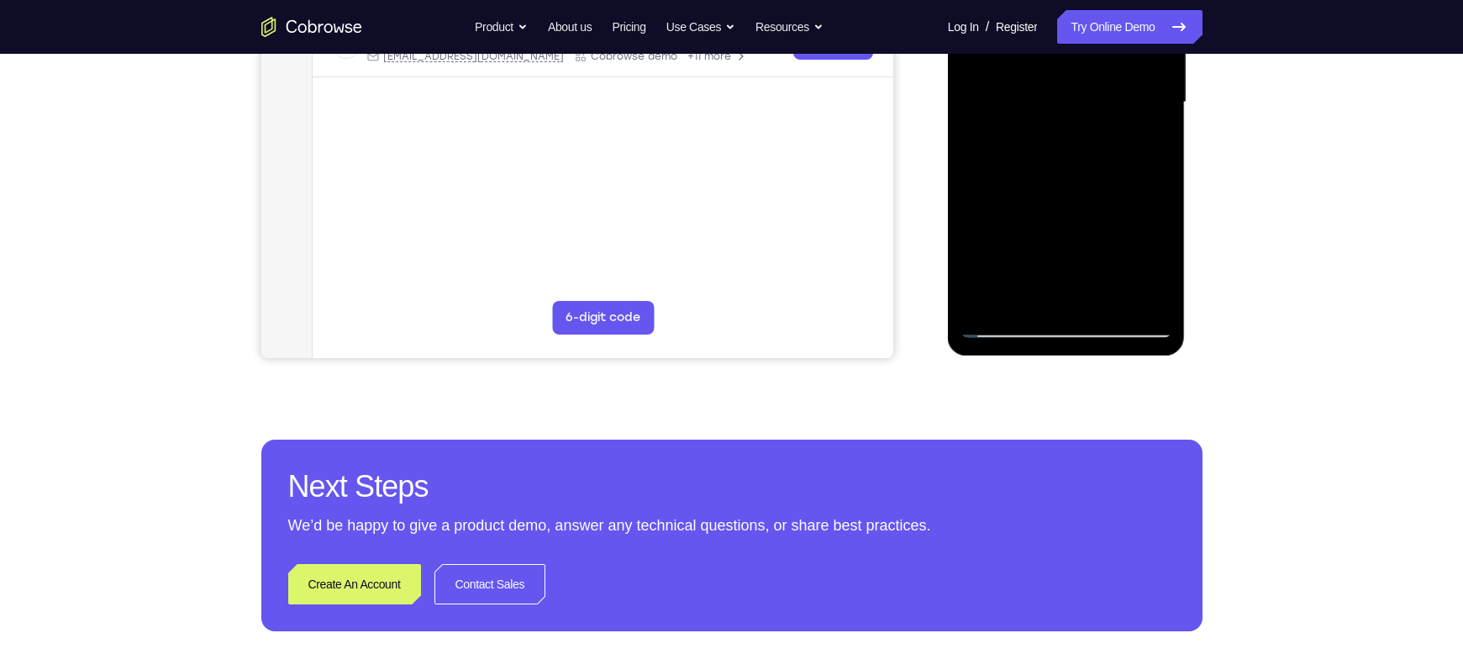
scroll to position [424, 0]
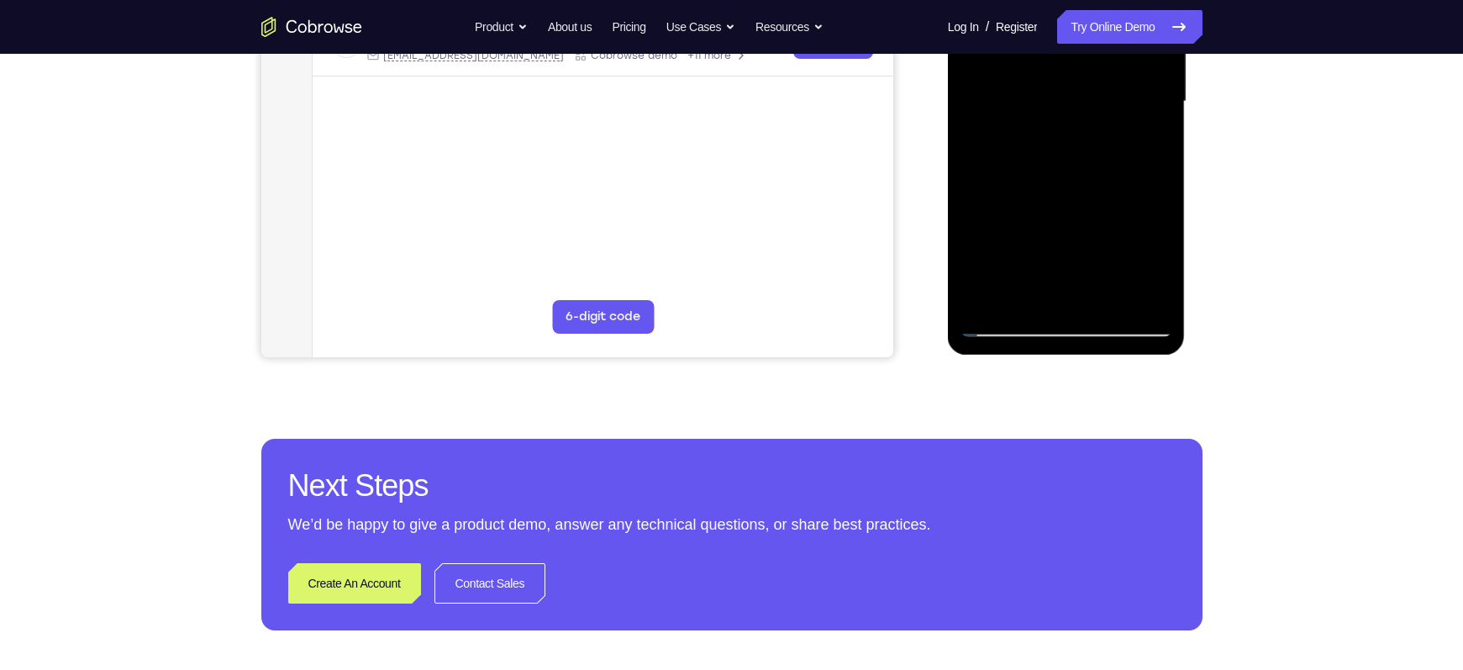
click at [1105, 295] on div at bounding box center [1066, 101] width 212 height 470
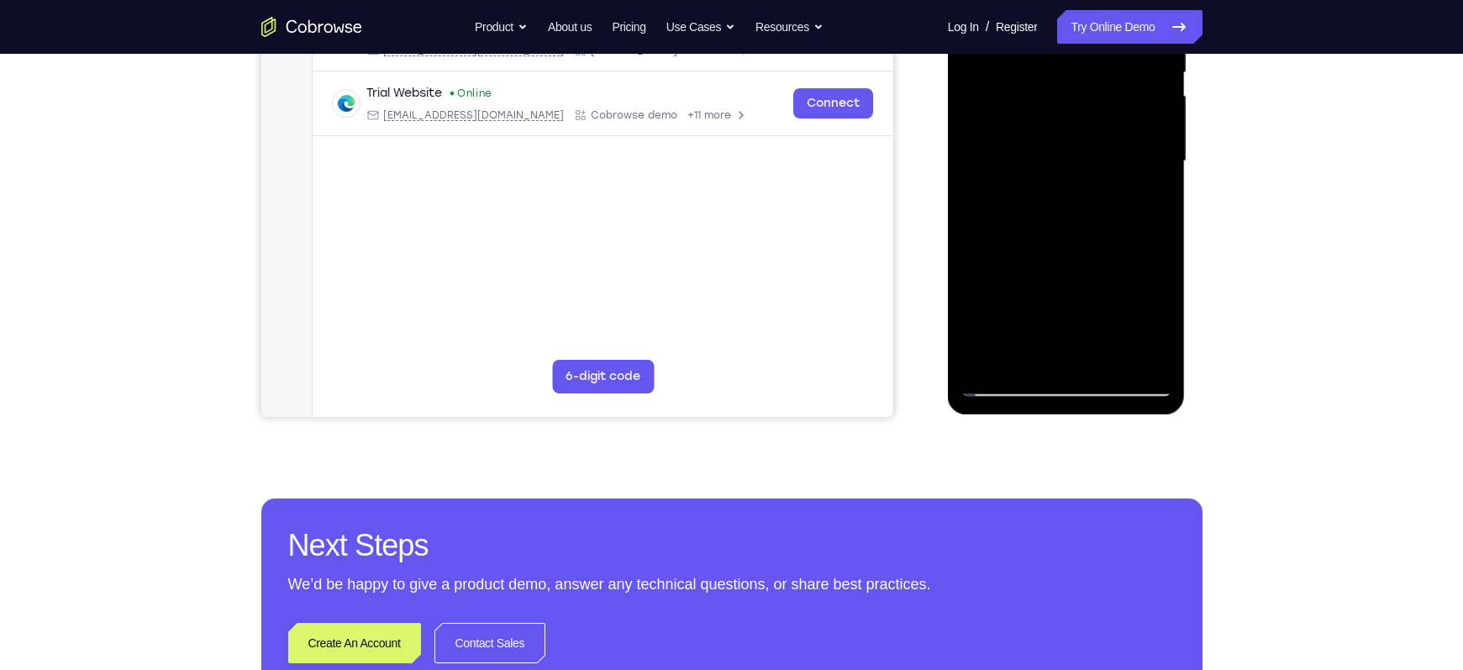
scroll to position [450, 0]
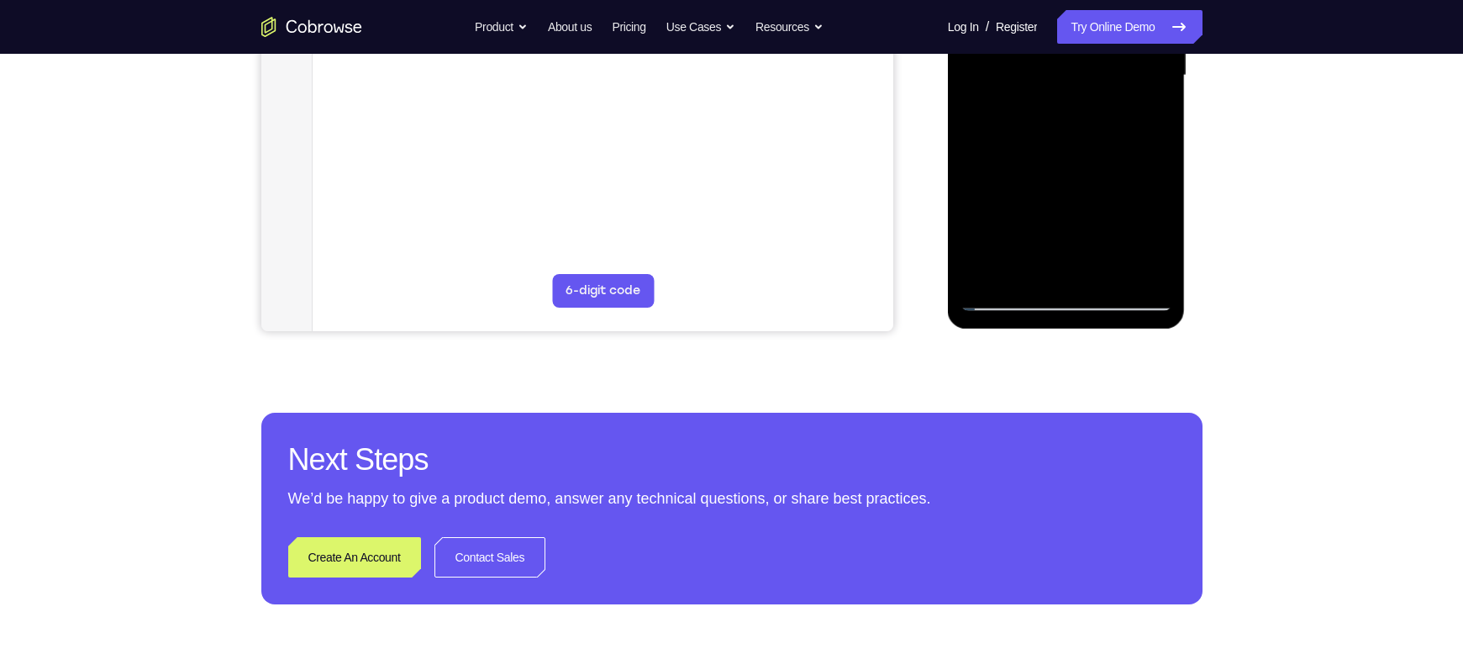
click at [1011, 297] on div at bounding box center [1066, 75] width 212 height 470
click at [1074, 275] on div at bounding box center [1066, 75] width 212 height 470
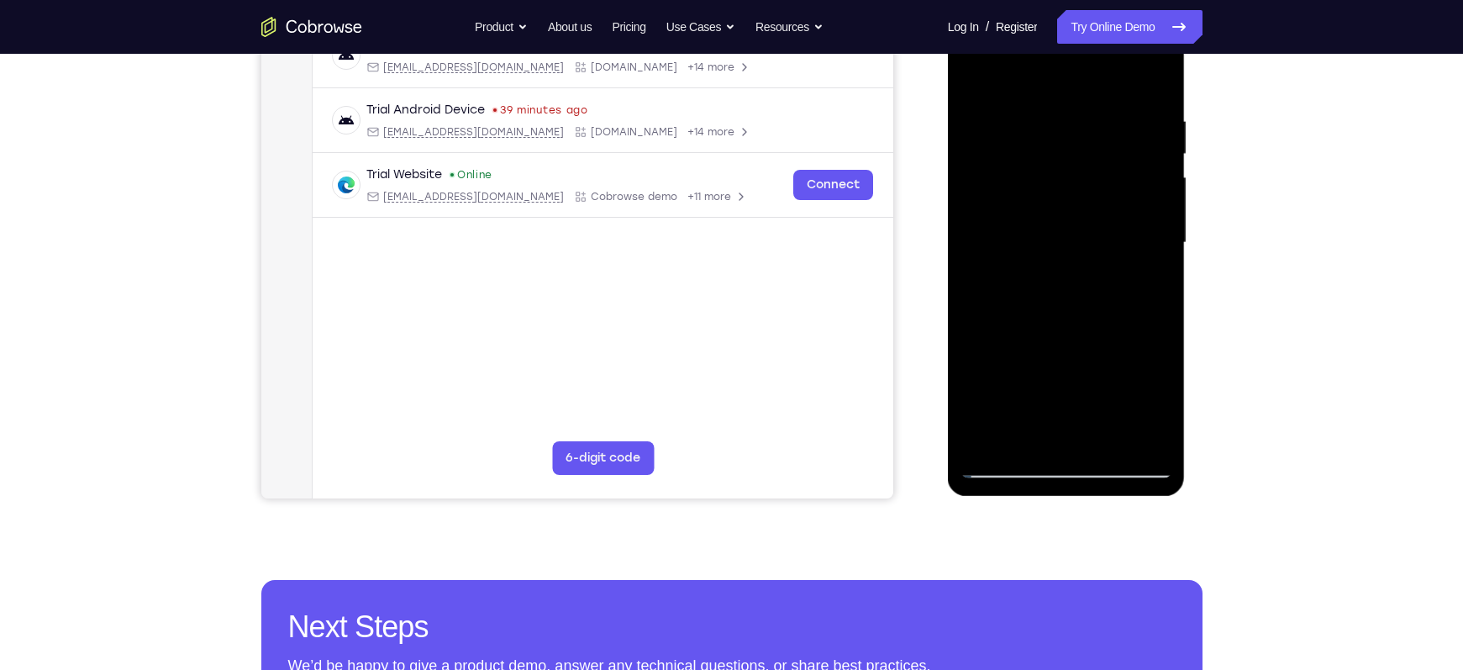
scroll to position [282, 0]
drag, startPoint x: 1076, startPoint y: 182, endPoint x: 1067, endPoint y: 135, distance: 47.9
click at [1067, 135] on div at bounding box center [1066, 243] width 212 height 470
drag, startPoint x: 1060, startPoint y: 276, endPoint x: 1048, endPoint y: 184, distance: 92.3
click at [1048, 184] on div at bounding box center [1066, 243] width 212 height 470
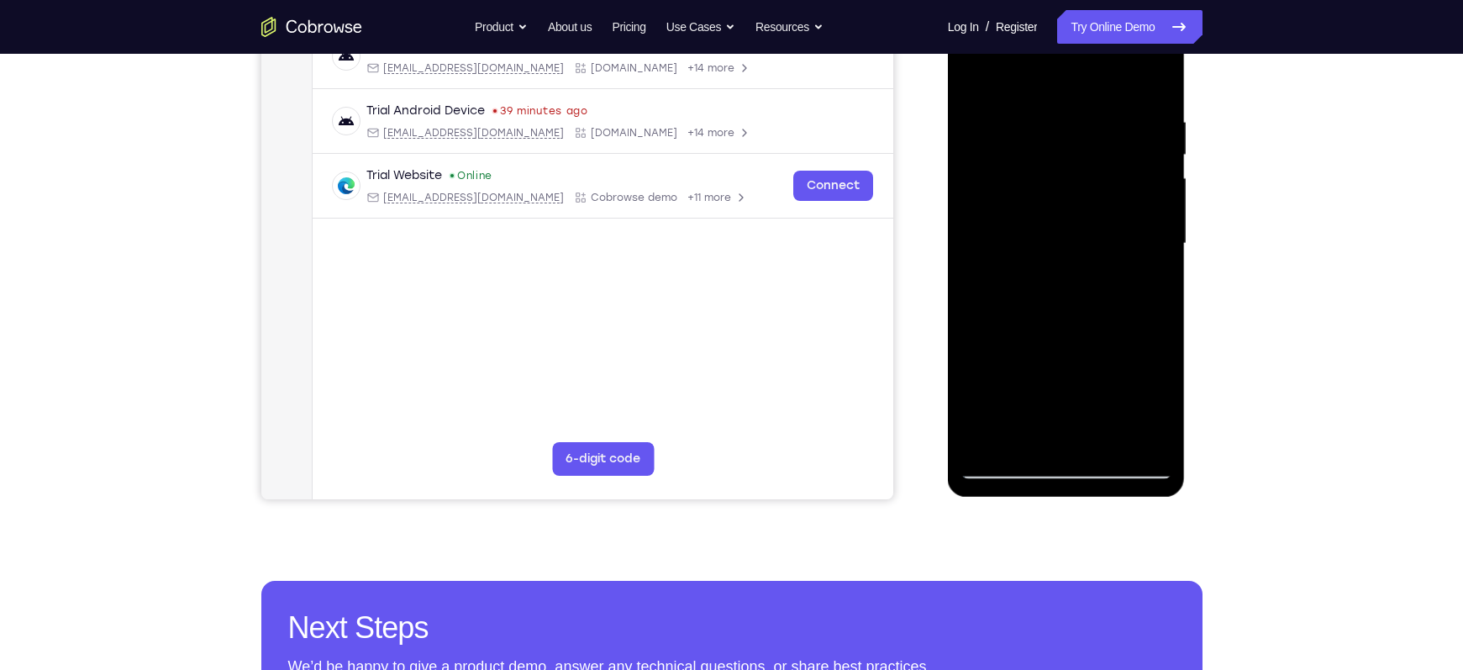
drag, startPoint x: 1062, startPoint y: 293, endPoint x: 1053, endPoint y: 105, distance: 188.4
click at [1053, 105] on div at bounding box center [1066, 243] width 212 height 470
